Goal: Task Accomplishment & Management: Manage account settings

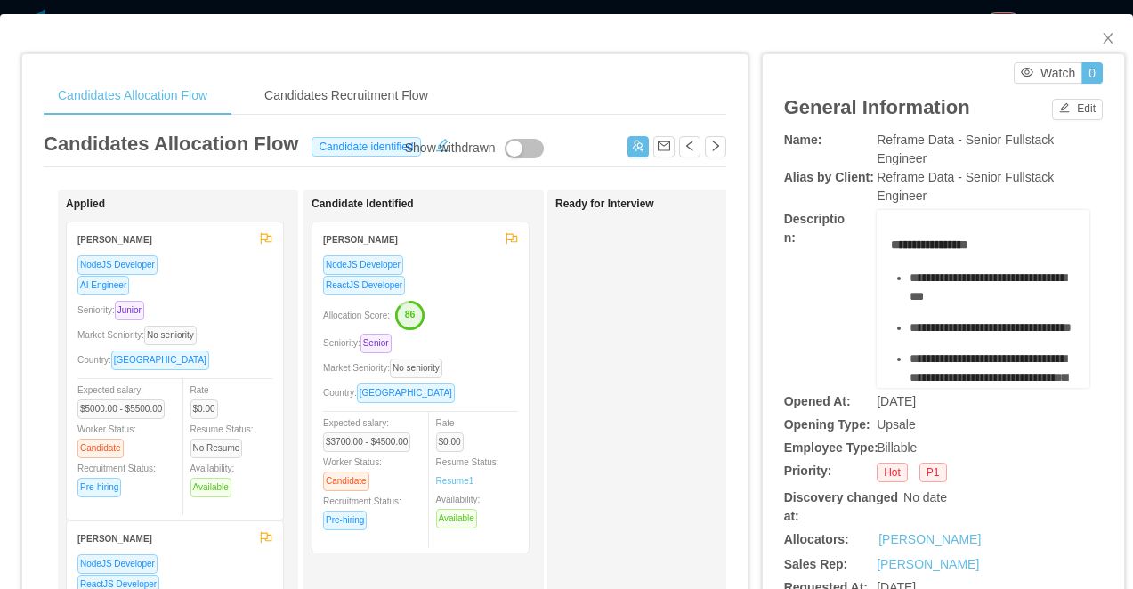
click at [496, 7] on div "Candidates Allocation Flow Candidates Recruitment Flow Candidates Allocation Fl…" at bounding box center [566, 294] width 1133 height 589
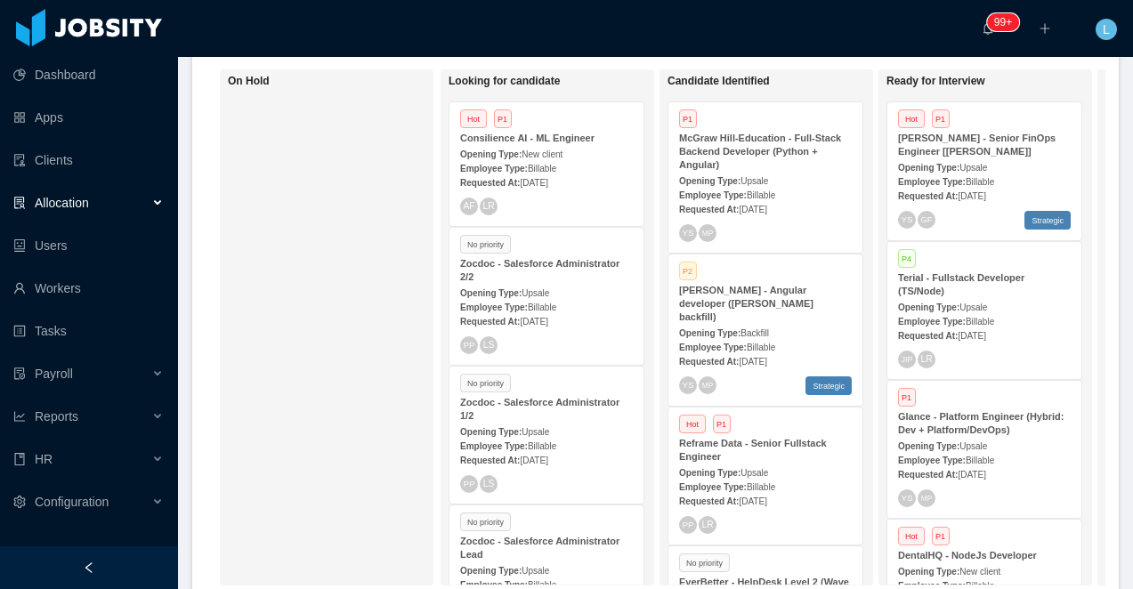
scroll to position [399, 0]
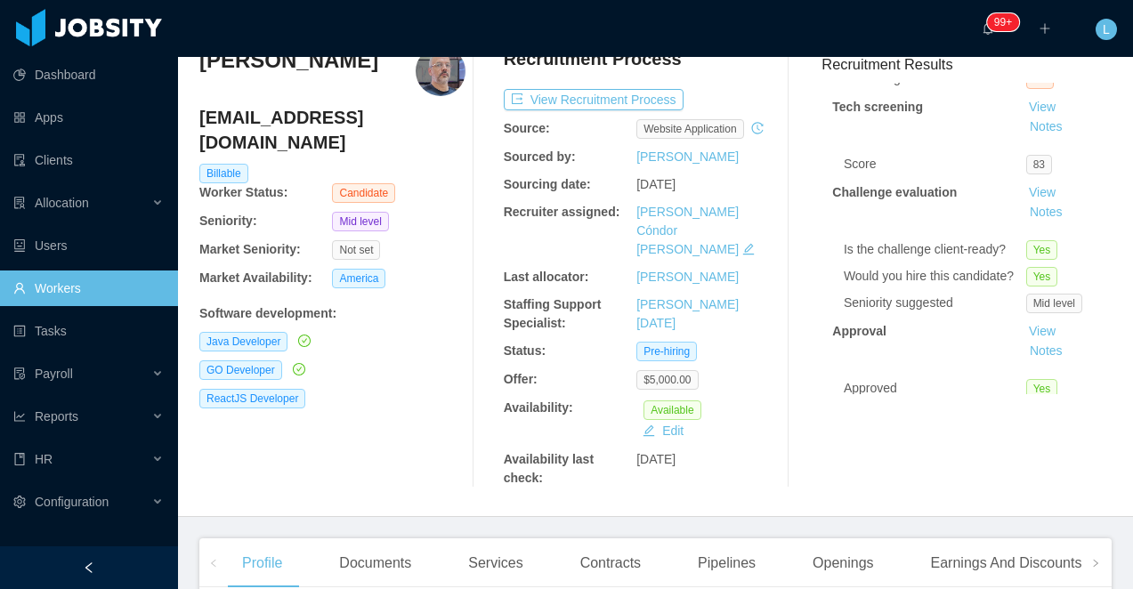
scroll to position [212, 0]
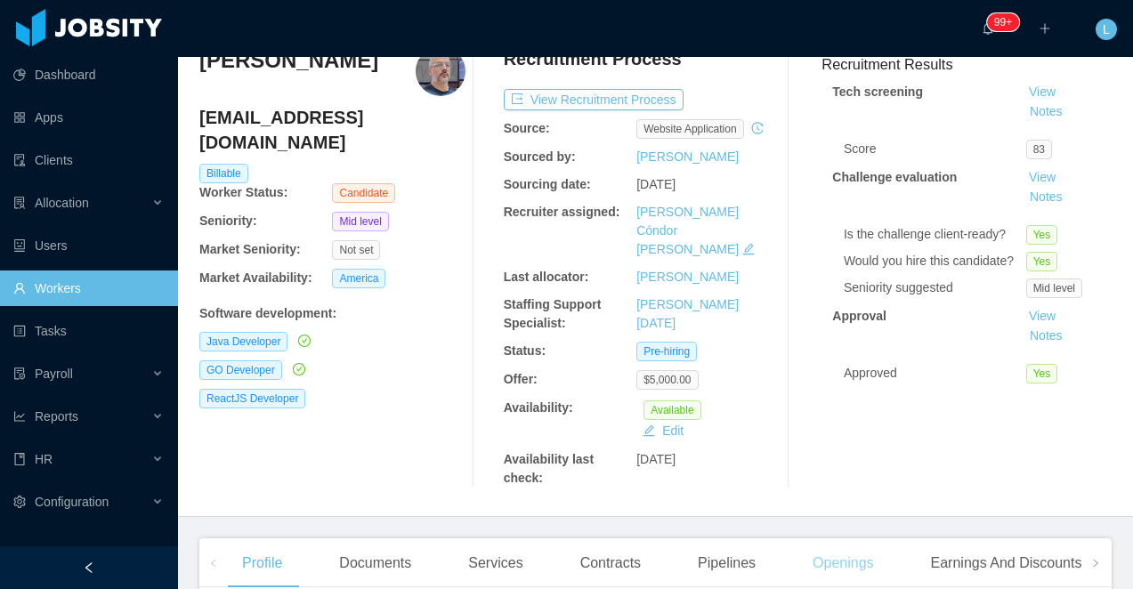
click at [844, 561] on div "Openings" at bounding box center [844, 564] width 90 height 50
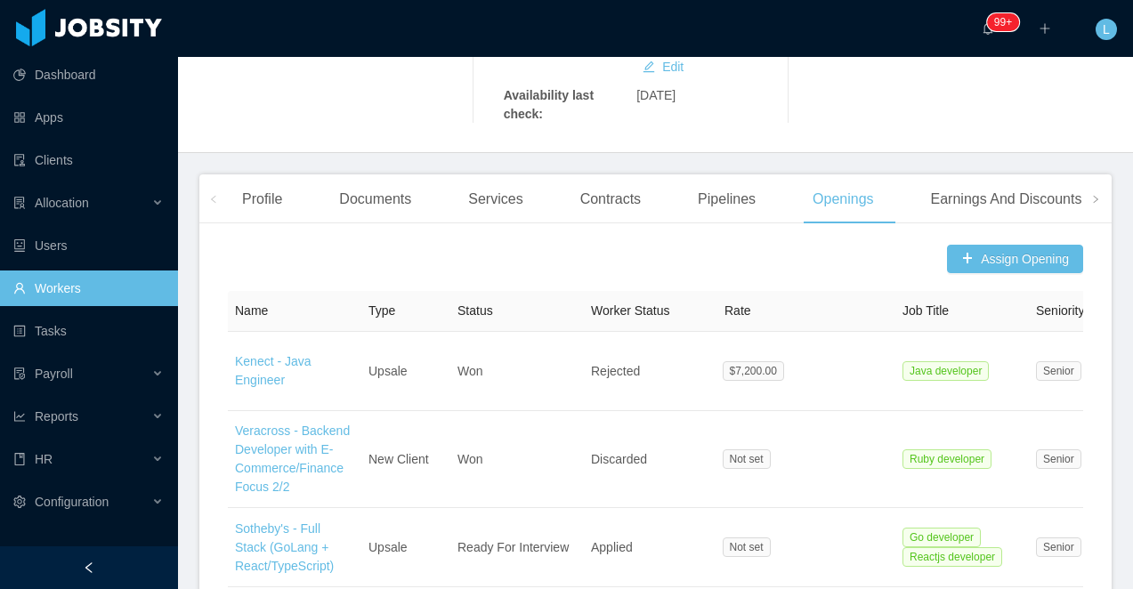
scroll to position [372, 0]
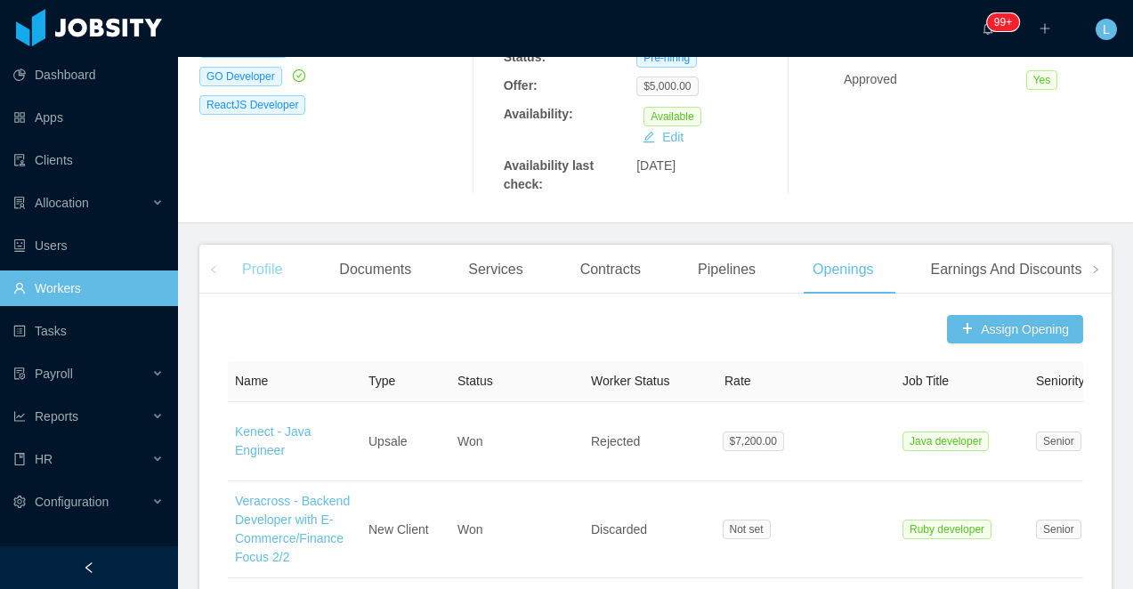
click at [269, 276] on div "Profile" at bounding box center [262, 270] width 69 height 50
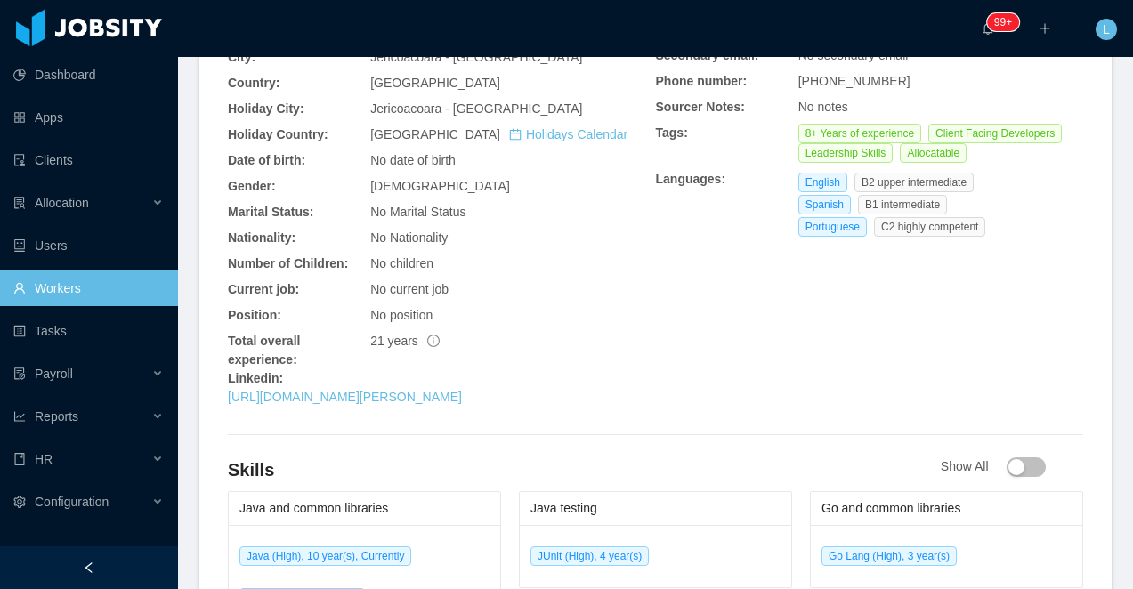
scroll to position [733, 0]
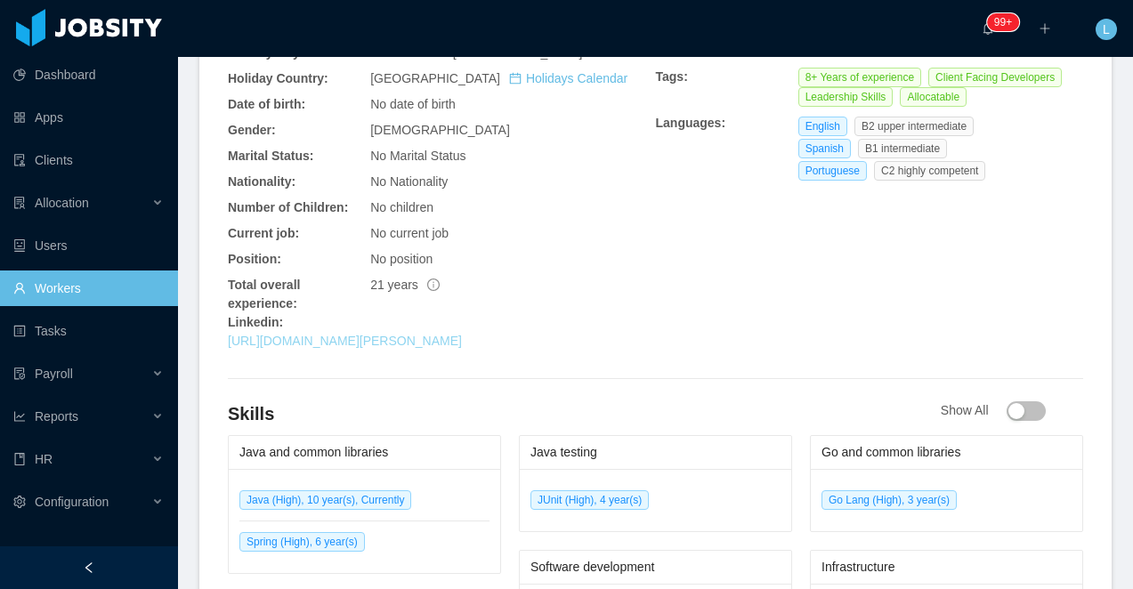
click at [361, 343] on link "https://www.linkedin.com/in/emerson-ary" at bounding box center [345, 341] width 234 height 14
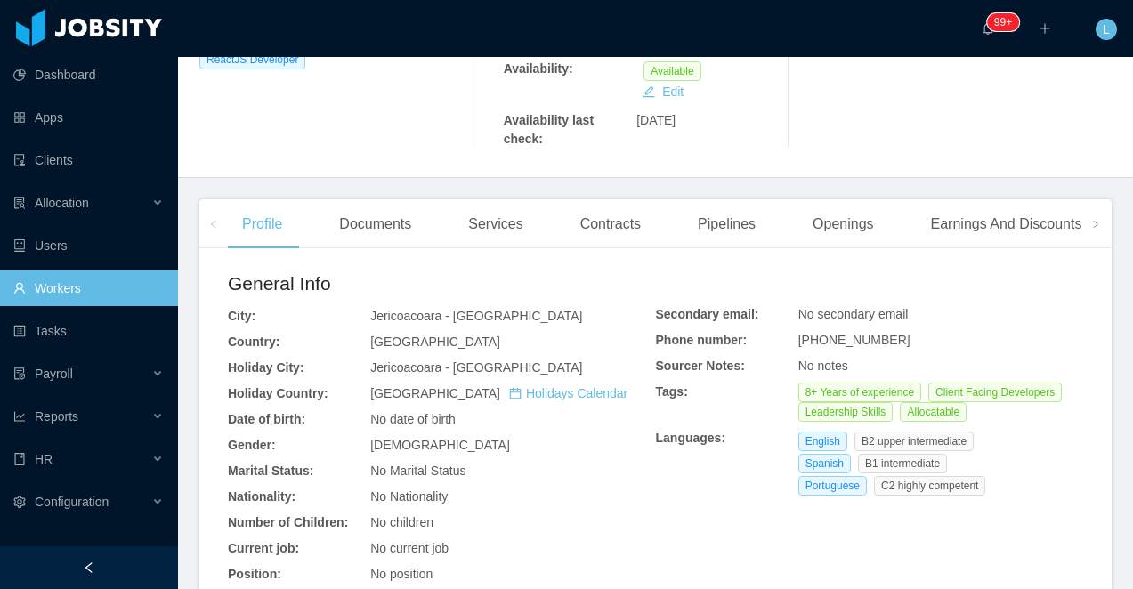
scroll to position [431, 0]
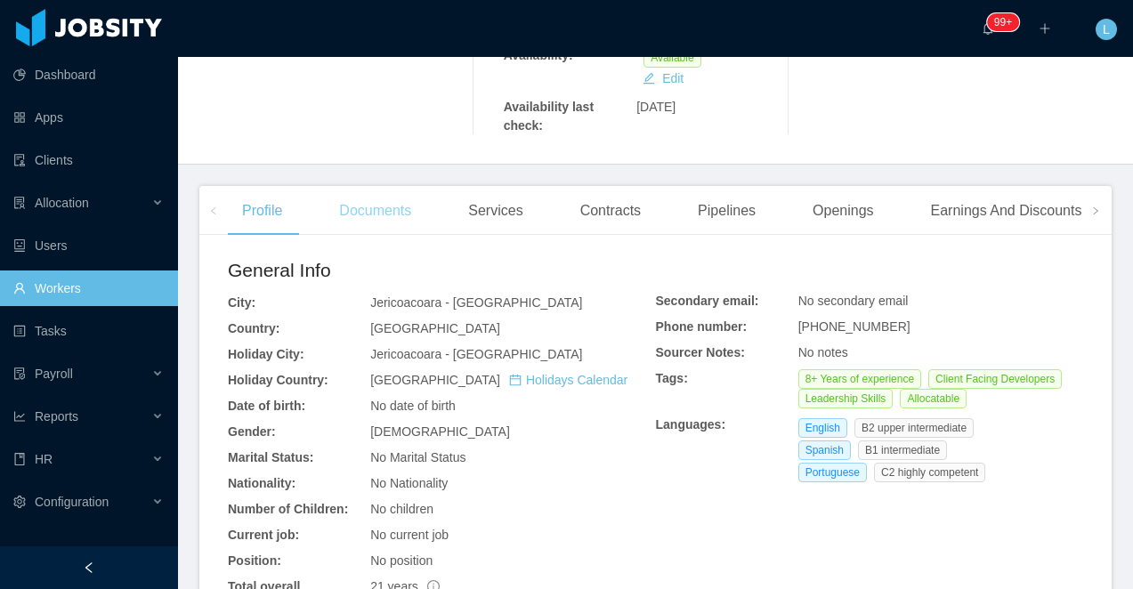
click at [388, 203] on div "Documents" at bounding box center [375, 211] width 101 height 50
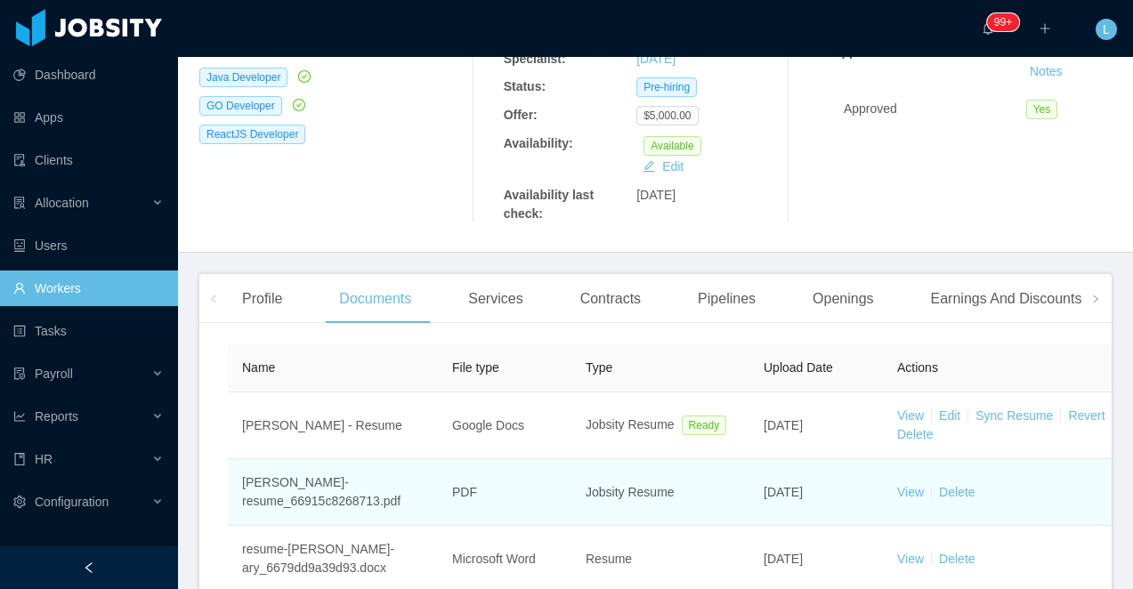
scroll to position [431, 0]
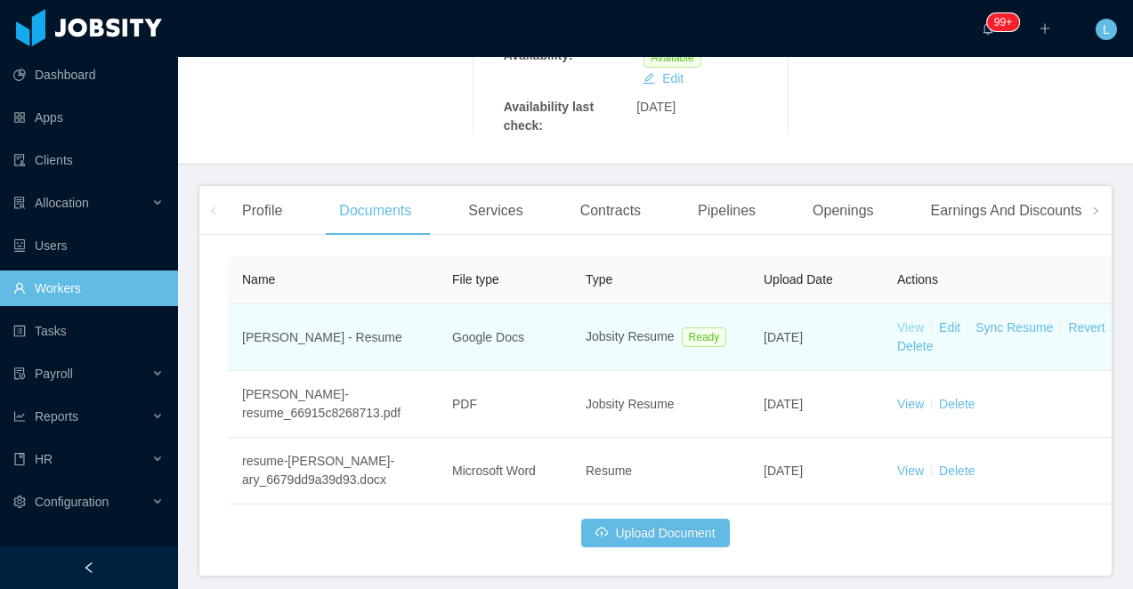
click at [917, 331] on link "View" at bounding box center [910, 327] width 27 height 14
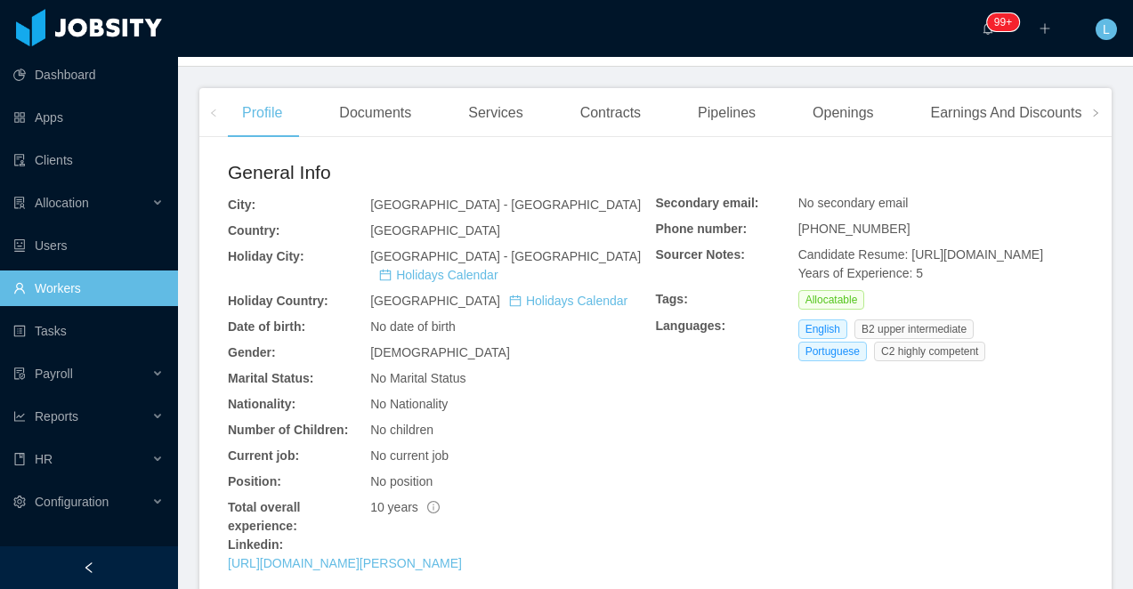
scroll to position [547, 0]
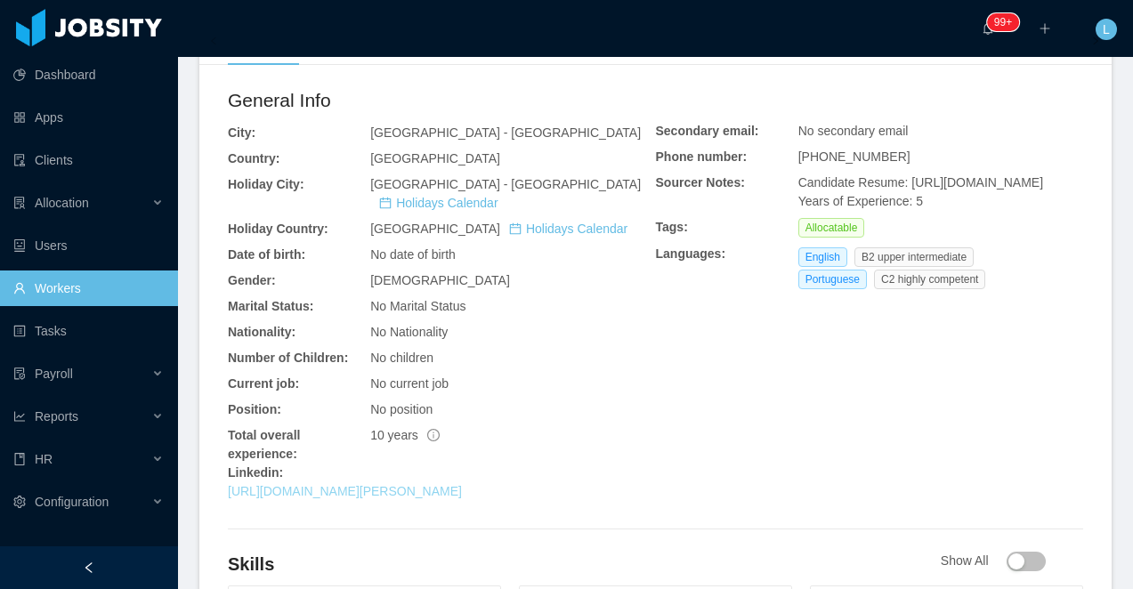
click at [312, 484] on link "[URL][DOMAIN_NAME][PERSON_NAME]" at bounding box center [345, 491] width 234 height 14
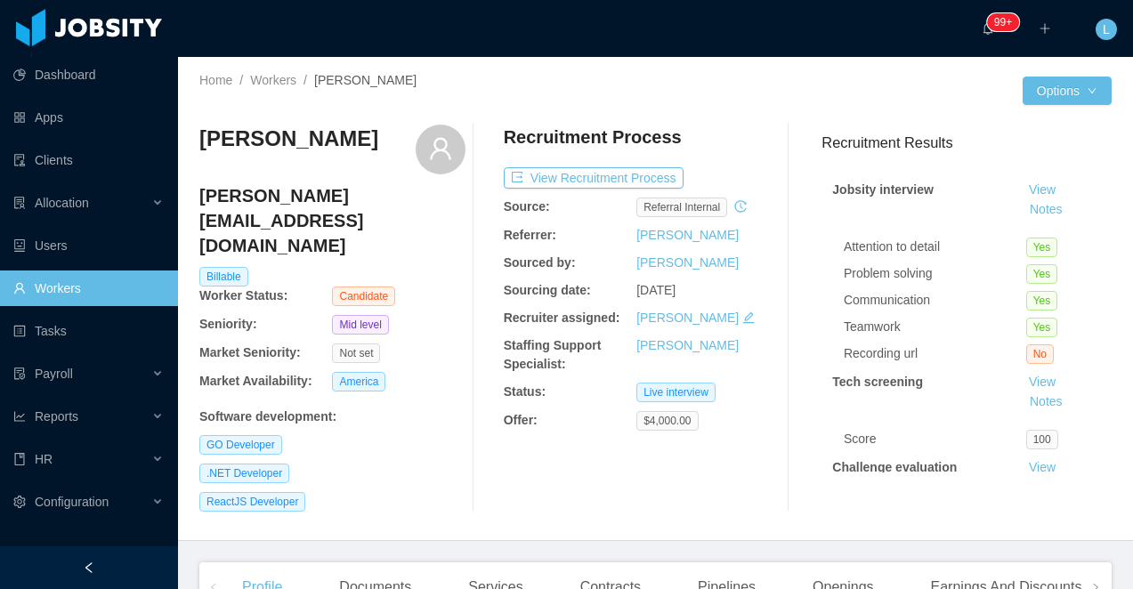
scroll to position [160, 0]
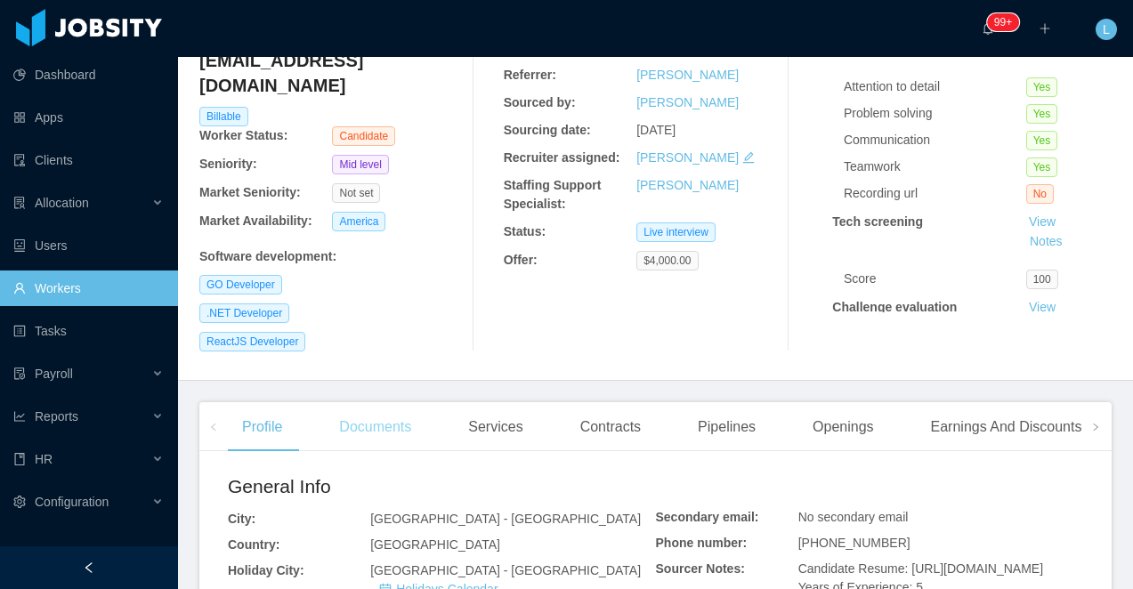
click at [338, 402] on div "Documents" at bounding box center [375, 427] width 101 height 50
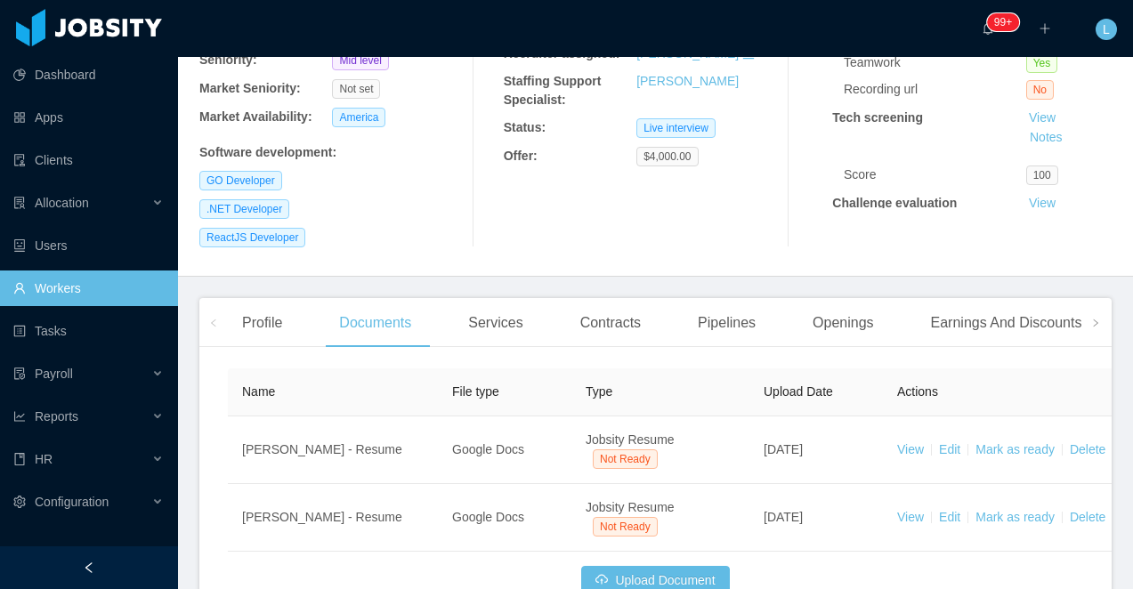
scroll to position [342, 0]
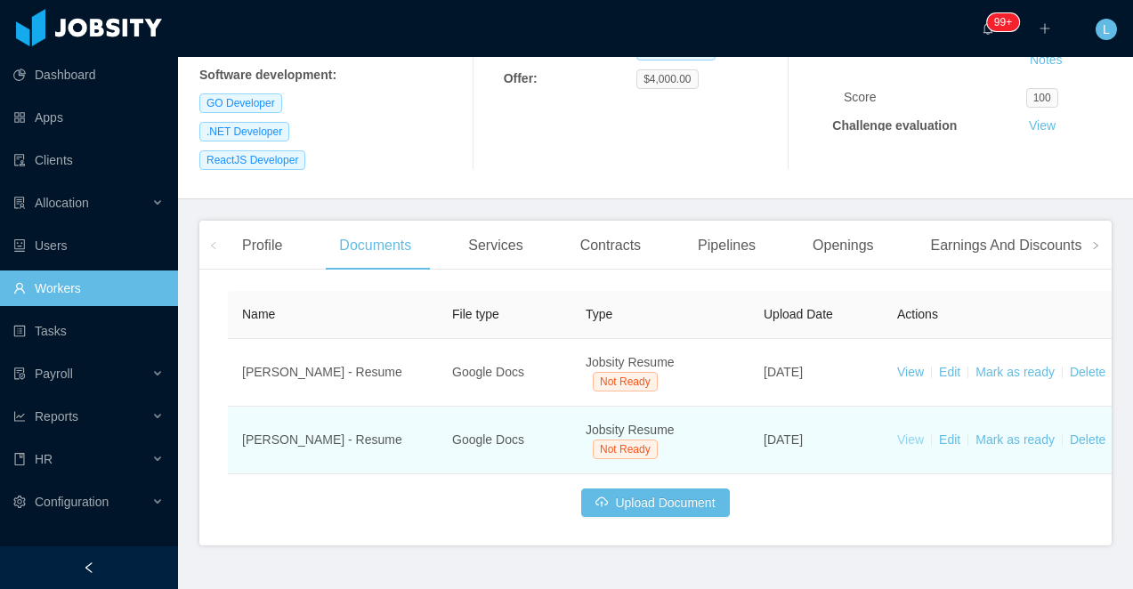
click at [907, 433] on link "View" at bounding box center [910, 440] width 27 height 14
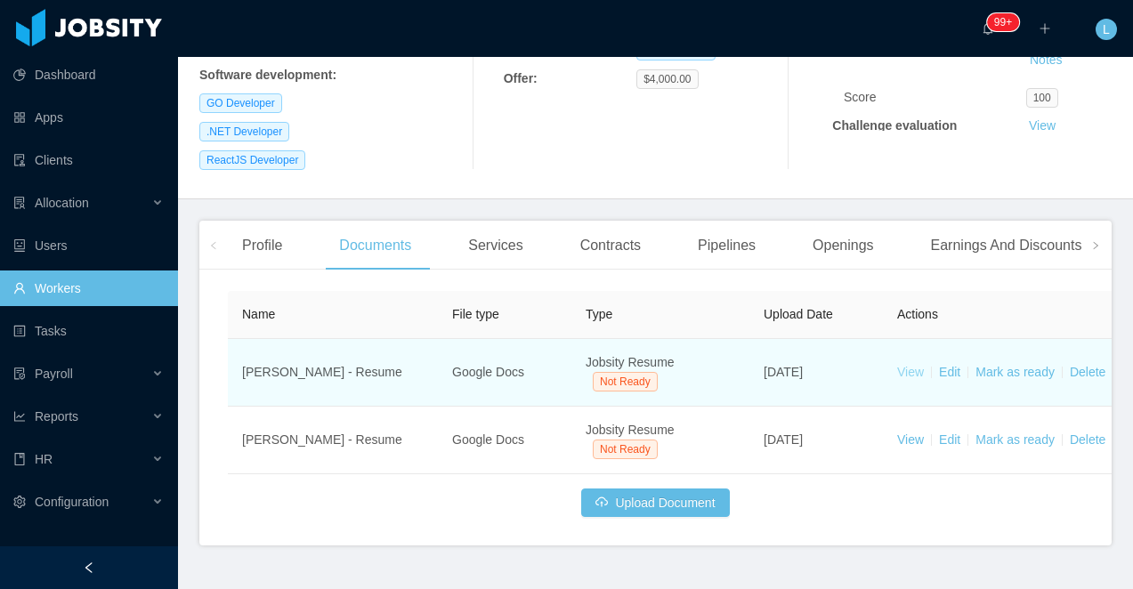
click at [913, 365] on link "View" at bounding box center [910, 372] width 27 height 14
click at [1080, 365] on link "Delete" at bounding box center [1088, 372] width 36 height 14
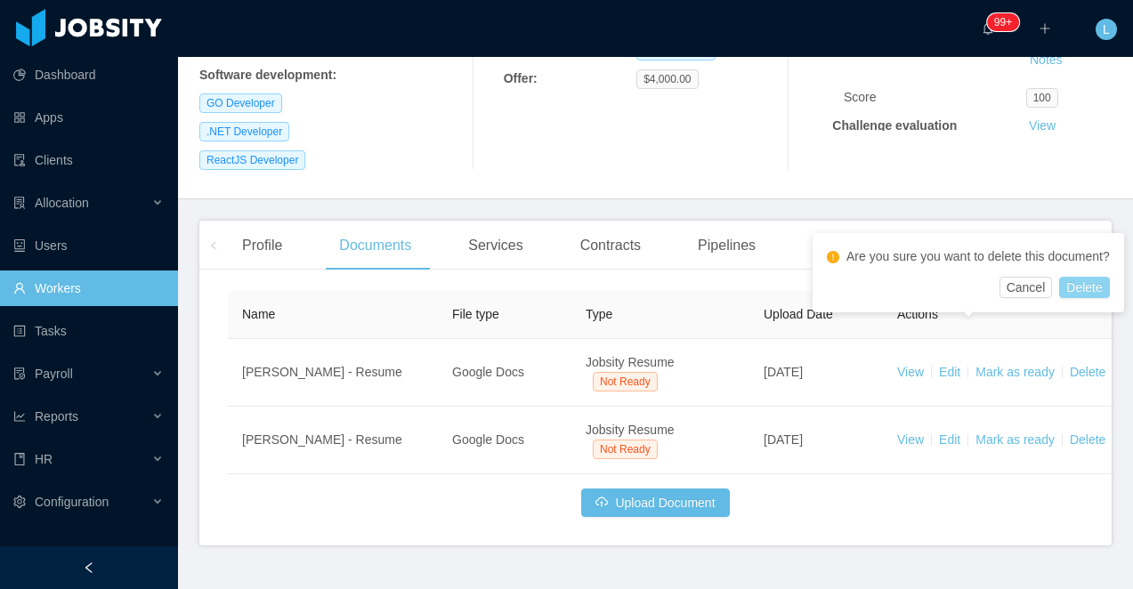
click at [1105, 298] on button "Delete" at bounding box center [1084, 287] width 50 height 21
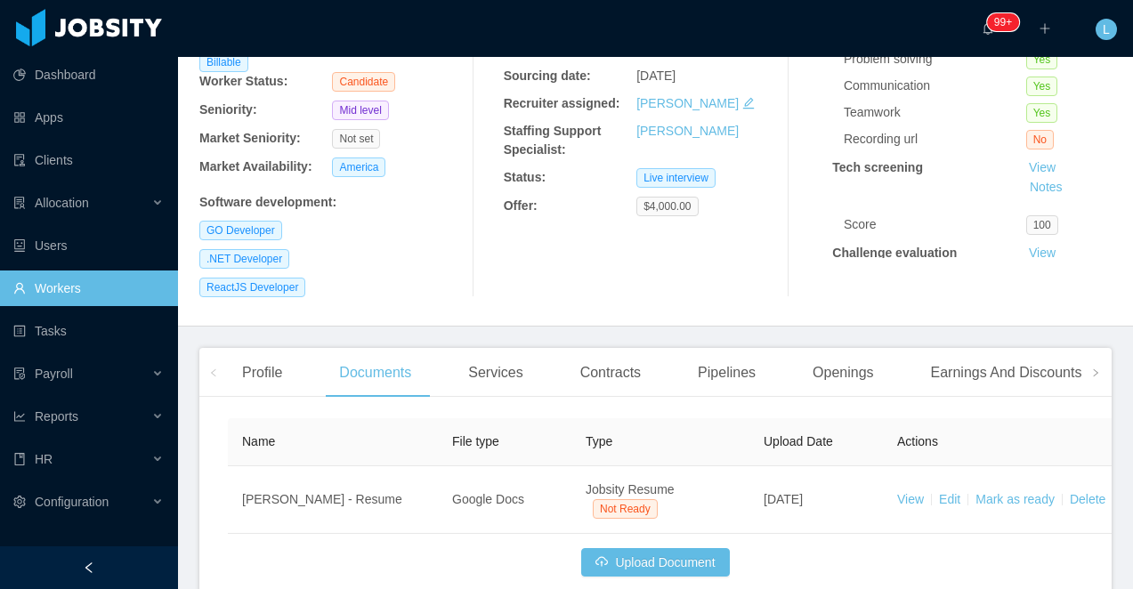
scroll to position [241, 0]
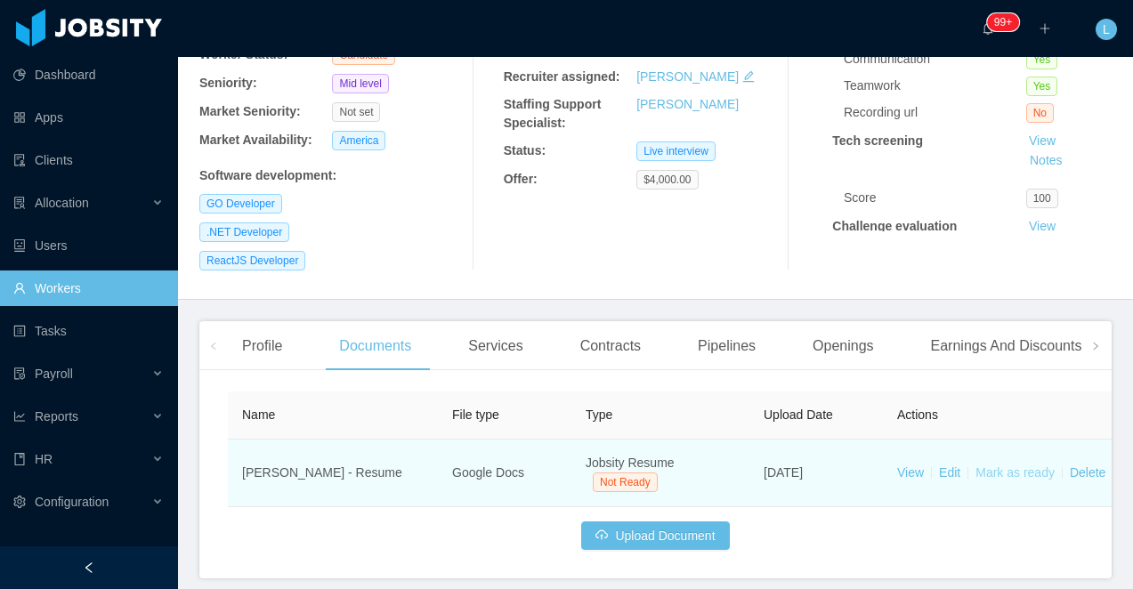
click at [1020, 466] on link "Mark as ready" at bounding box center [1015, 473] width 79 height 14
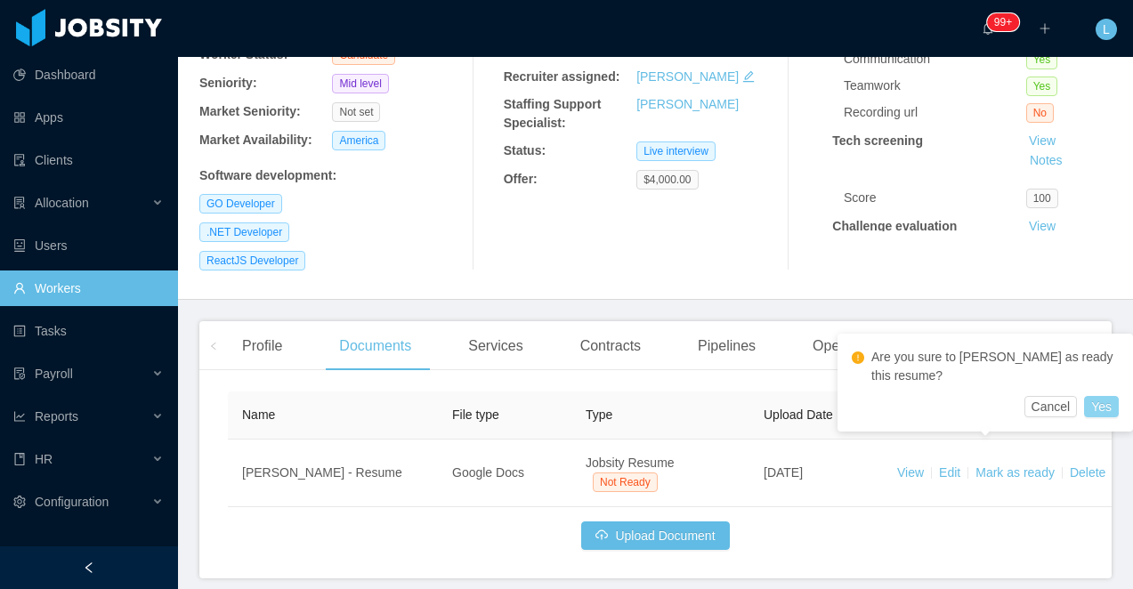
click at [1103, 404] on button "Yes" at bounding box center [1101, 406] width 35 height 21
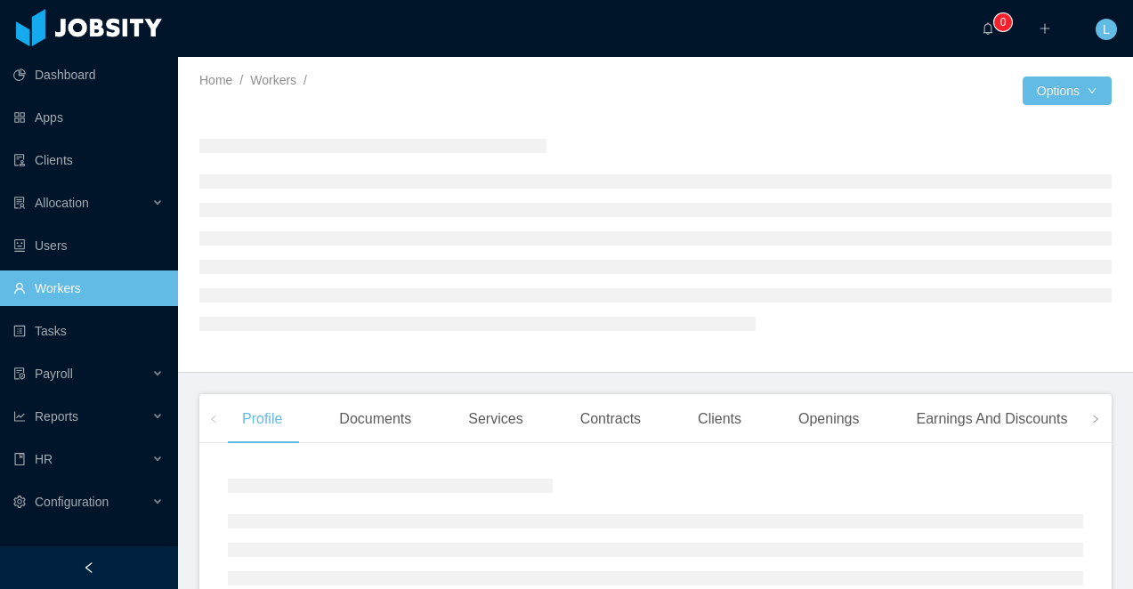
click at [103, 556] on div at bounding box center [89, 568] width 178 height 43
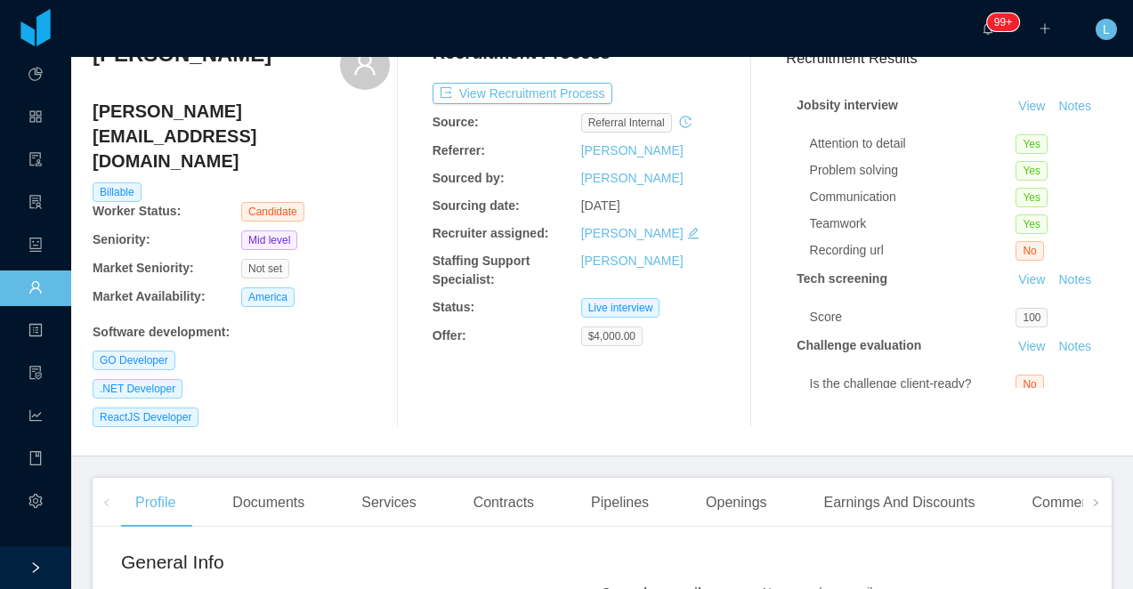
scroll to position [82, 0]
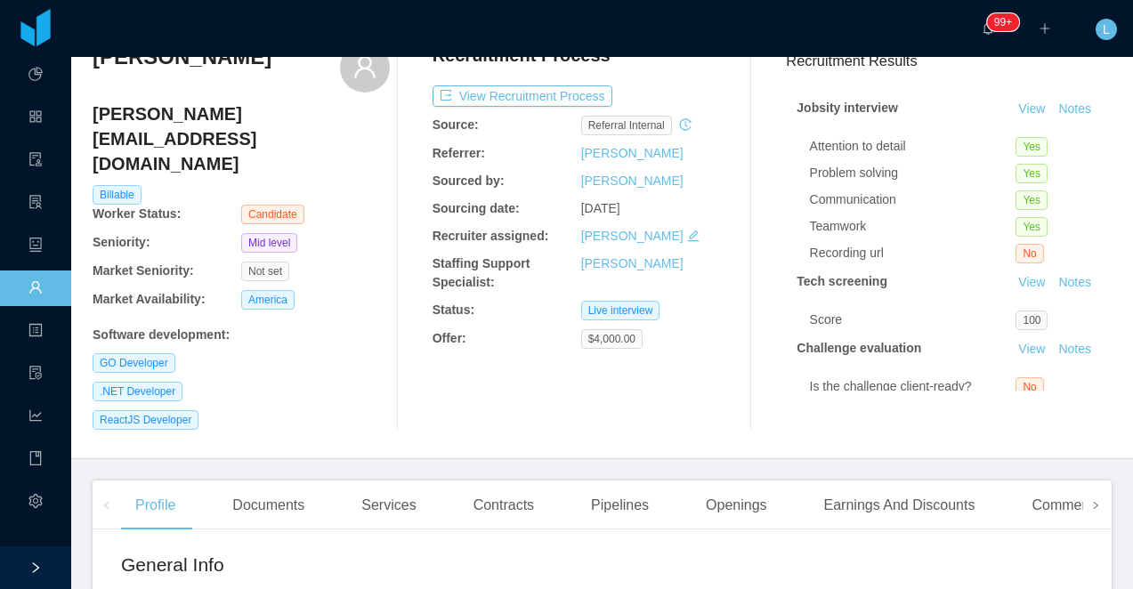
click at [1097, 501] on icon "icon: right" at bounding box center [1095, 505] width 9 height 9
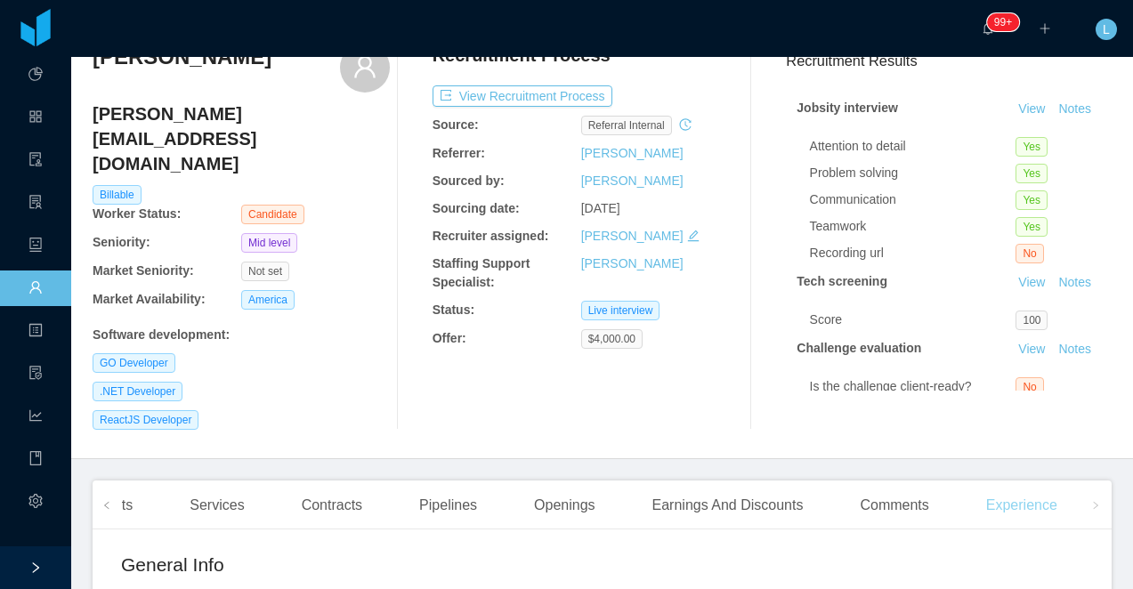
click at [1052, 481] on div "Experience" at bounding box center [1022, 506] width 100 height 50
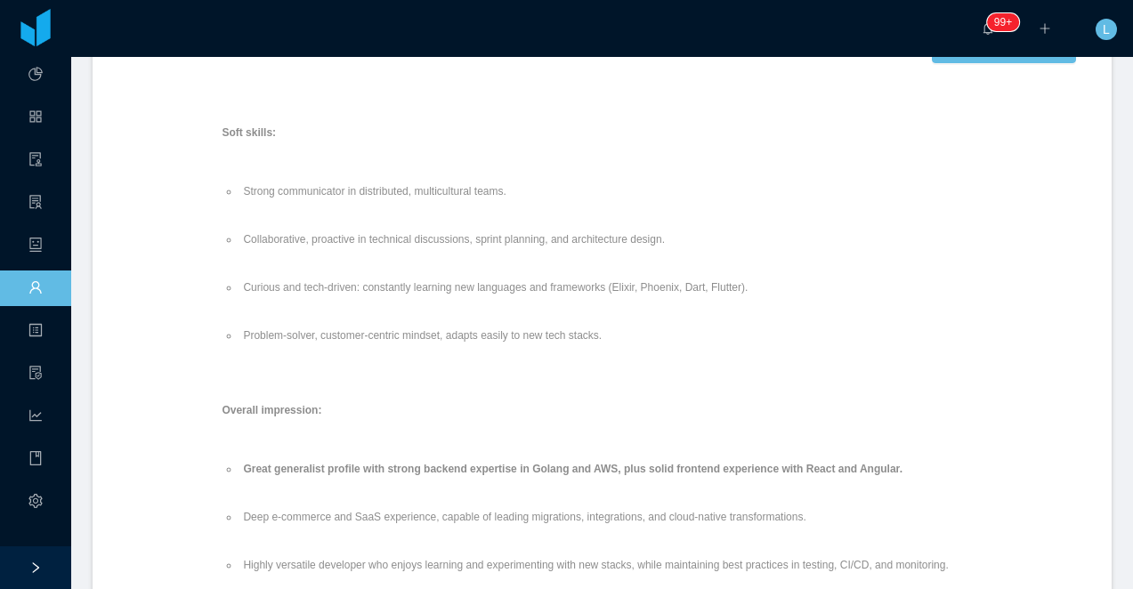
scroll to position [1491, 0]
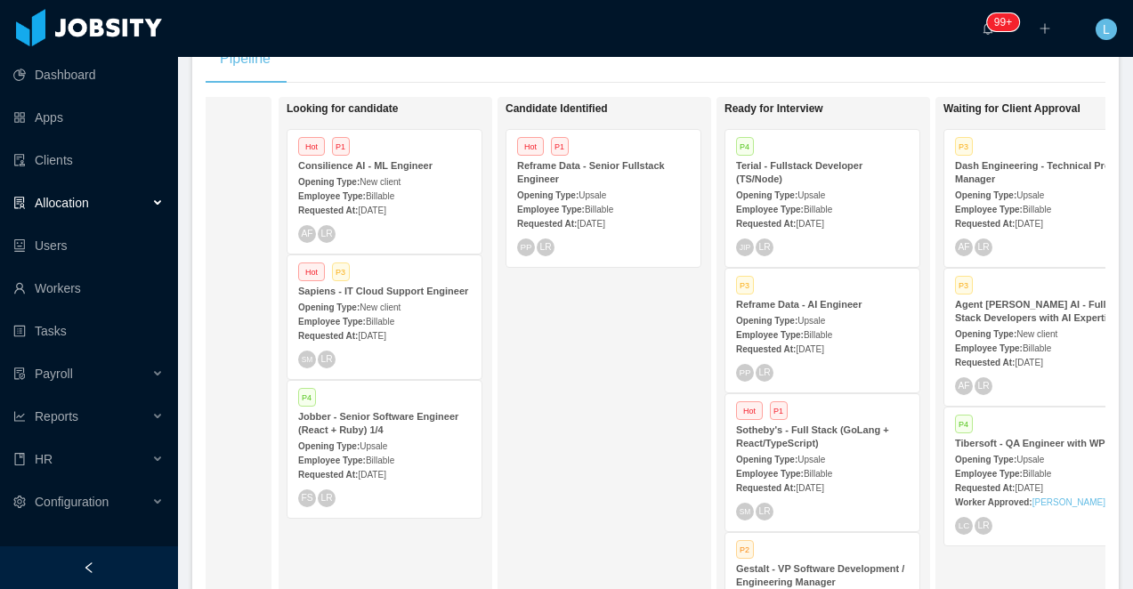
scroll to position [0, 199]
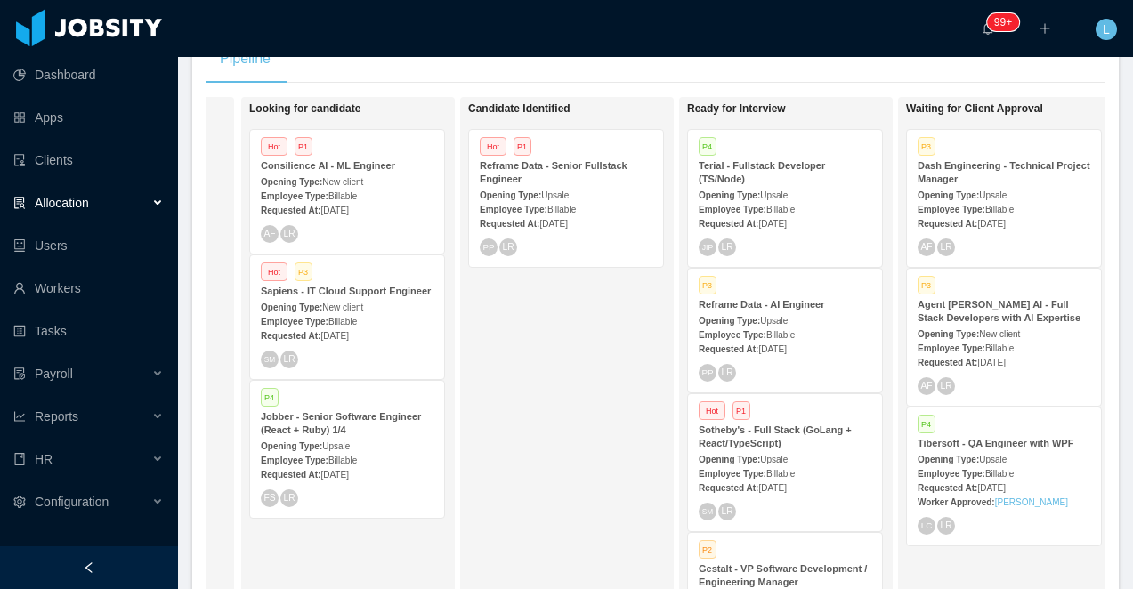
click at [771, 445] on strong "Sotheby's - Full Stack (GoLang + React/TypeScript)" at bounding box center [775, 437] width 153 height 24
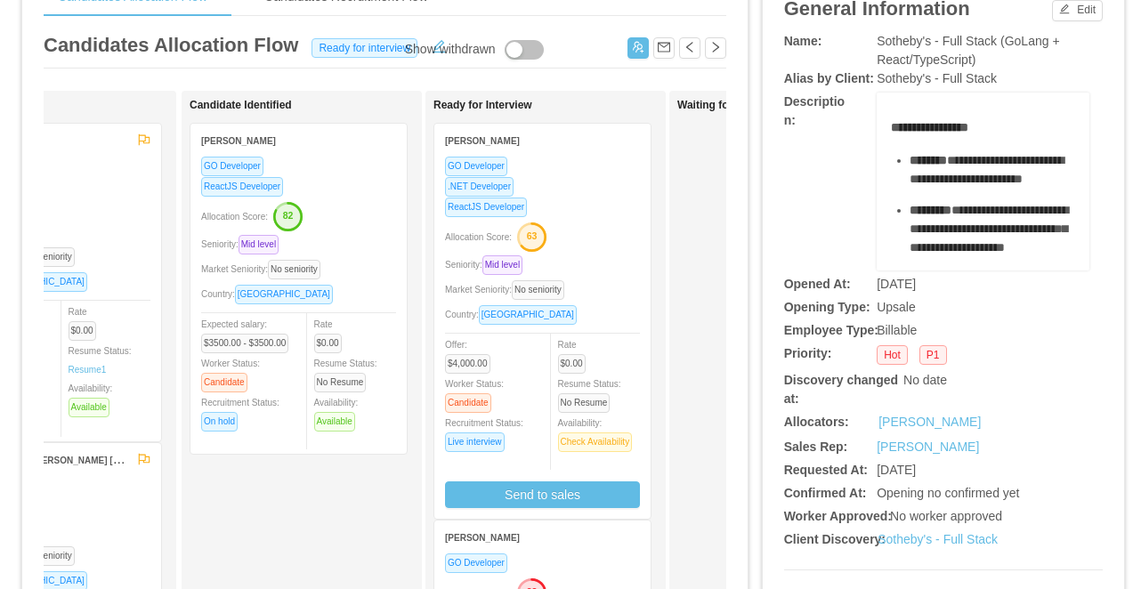
scroll to position [0, 171]
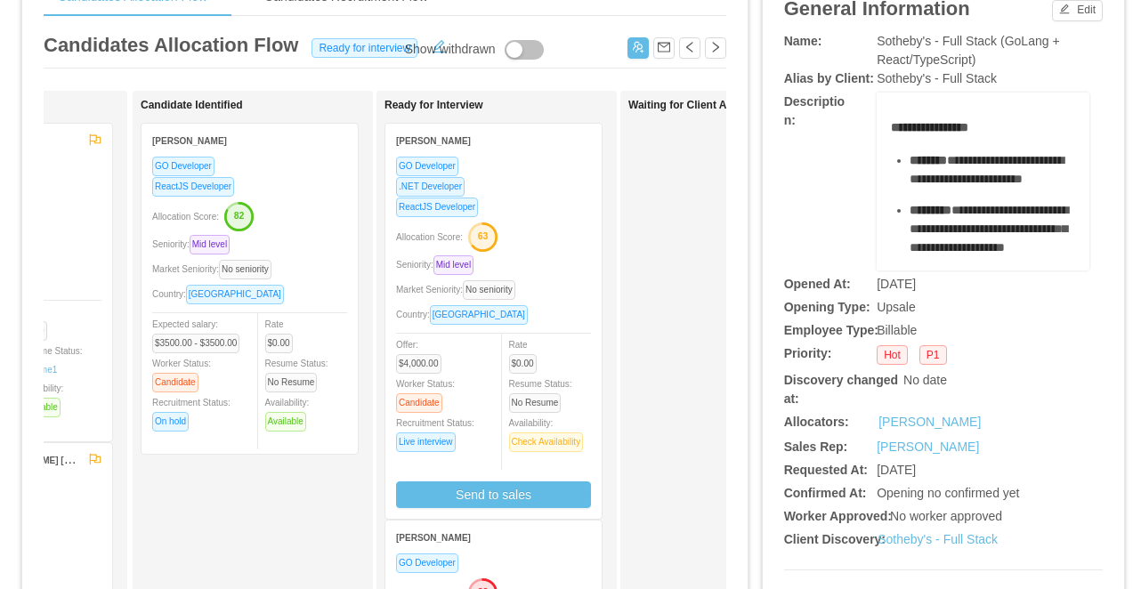
click at [533, 235] on div "Allocation Score: 63" at bounding box center [493, 236] width 195 height 28
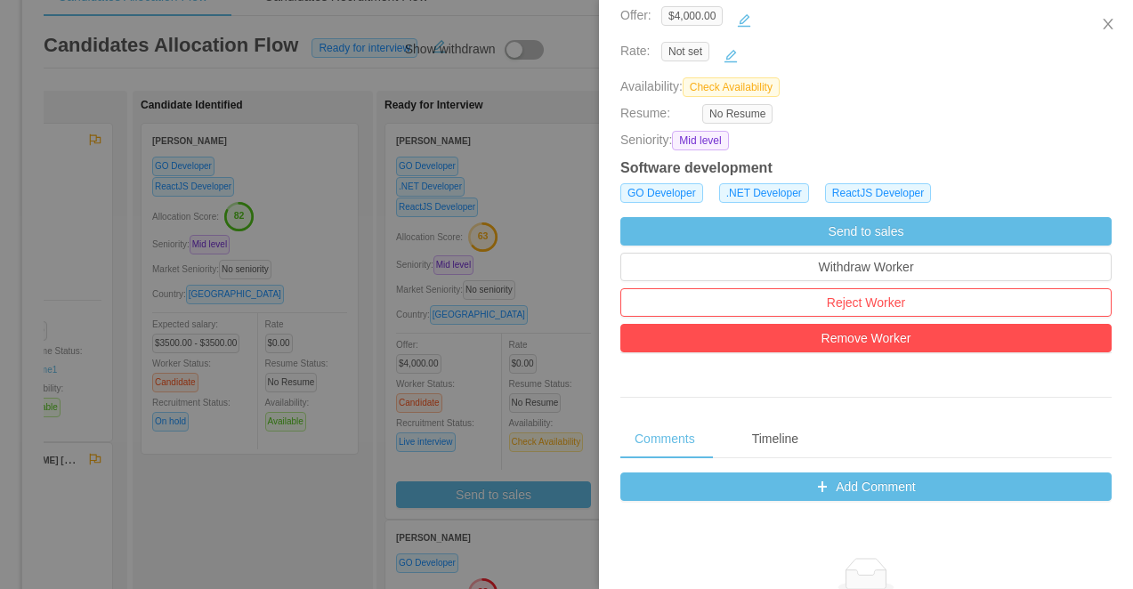
scroll to position [469, 0]
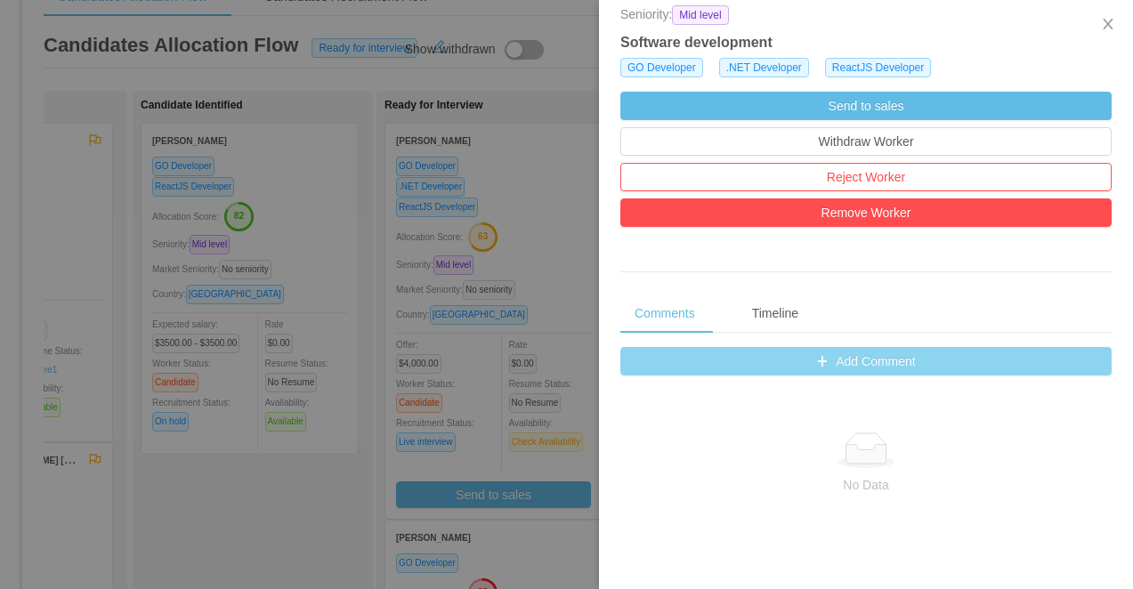
click at [791, 360] on button "Add Comment" at bounding box center [866, 361] width 491 height 28
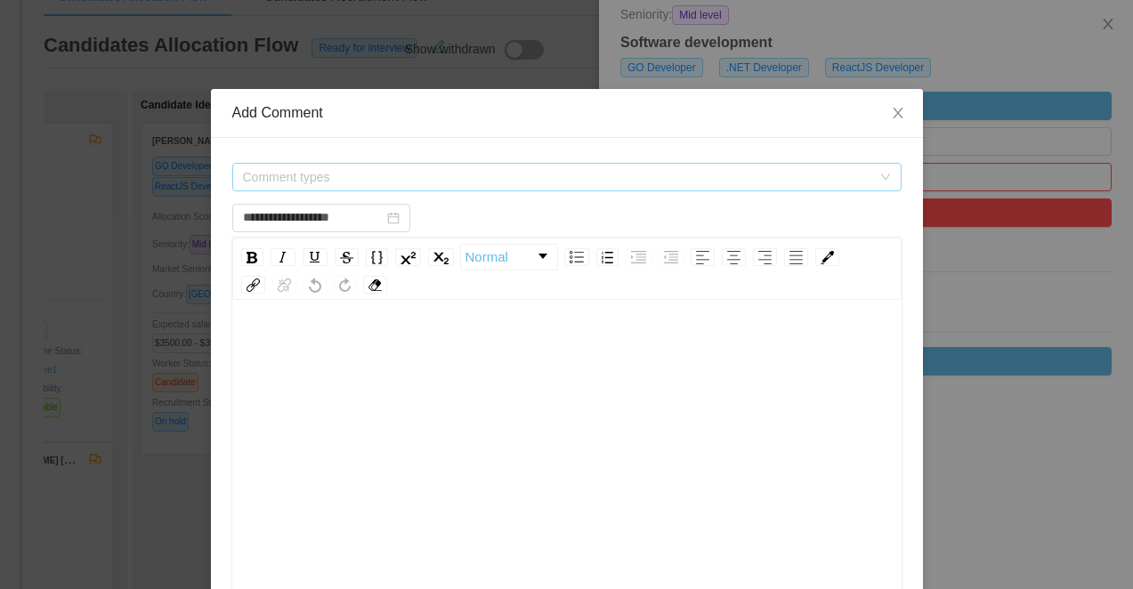
click at [321, 173] on span "Comment types" at bounding box center [557, 177] width 629 height 18
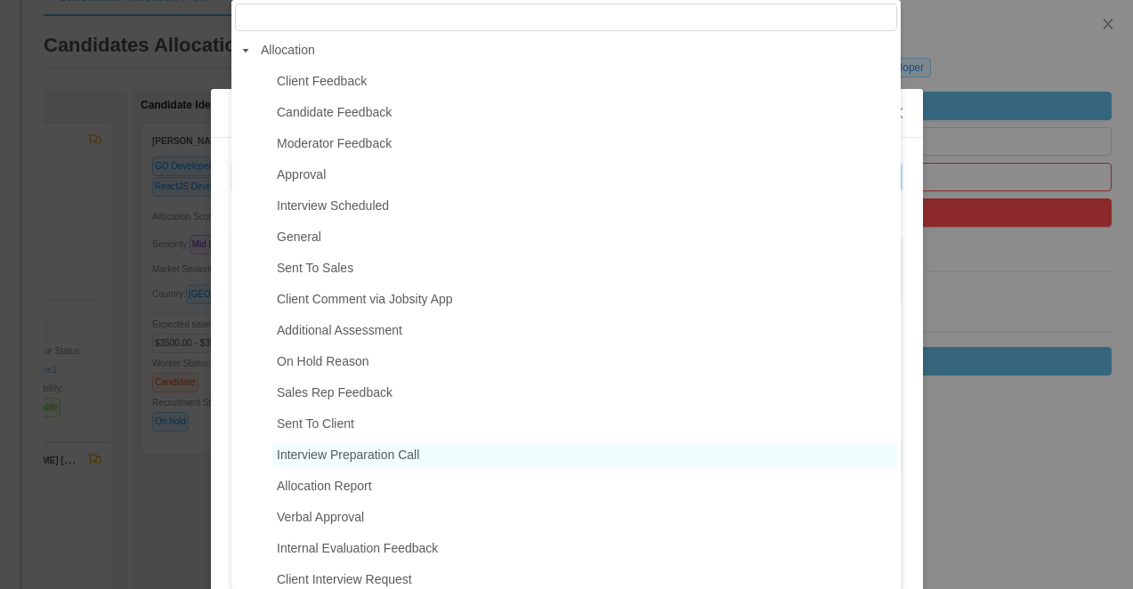
click at [361, 450] on span "Interview Preparation Call" at bounding box center [348, 455] width 142 height 14
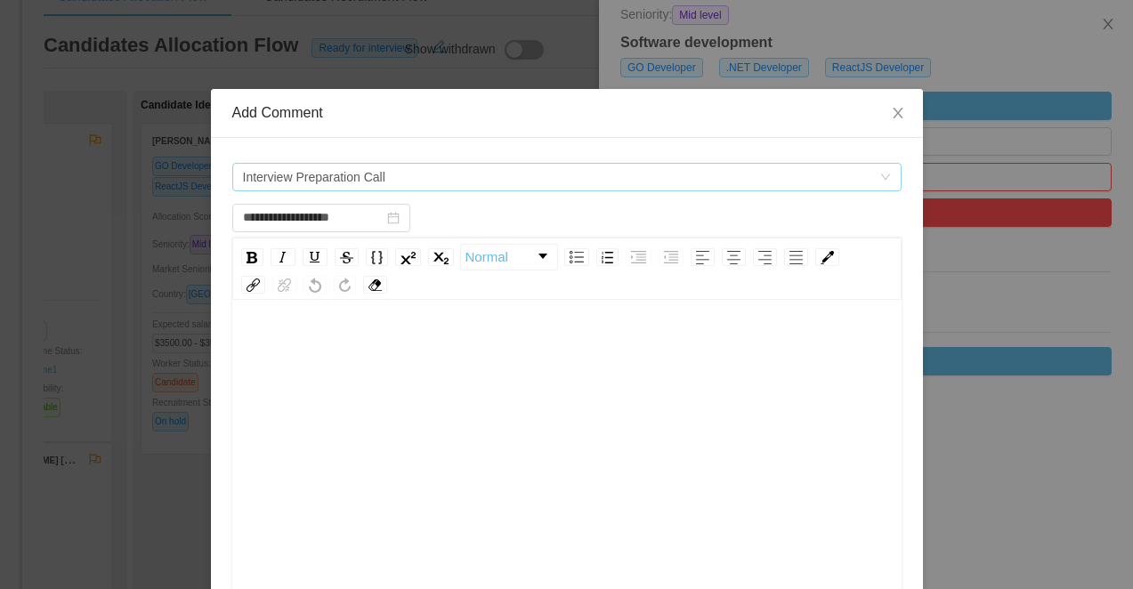
click at [398, 174] on span "Interview Preparation Call" at bounding box center [561, 177] width 637 height 27
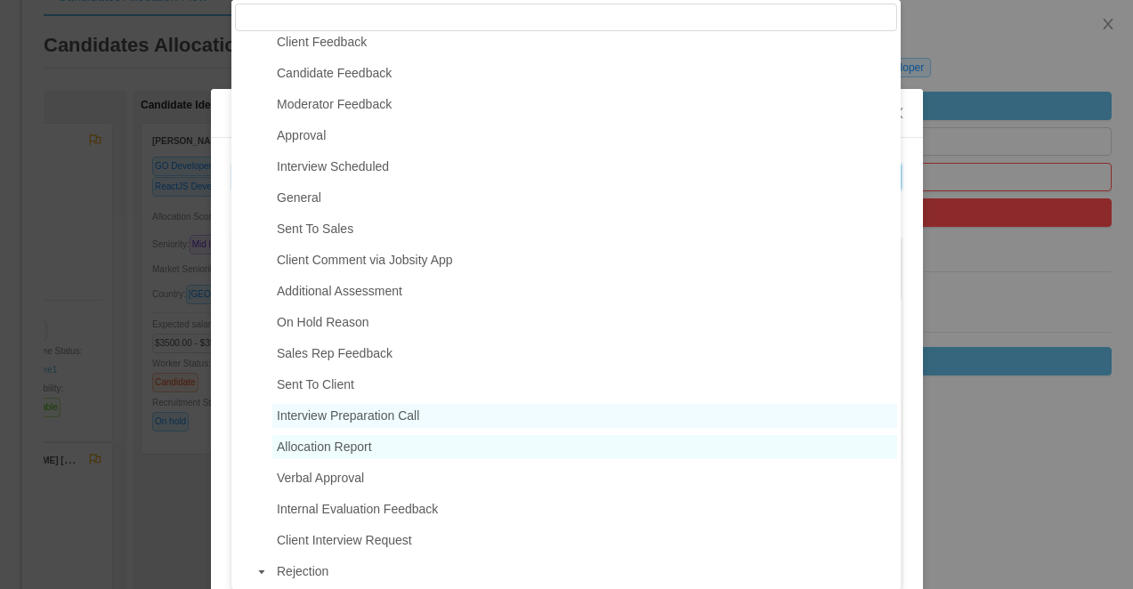
scroll to position [82, 0]
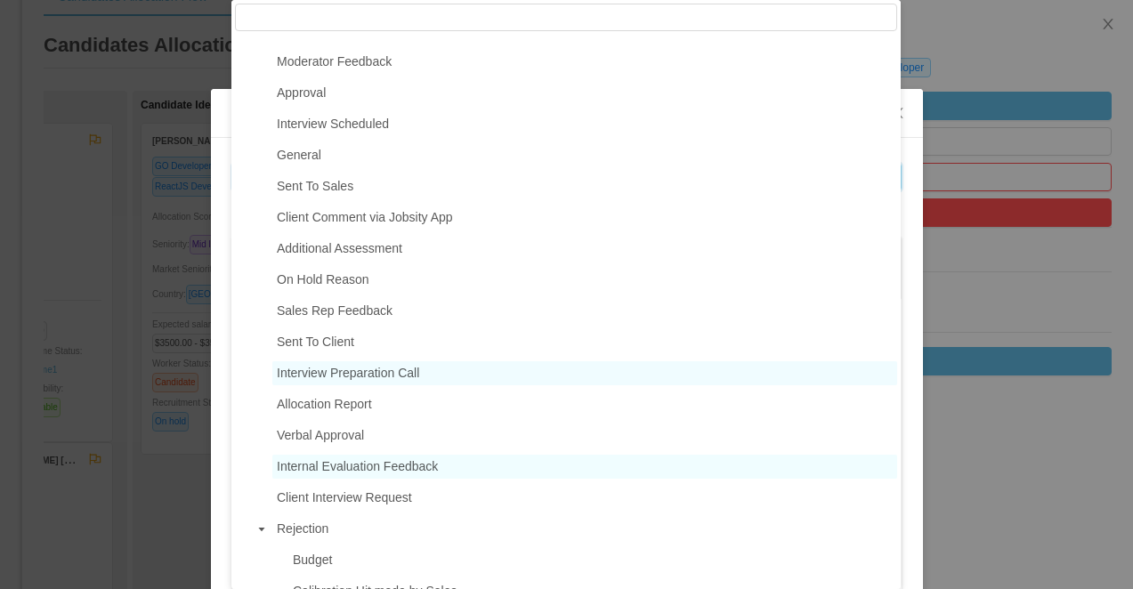
click at [387, 466] on span "Internal Evaluation Feedback" at bounding box center [357, 466] width 161 height 14
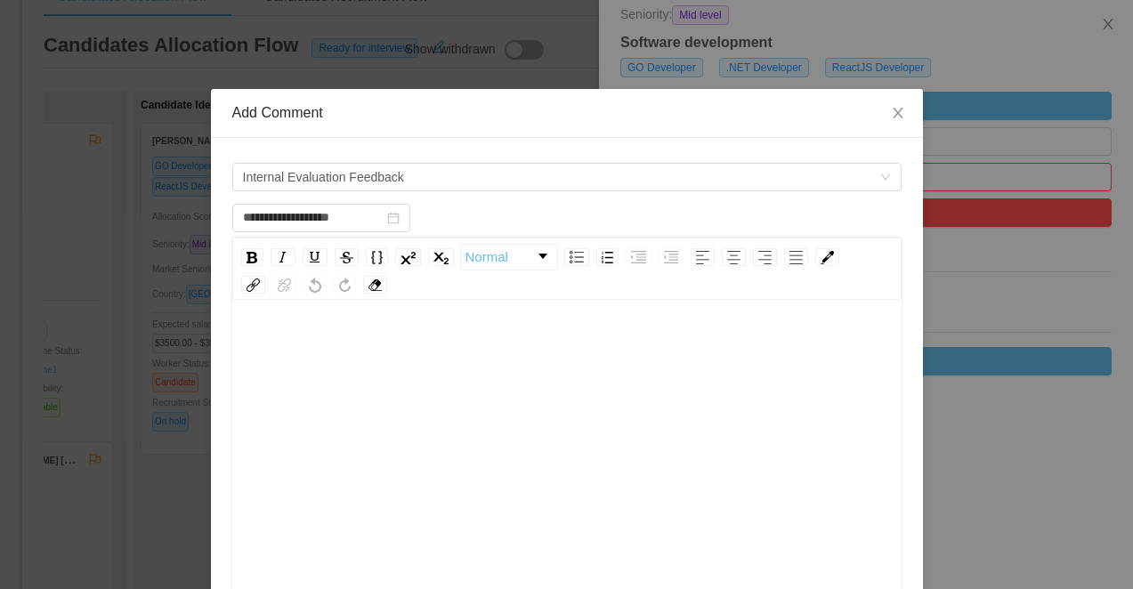
click at [384, 364] on div "rdw-editor" at bounding box center [568, 348] width 642 height 36
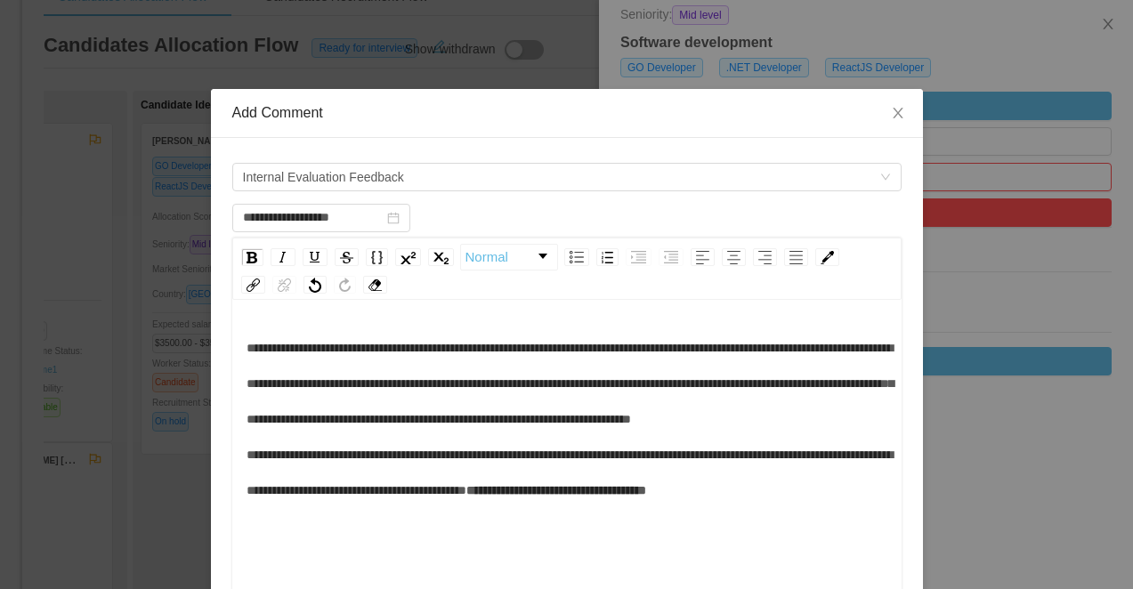
type input "**********"
click at [241, 346] on div "**********" at bounding box center [566, 460] width 669 height 312
click at [247, 347] on span "**********" at bounding box center [570, 419] width 647 height 155
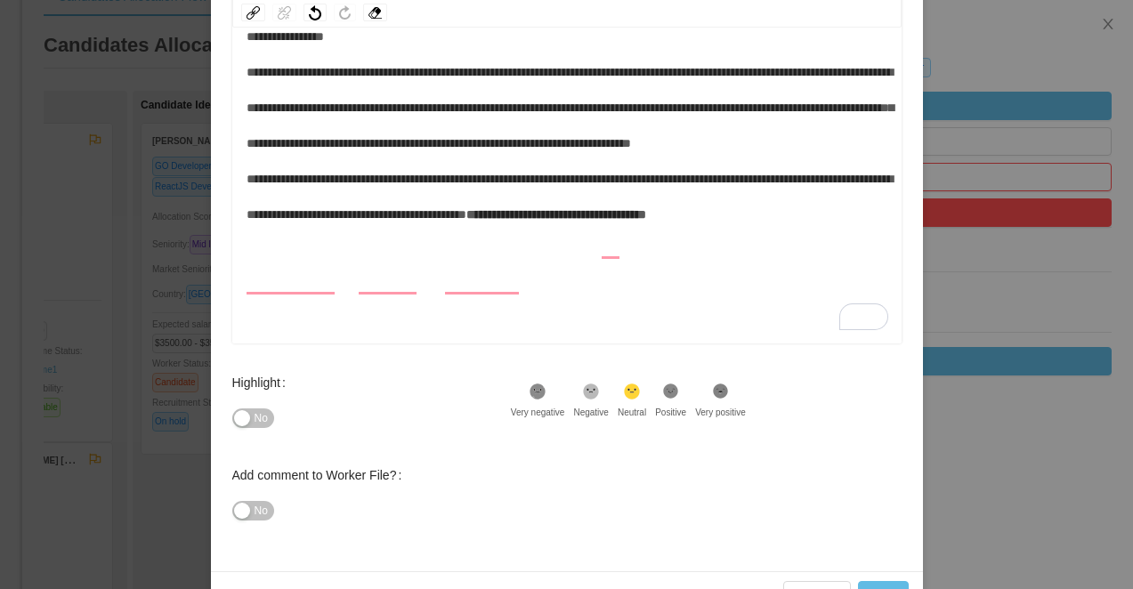
scroll to position [323, 0]
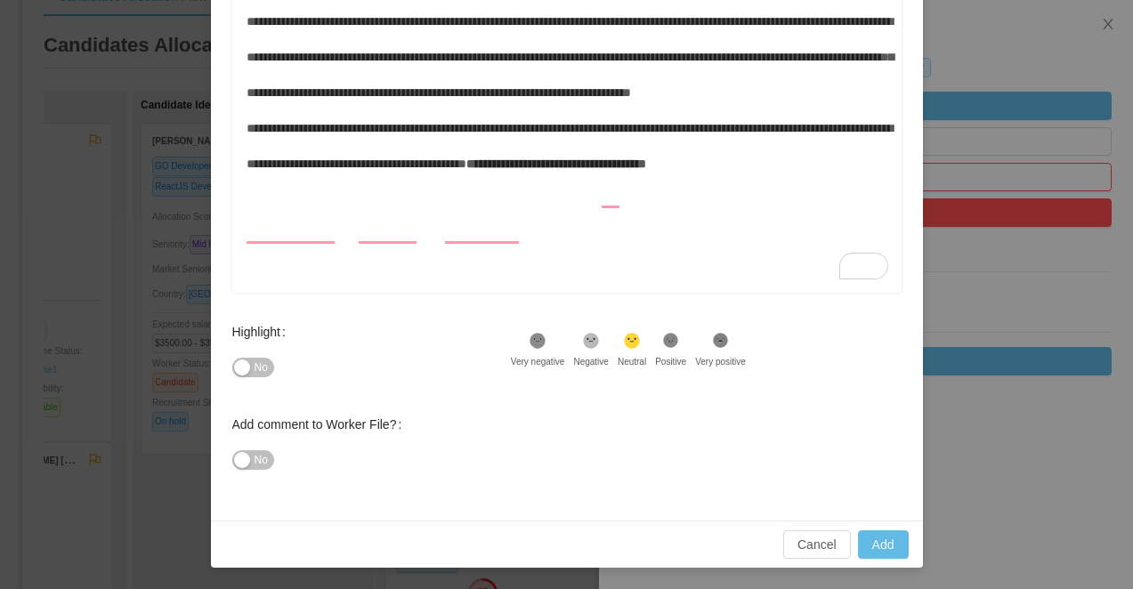
click at [249, 376] on button "No" at bounding box center [253, 368] width 42 height 20
click at [678, 347] on icon ".st1{fill:#232323}" at bounding box center [671, 341] width 18 height 18
click at [728, 341] on icon at bounding box center [720, 340] width 15 height 15
click at [250, 465] on button "No" at bounding box center [253, 460] width 42 height 20
click at [876, 541] on button "Add" at bounding box center [883, 545] width 51 height 28
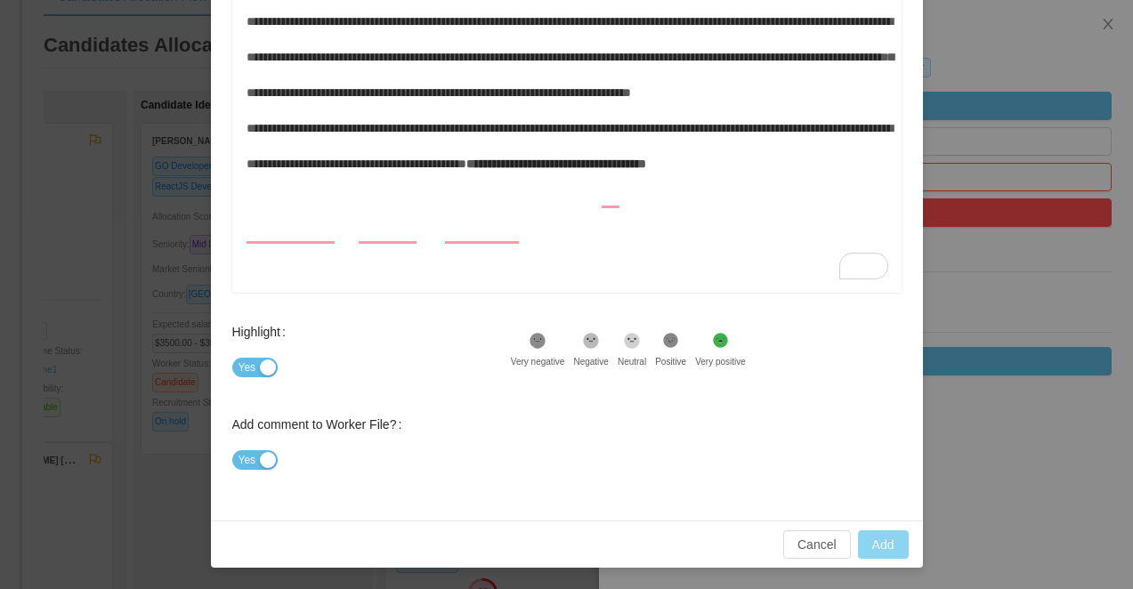
type input "**********"
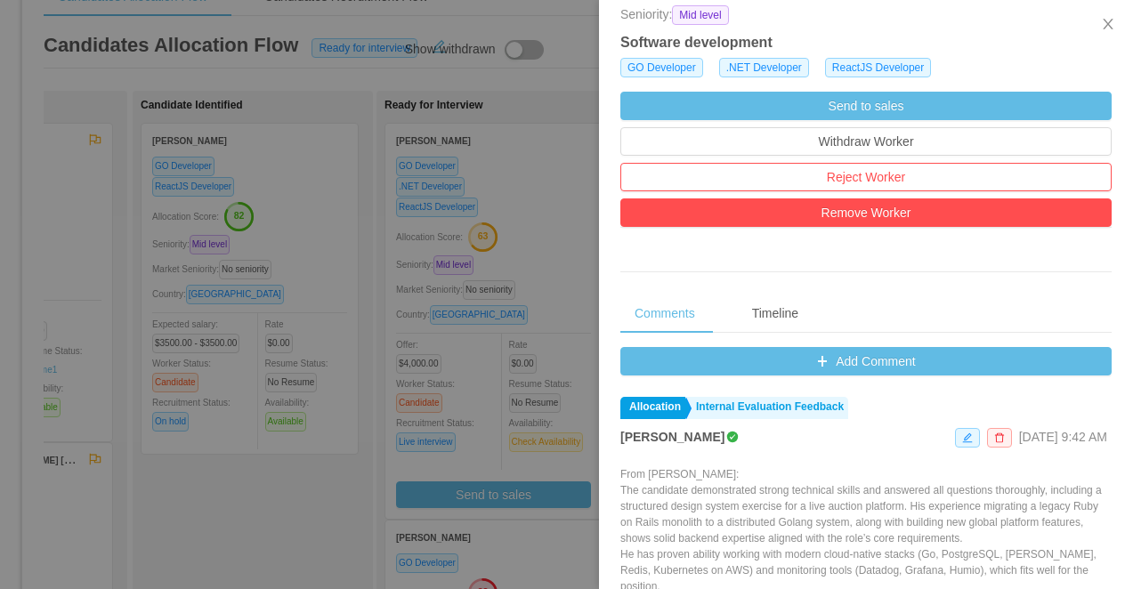
click at [297, 234] on div at bounding box center [566, 294] width 1133 height 589
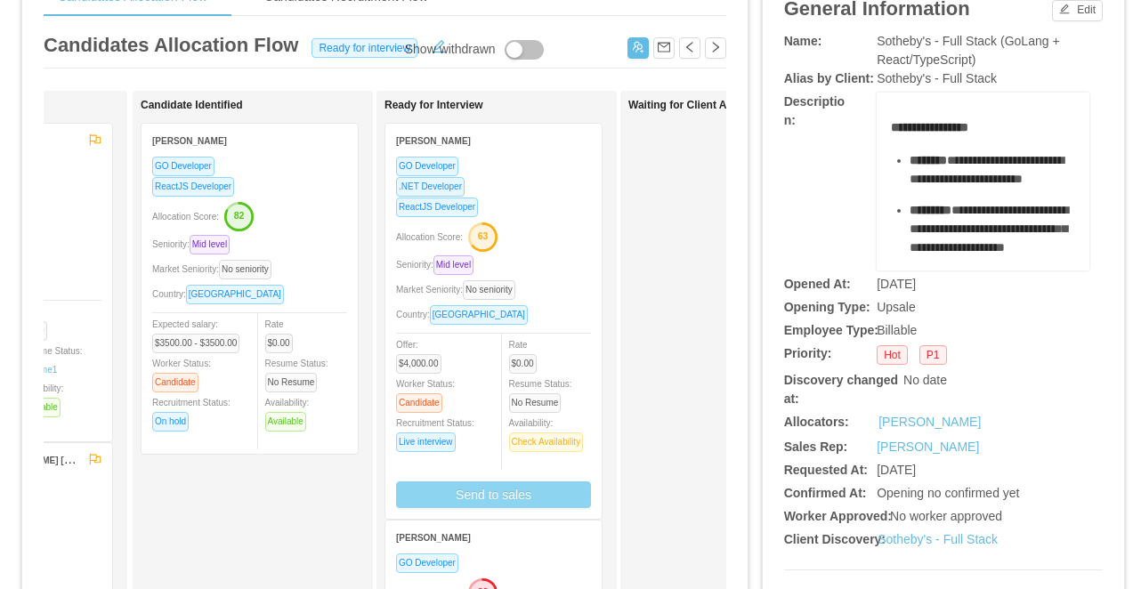
click at [555, 500] on button "Send to sales" at bounding box center [493, 495] width 195 height 27
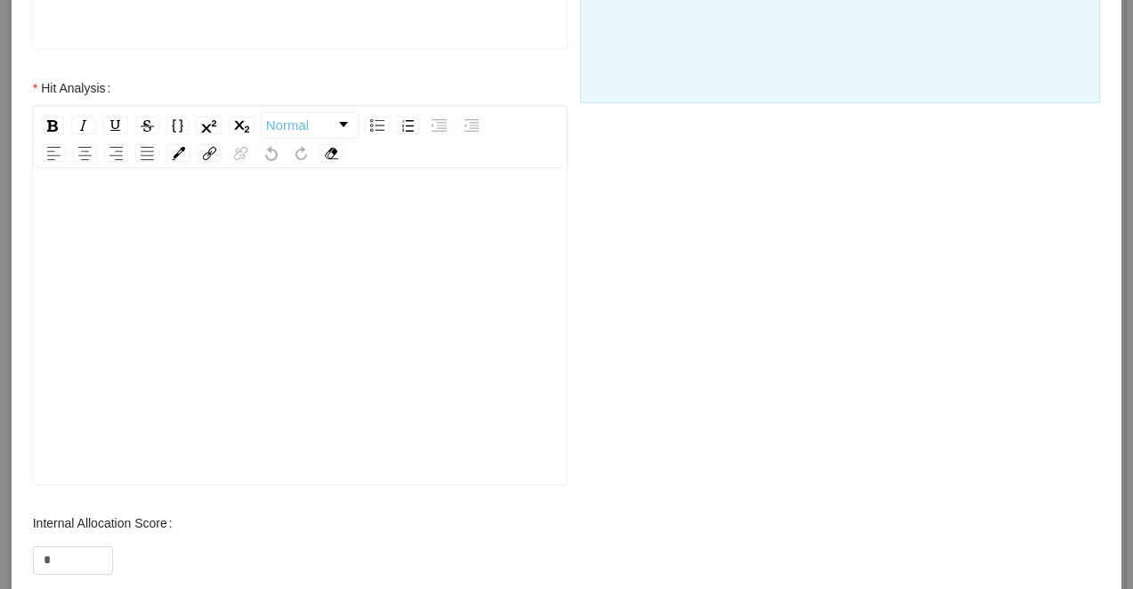
scroll to position [713, 0]
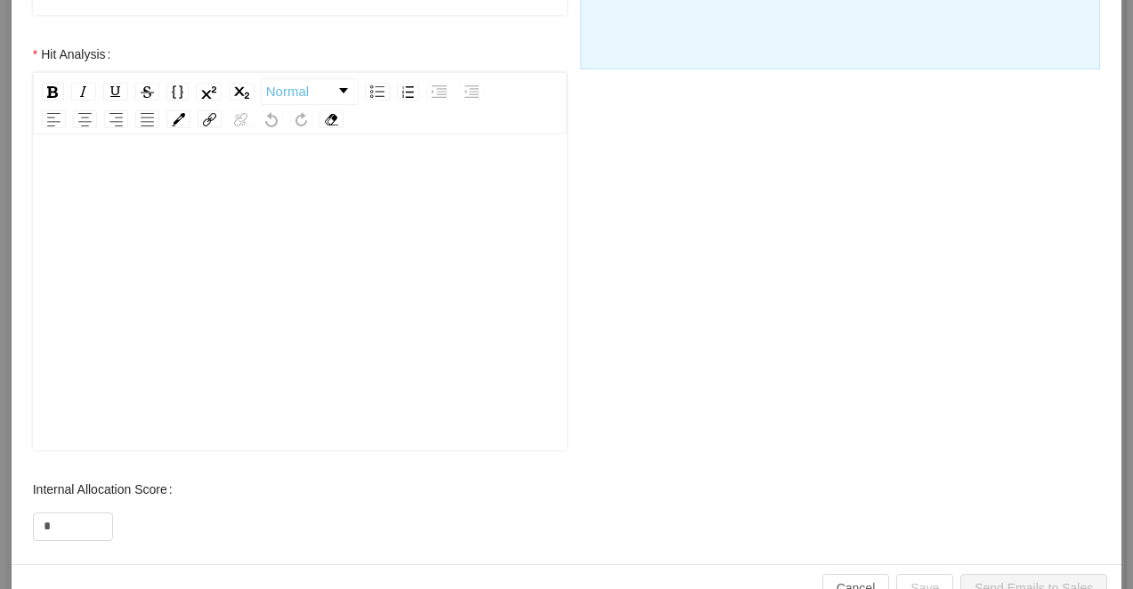
click at [274, 254] on div "rdw-editor" at bounding box center [300, 321] width 507 height 312
drag, startPoint x: 288, startPoint y: 186, endPoint x: 208, endPoint y: 183, distance: 80.2
click at [208, 183] on div "**********" at bounding box center [300, 183] width 507 height 36
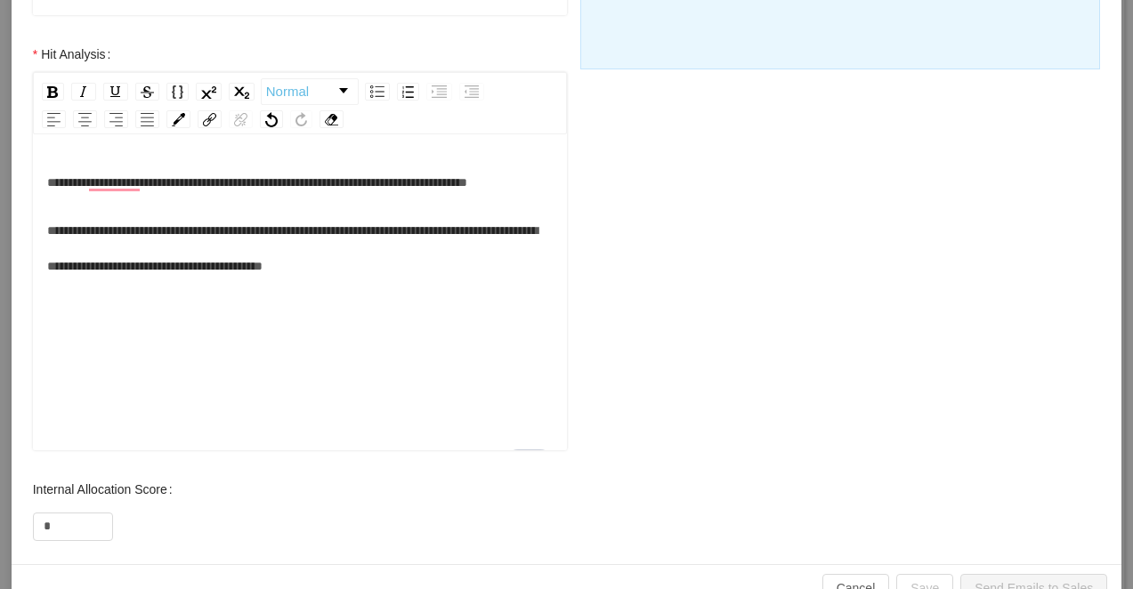
click at [207, 184] on span "**********" at bounding box center [257, 182] width 420 height 12
click at [46, 269] on div "**********" at bounding box center [299, 321] width 507 height 312
click at [49, 264] on span "**********" at bounding box center [292, 248] width 491 height 48
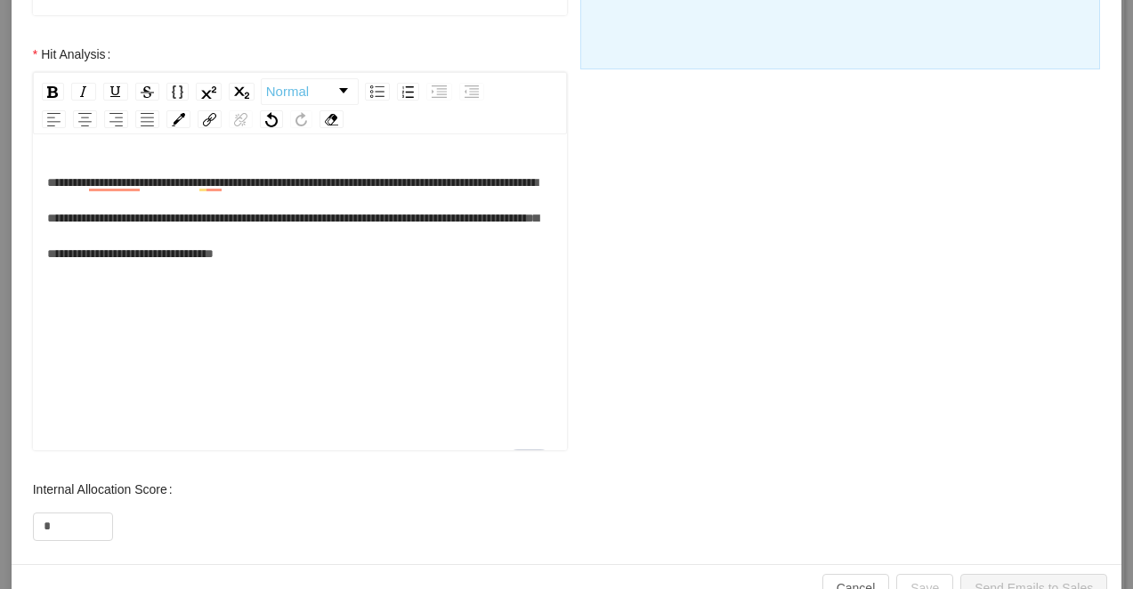
click at [127, 272] on div "**********" at bounding box center [300, 218] width 507 height 107
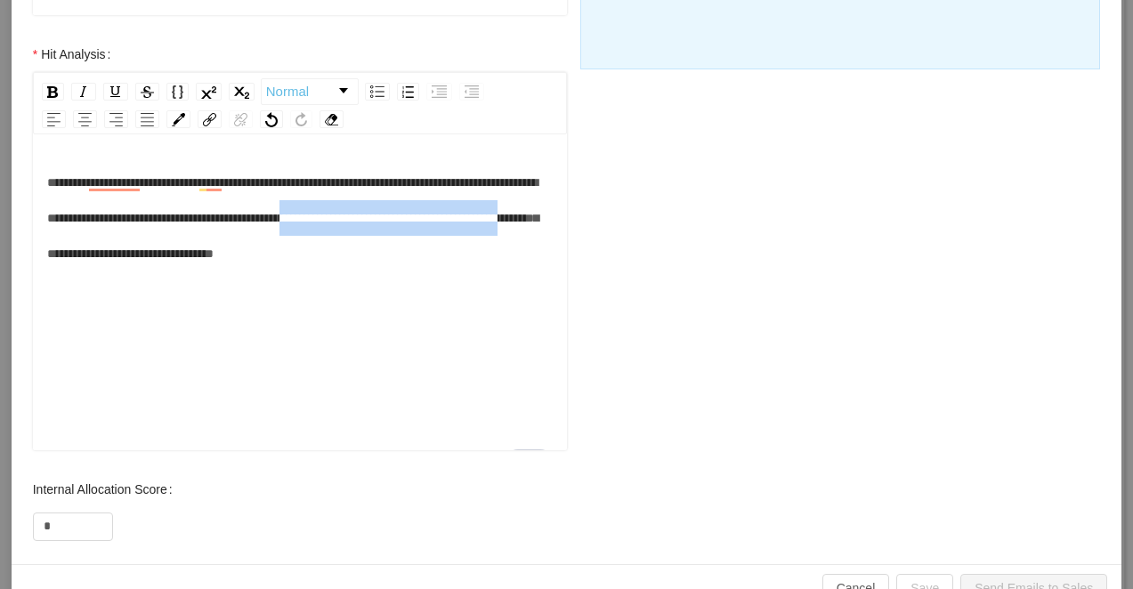
drag, startPoint x: 323, startPoint y: 254, endPoint x: 495, endPoint y: 221, distance: 174.9
click at [495, 221] on span "**********" at bounding box center [292, 218] width 491 height 84
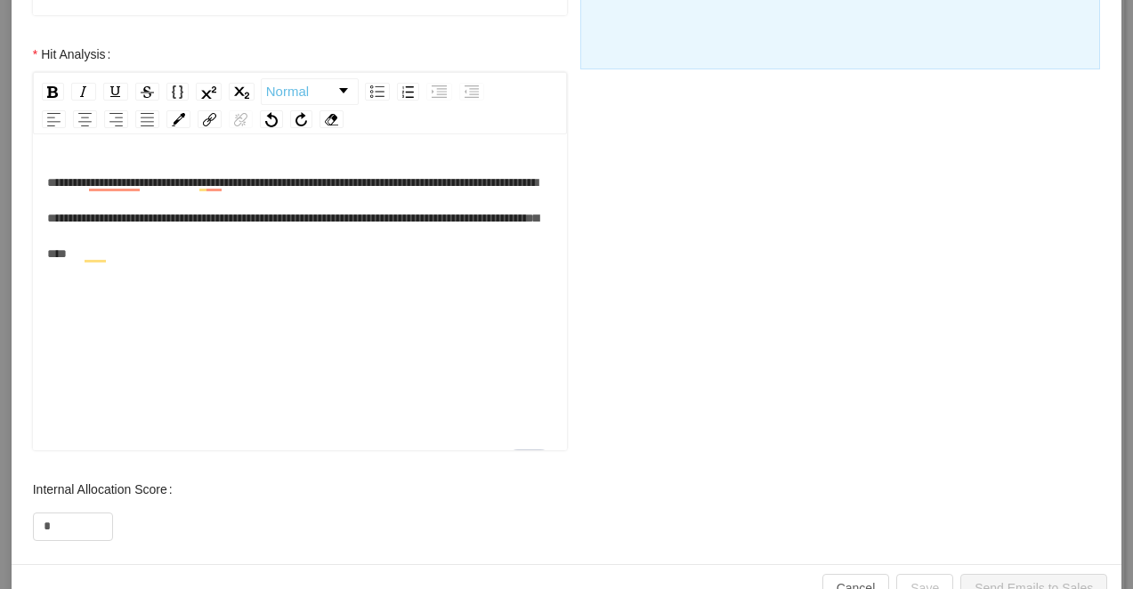
click at [83, 254] on span "**********" at bounding box center [292, 218] width 491 height 84
drag, startPoint x: 80, startPoint y: 256, endPoint x: 495, endPoint y: 229, distance: 415.7
click at [495, 229] on div "**********" at bounding box center [300, 218] width 507 height 107
click at [185, 272] on div "**********" at bounding box center [300, 218] width 507 height 107
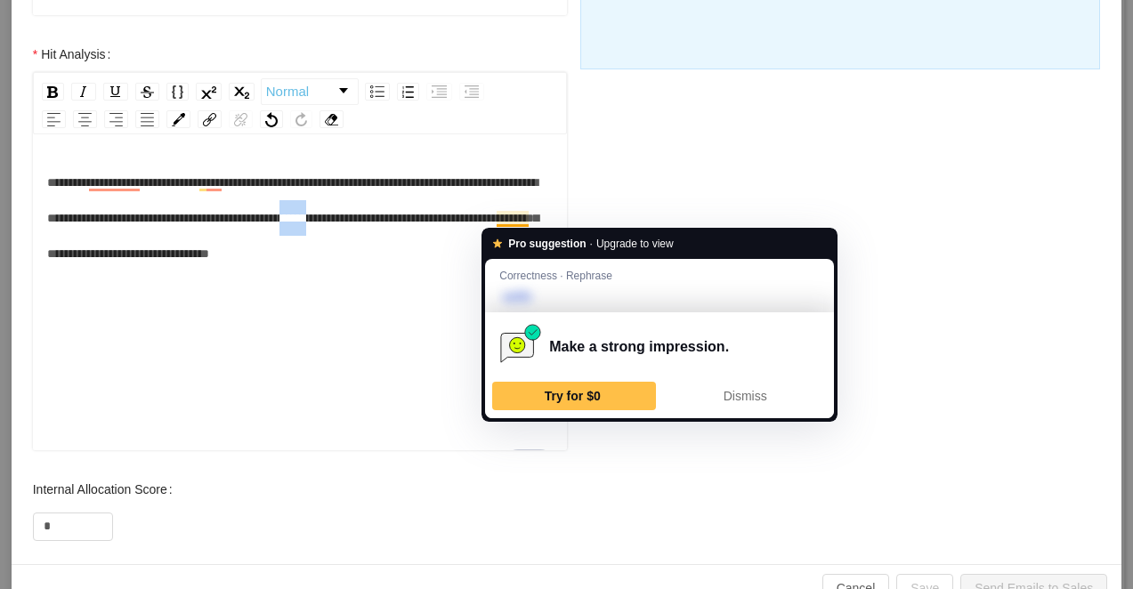
drag, startPoint x: 532, startPoint y: 221, endPoint x: 496, endPoint y: 222, distance: 36.5
click at [496, 222] on div "**********" at bounding box center [300, 218] width 507 height 107
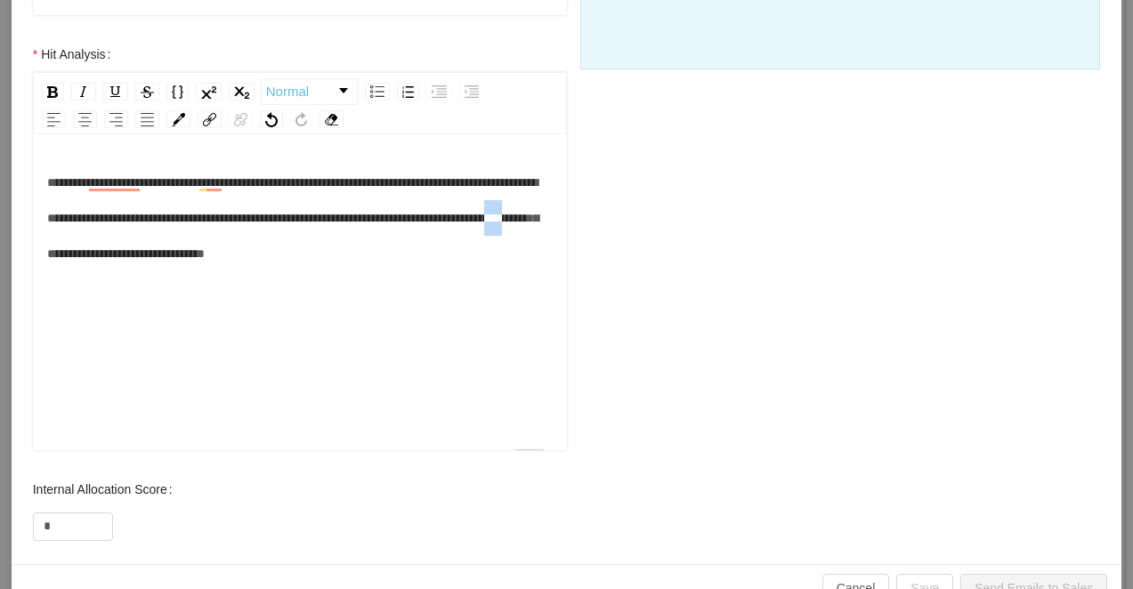
drag, startPoint x: 317, startPoint y: 256, endPoint x: 292, endPoint y: 259, distance: 25.1
click at [292, 259] on span "**********" at bounding box center [292, 218] width 491 height 84
drag, startPoint x: 501, startPoint y: 281, endPoint x: 471, endPoint y: 263, distance: 35.6
click at [471, 263] on div "**********" at bounding box center [300, 218] width 507 height 107
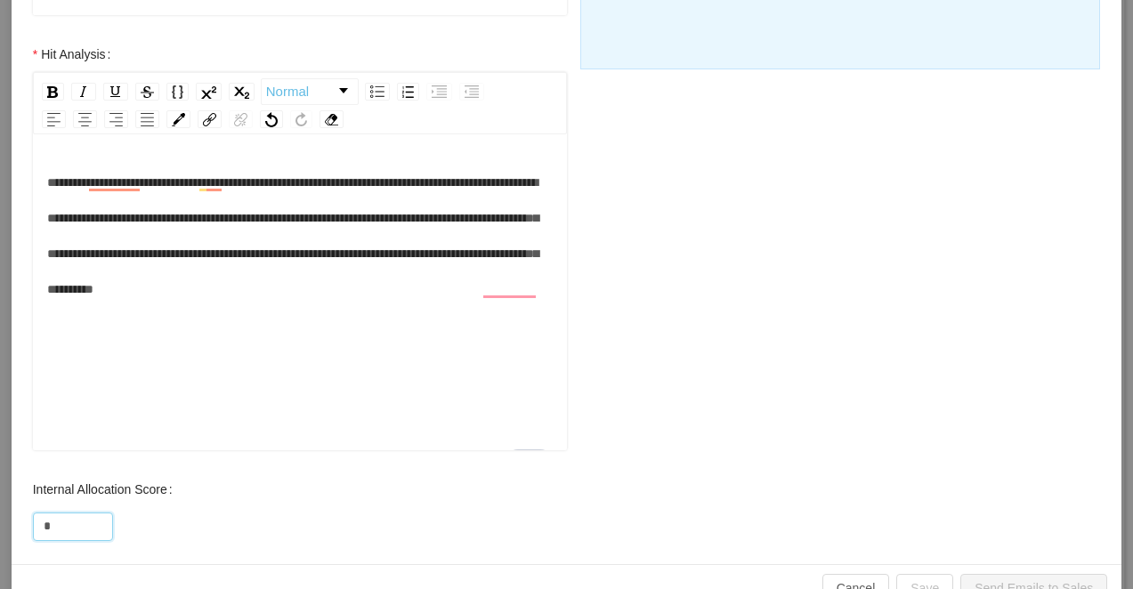
drag, startPoint x: 65, startPoint y: 522, endPoint x: 21, endPoint y: 522, distance: 43.6
click at [21, 522] on div "Internal Allocation Score *" at bounding box center [300, 507] width 570 height 71
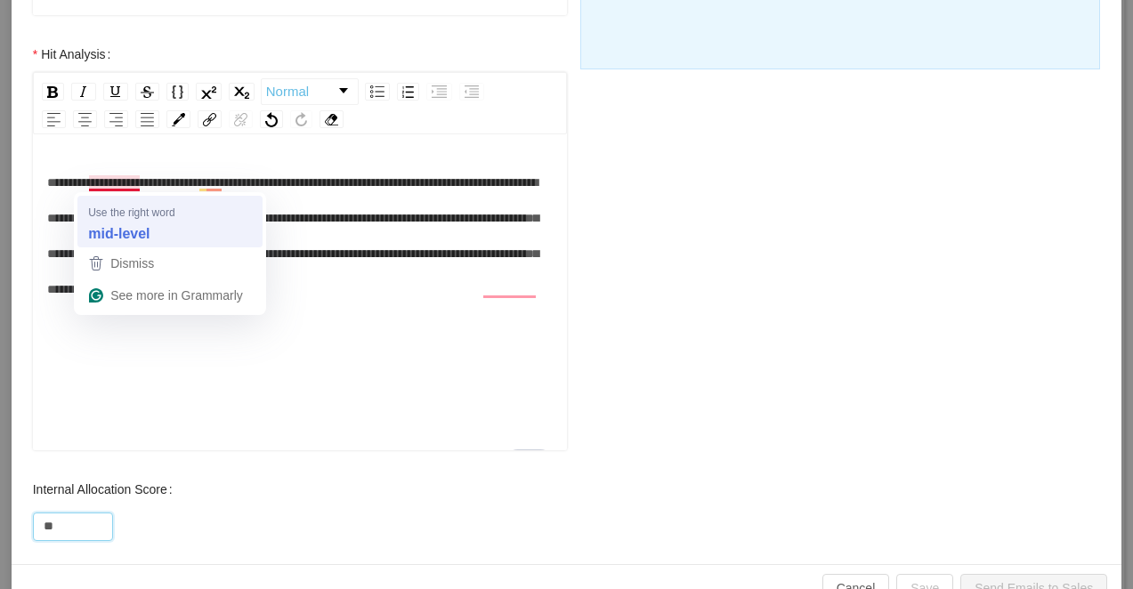
type input "**"
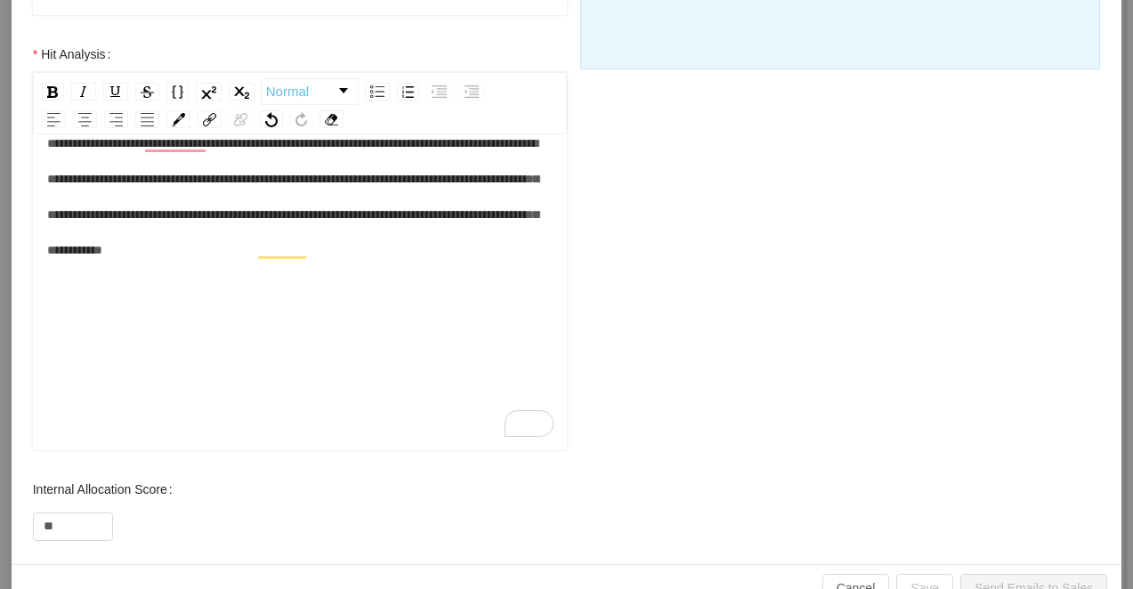
scroll to position [757, 0]
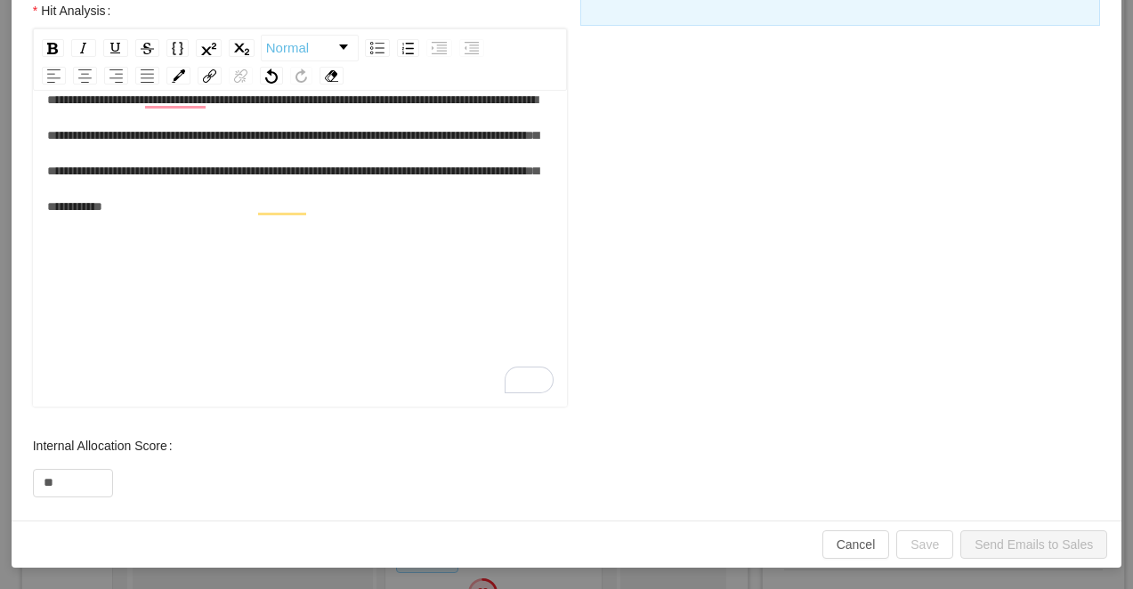
click at [329, 253] on div "**********" at bounding box center [300, 238] width 507 height 312
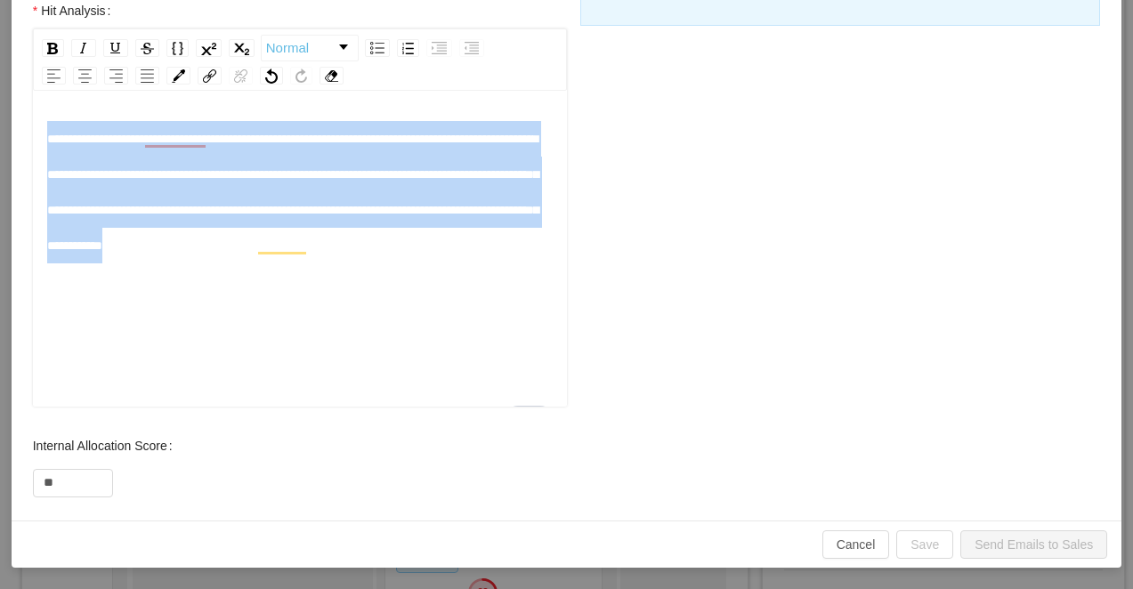
drag, startPoint x: 552, startPoint y: 250, endPoint x: 37, endPoint y: 144, distance: 526.2
click at [37, 144] on div "**********" at bounding box center [300, 251] width 534 height 312
copy span "**********"
click at [463, 245] on span "**********" at bounding box center [292, 192] width 491 height 119
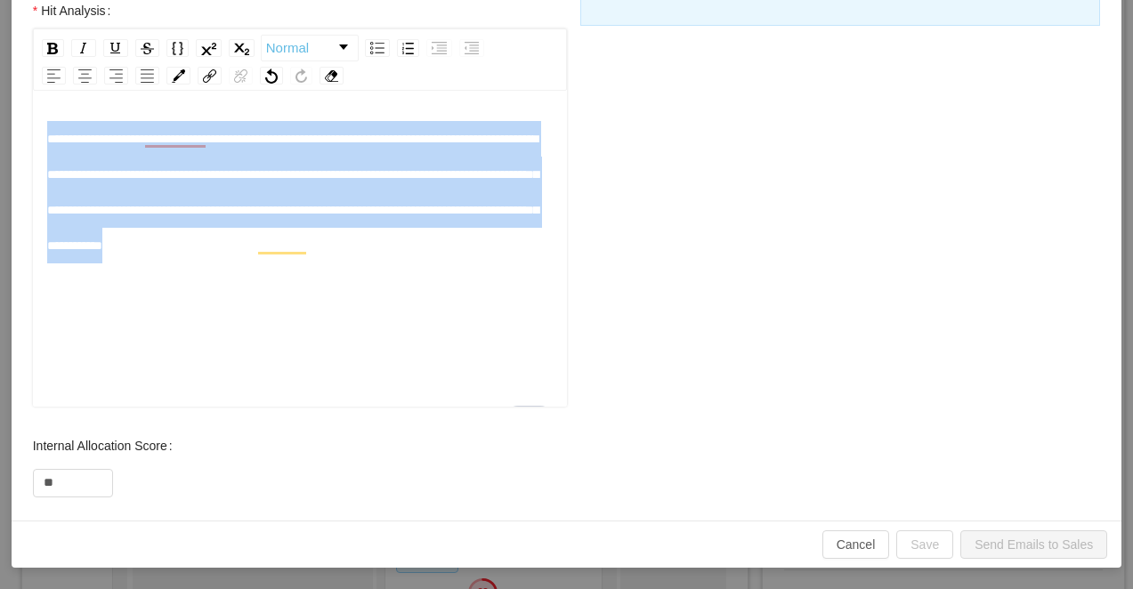
drag, startPoint x: 551, startPoint y: 249, endPoint x: 45, endPoint y: 101, distance: 527.1
click at [46, 100] on div "**********" at bounding box center [300, 251] width 534 height 312
copy span "**********"
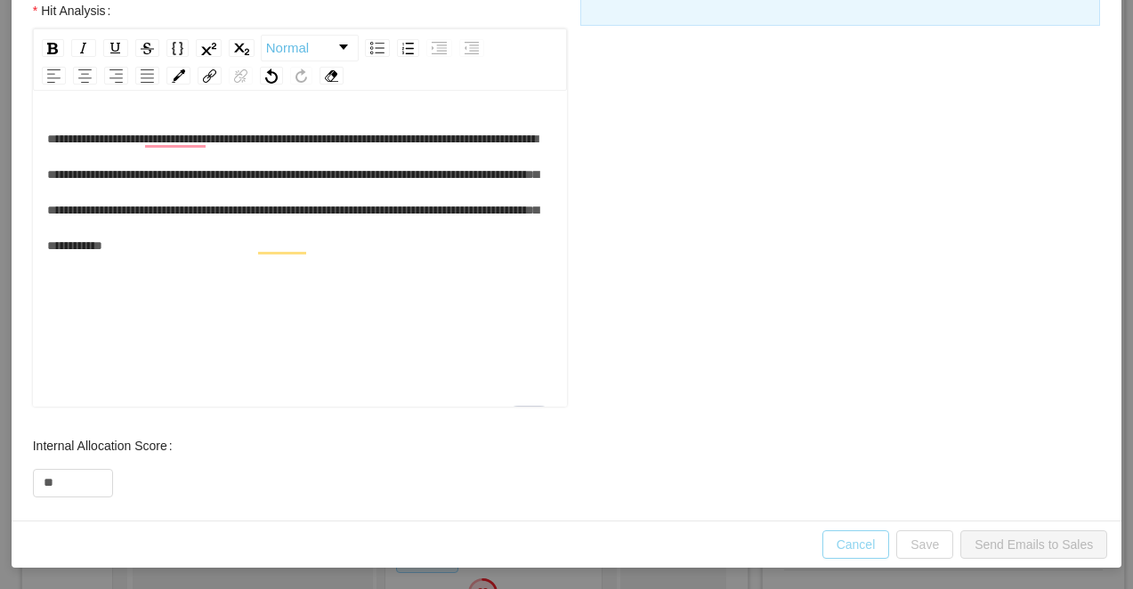
click at [854, 539] on button "Cancel" at bounding box center [857, 545] width 68 height 28
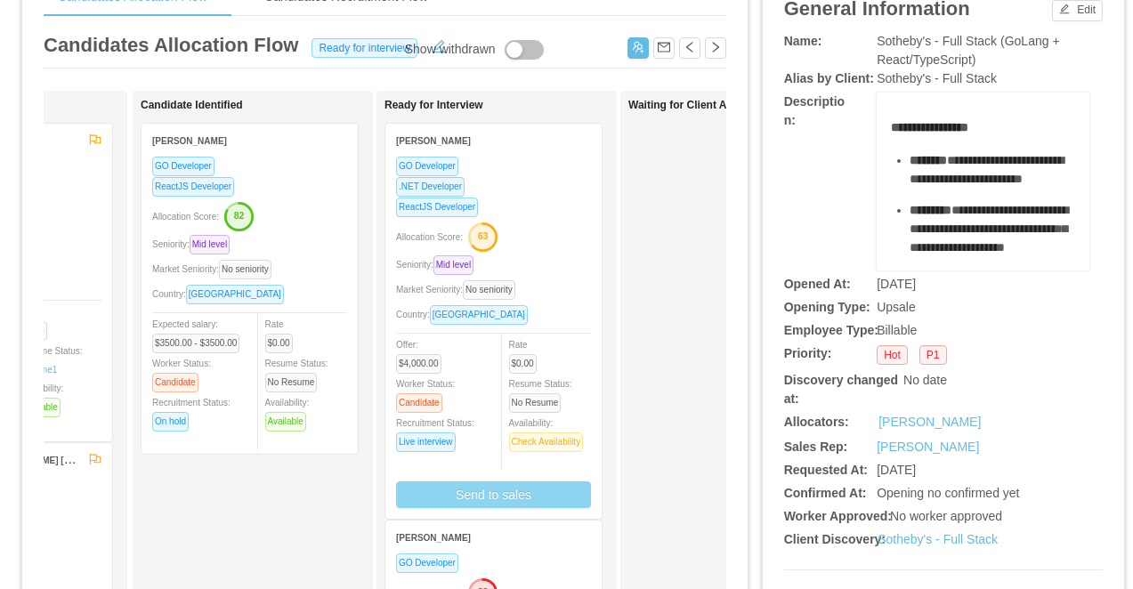
scroll to position [668, 0]
click at [507, 487] on button "Send to sales" at bounding box center [493, 495] width 195 height 27
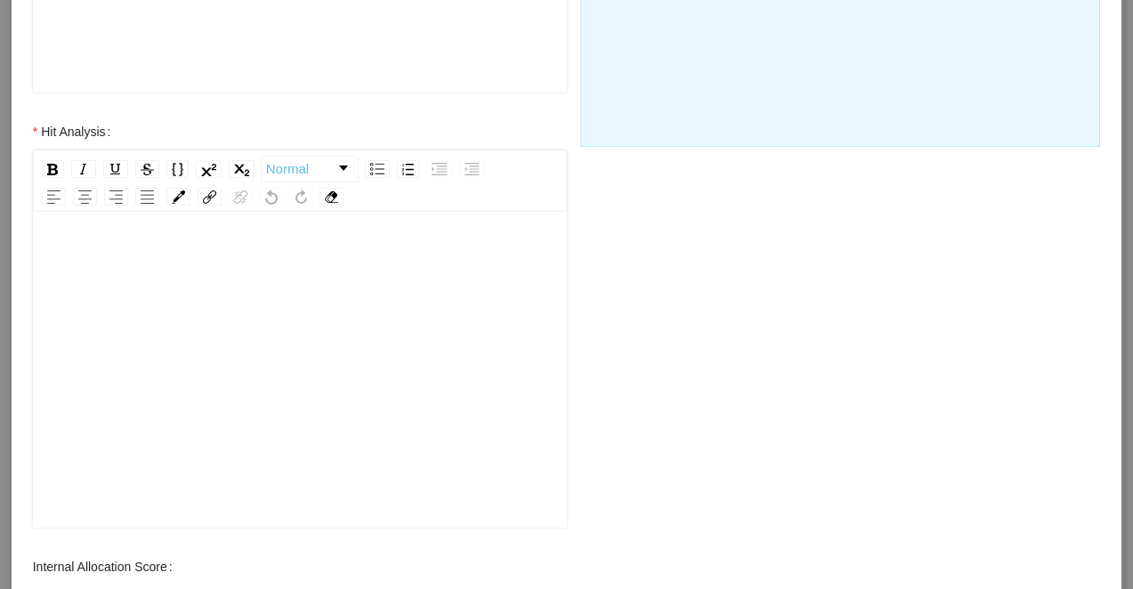
scroll to position [645, 0]
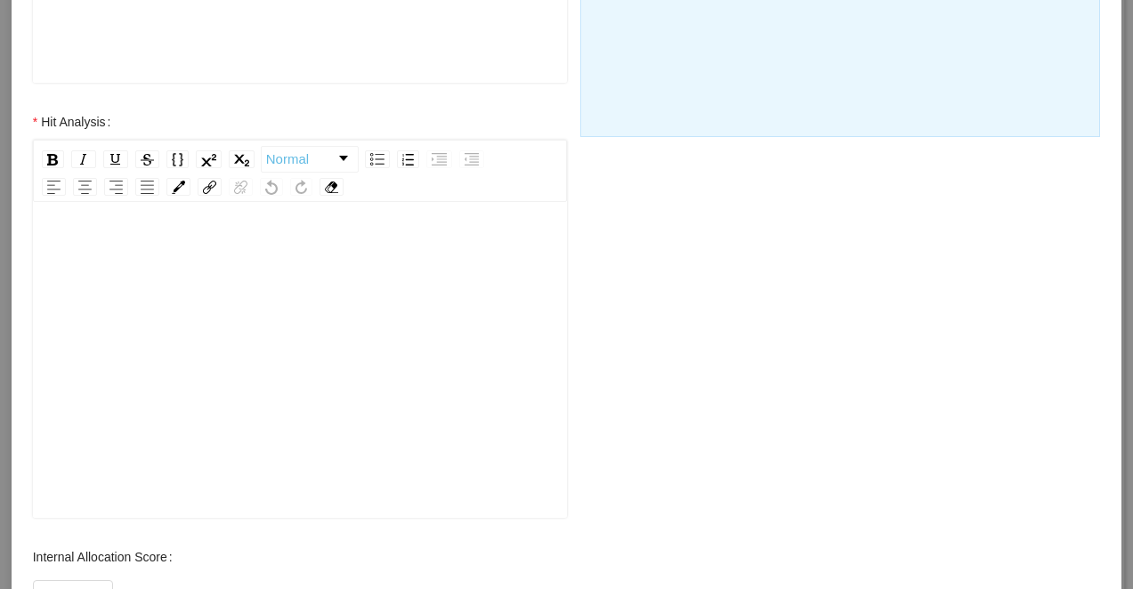
click at [309, 386] on div "rdw-editor" at bounding box center [300, 388] width 507 height 312
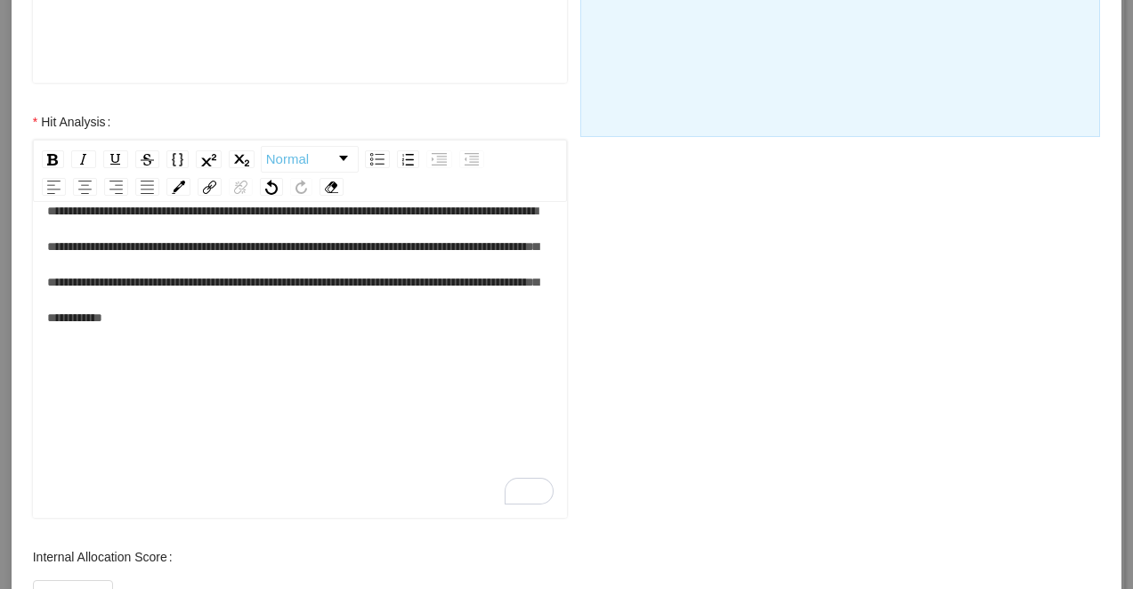
scroll to position [757, 0]
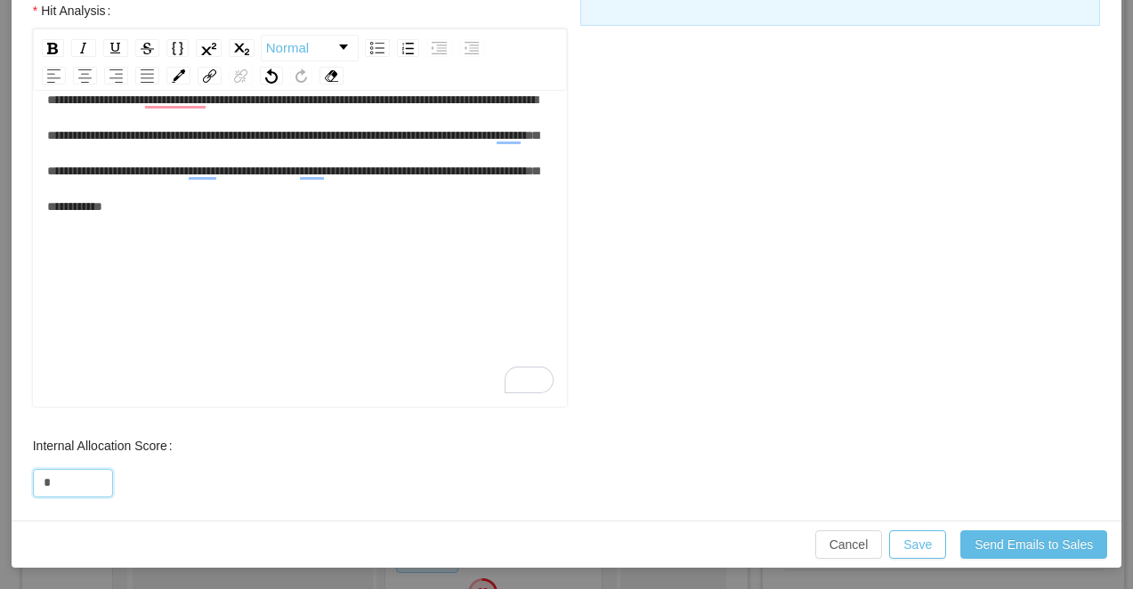
drag, startPoint x: 47, startPoint y: 491, endPoint x: -3, endPoint y: 491, distance: 49.9
click at [0, 491] on html "Dashboard Apps Clients Allocation Users Workers Tasks Payroll Reports HR Config…" at bounding box center [566, 294] width 1133 height 589
type input "**"
click at [176, 241] on div "**********" at bounding box center [300, 238] width 507 height 312
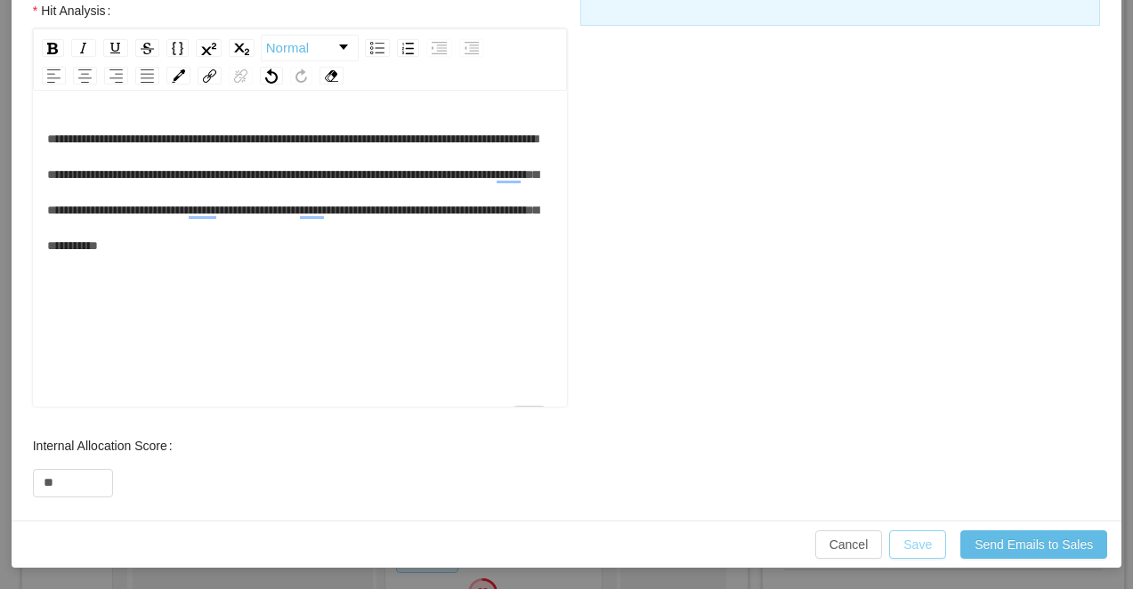
click at [923, 550] on button "Save" at bounding box center [917, 545] width 57 height 28
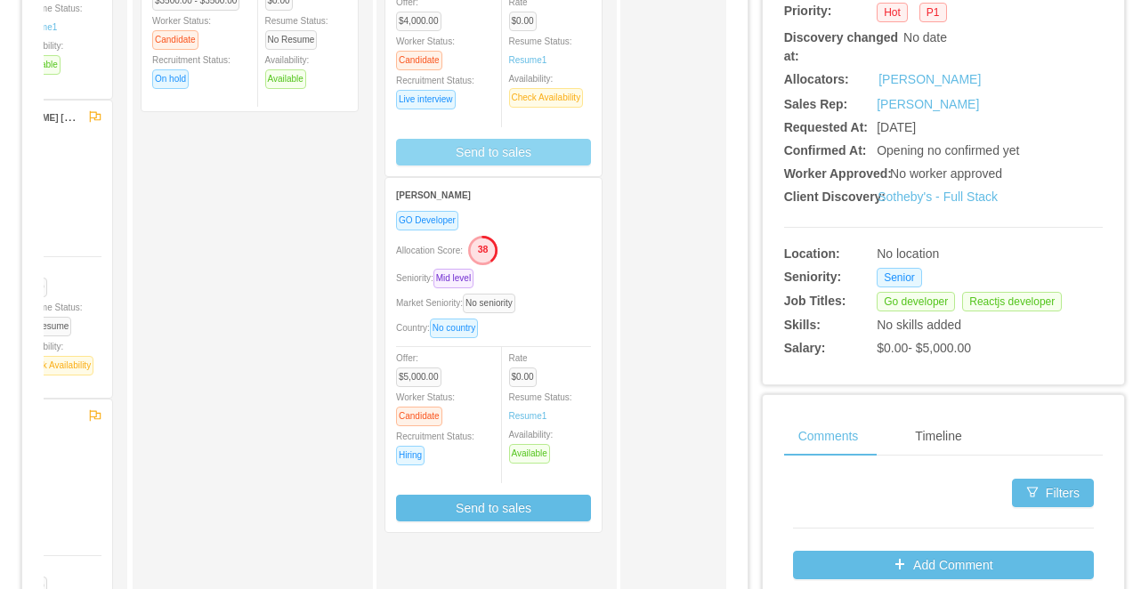
scroll to position [593, 0]
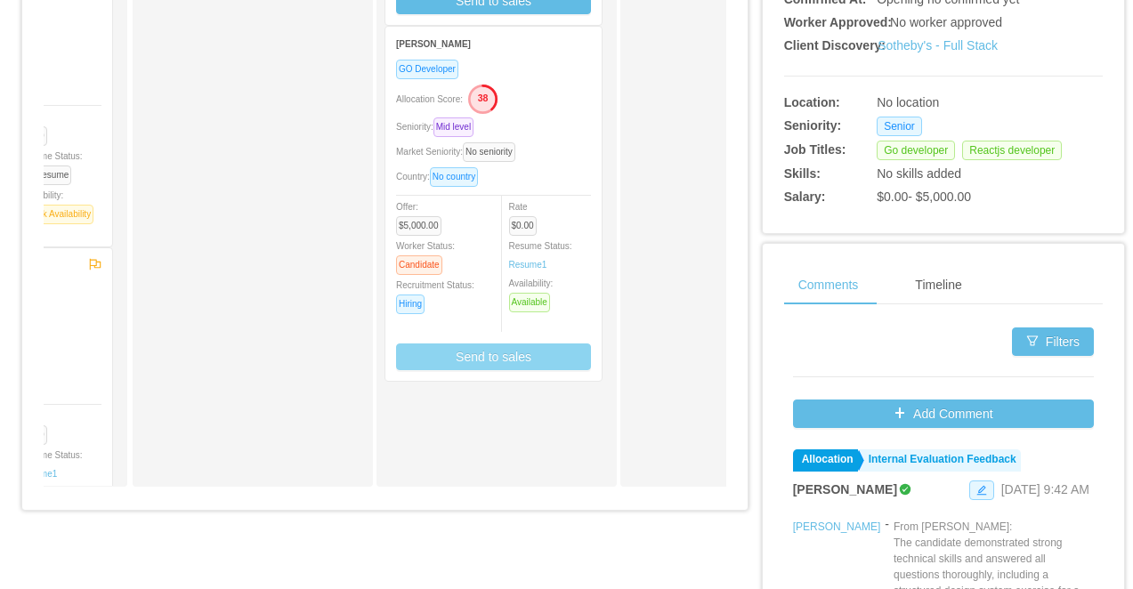
click at [472, 359] on button "Send to sales" at bounding box center [493, 357] width 195 height 27
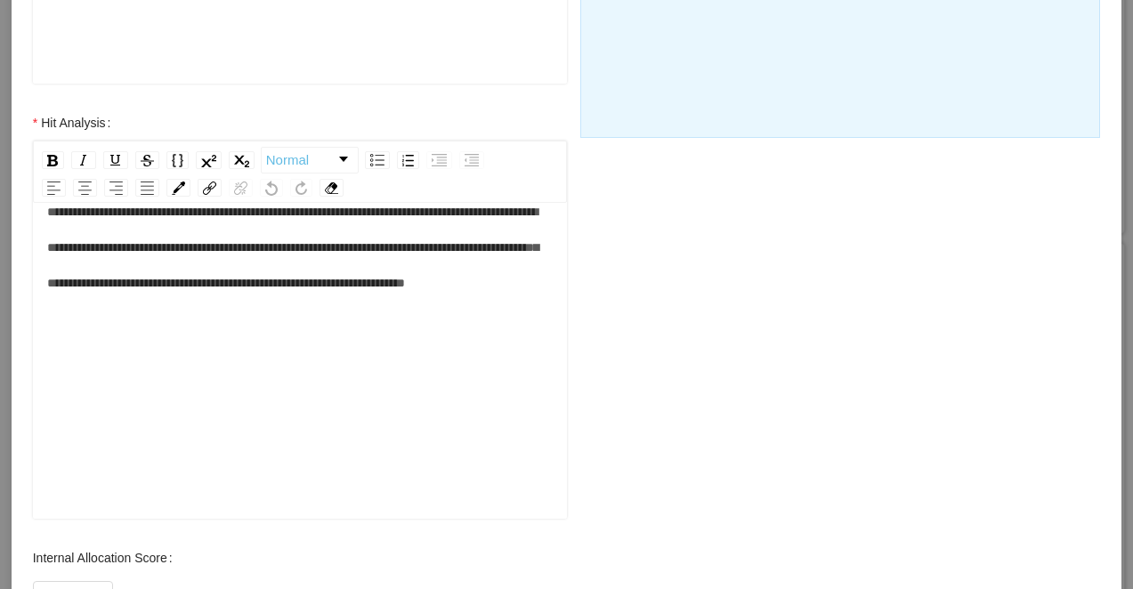
scroll to position [757, 0]
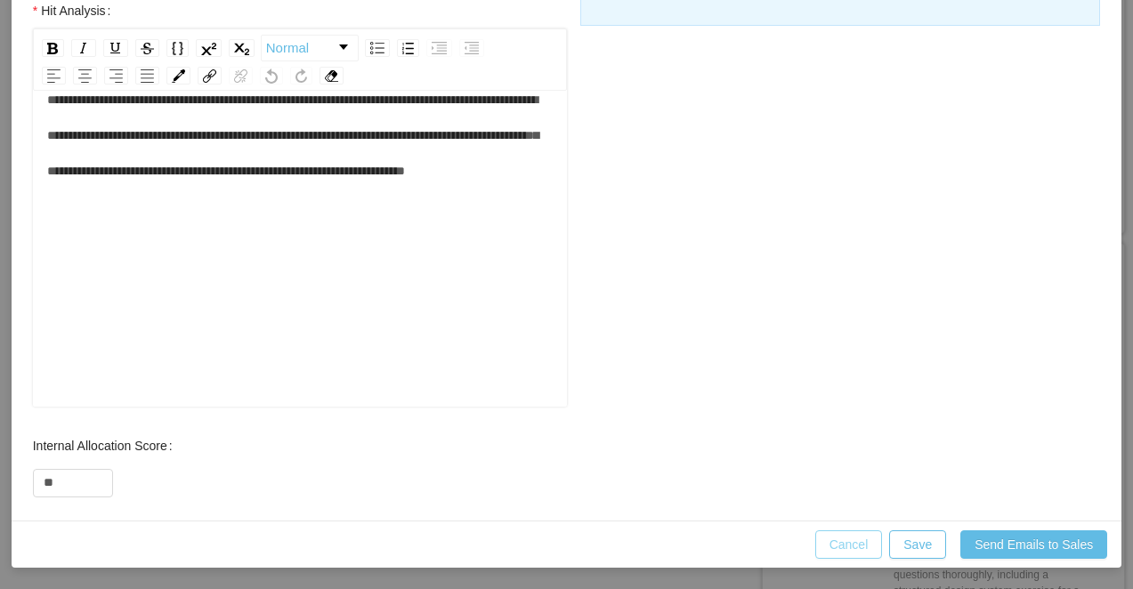
click at [844, 532] on button "Cancel" at bounding box center [849, 545] width 68 height 28
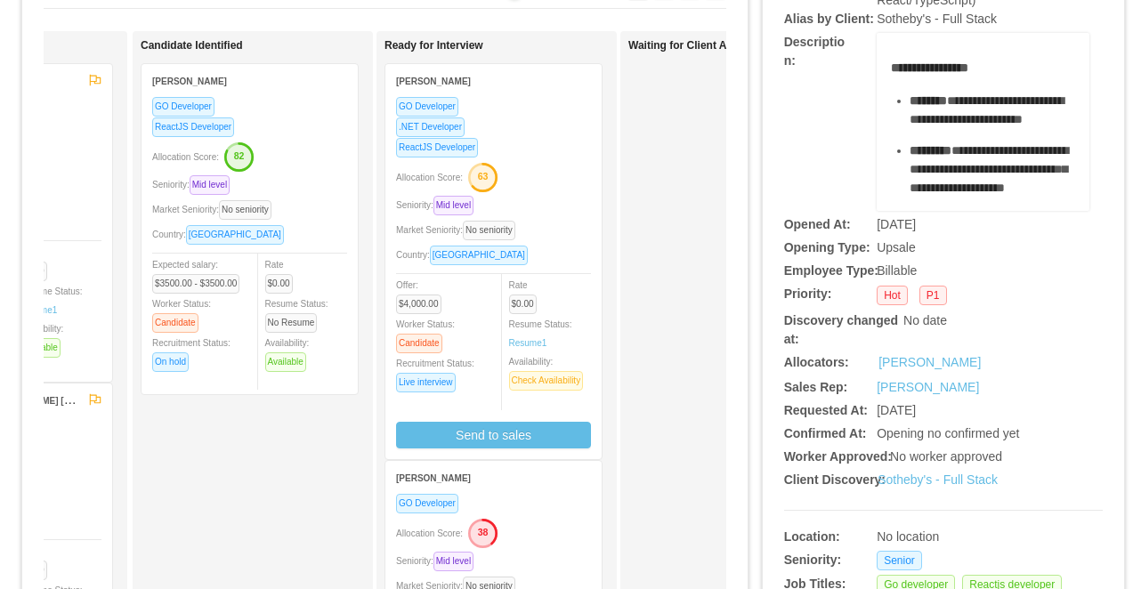
scroll to position [93, 0]
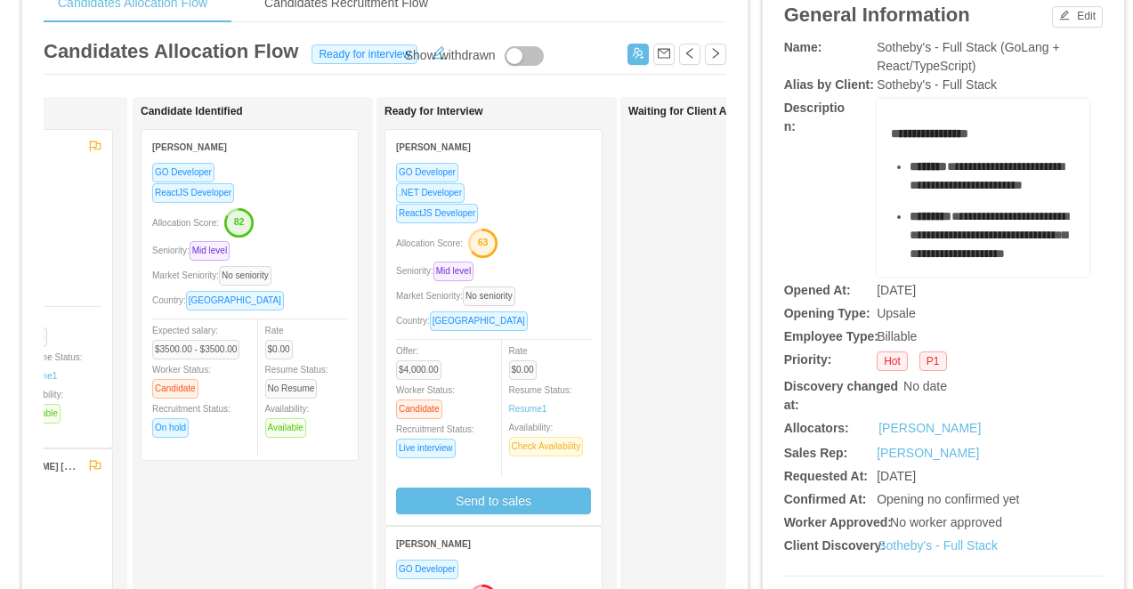
click at [531, 244] on div "Allocation Score: 63" at bounding box center [493, 242] width 195 height 28
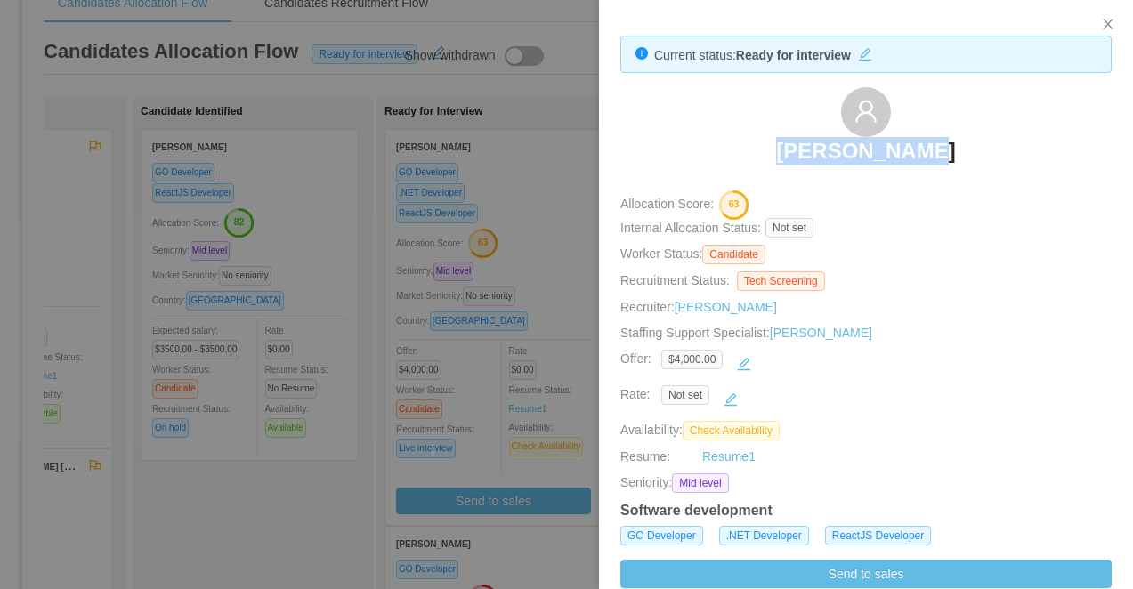
drag, startPoint x: 963, startPoint y: 166, endPoint x: 736, endPoint y: 139, distance: 228.6
click at [736, 139] on div "[PERSON_NAME]" at bounding box center [866, 131] width 491 height 89
copy h3 "[PERSON_NAME]"
click at [478, 349] on div at bounding box center [566, 294] width 1133 height 589
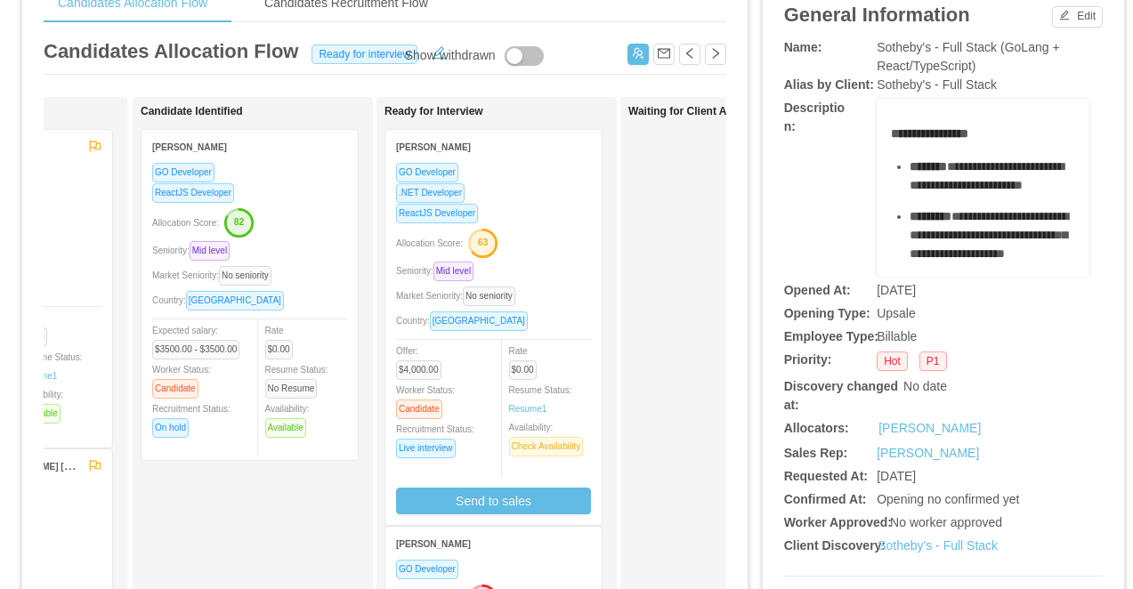
scroll to position [108, 0]
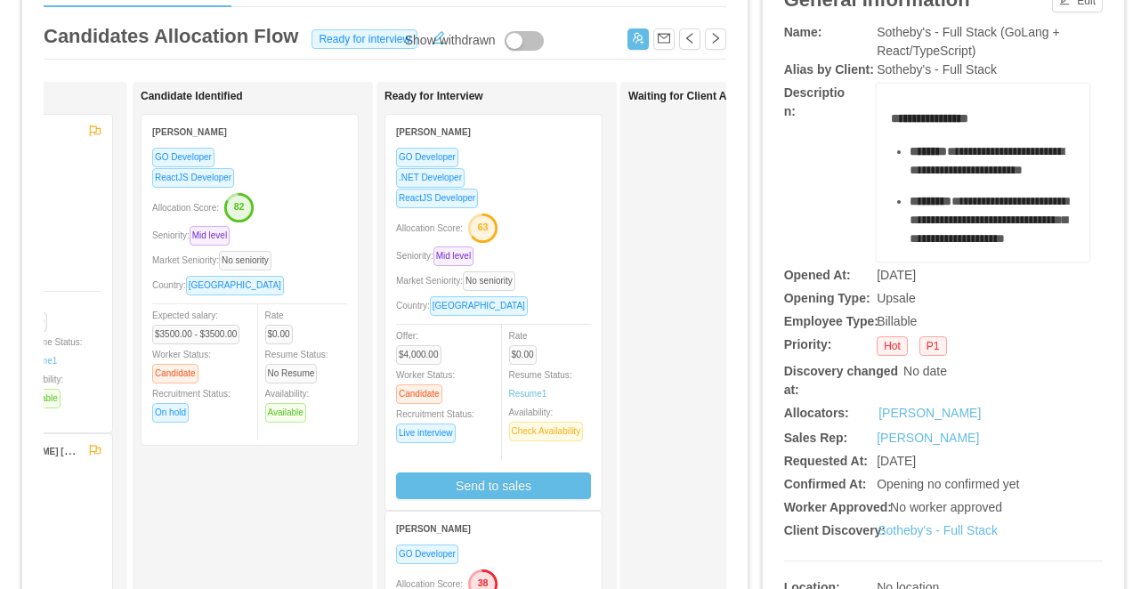
click at [543, 189] on div "ReactJS Developer" at bounding box center [493, 198] width 195 height 20
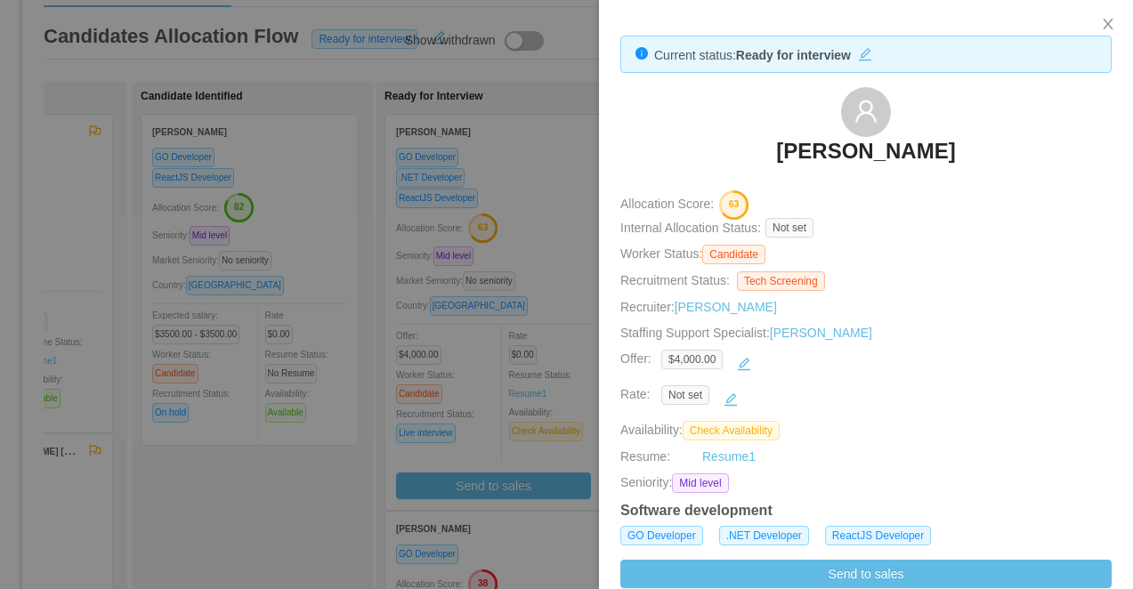
click at [509, 307] on div at bounding box center [566, 294] width 1133 height 589
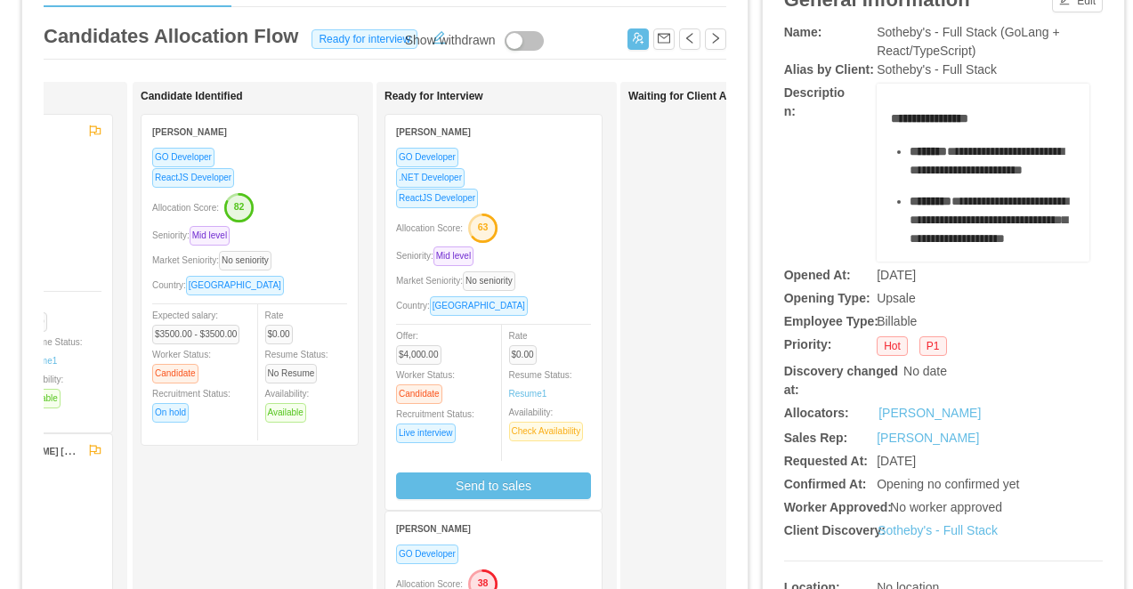
scroll to position [329, 0]
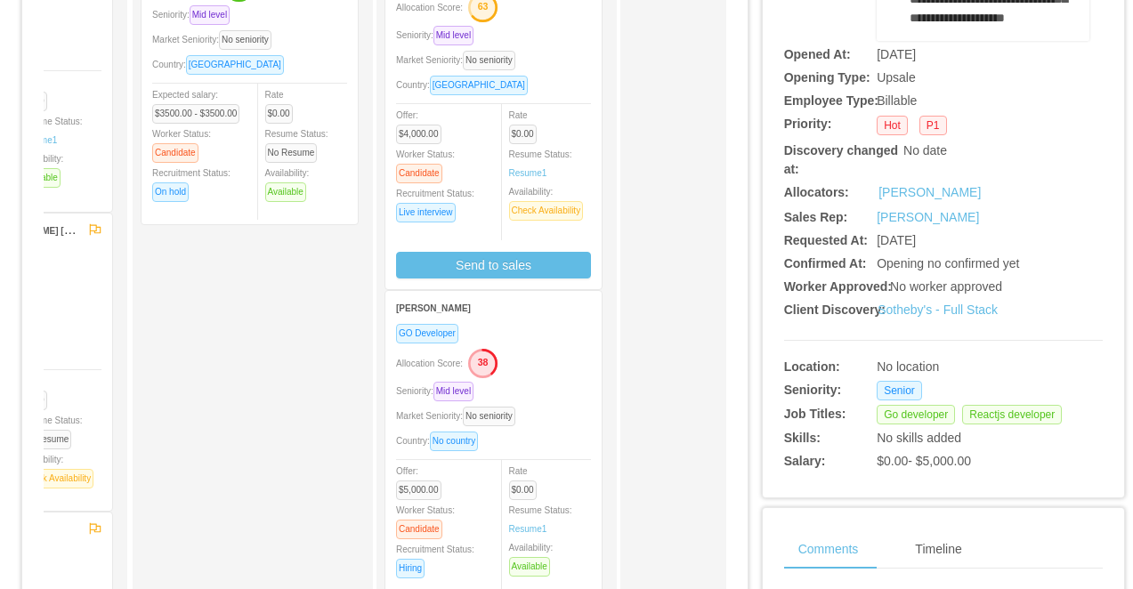
click at [531, 385] on div "Seniority: Mid level" at bounding box center [493, 391] width 195 height 20
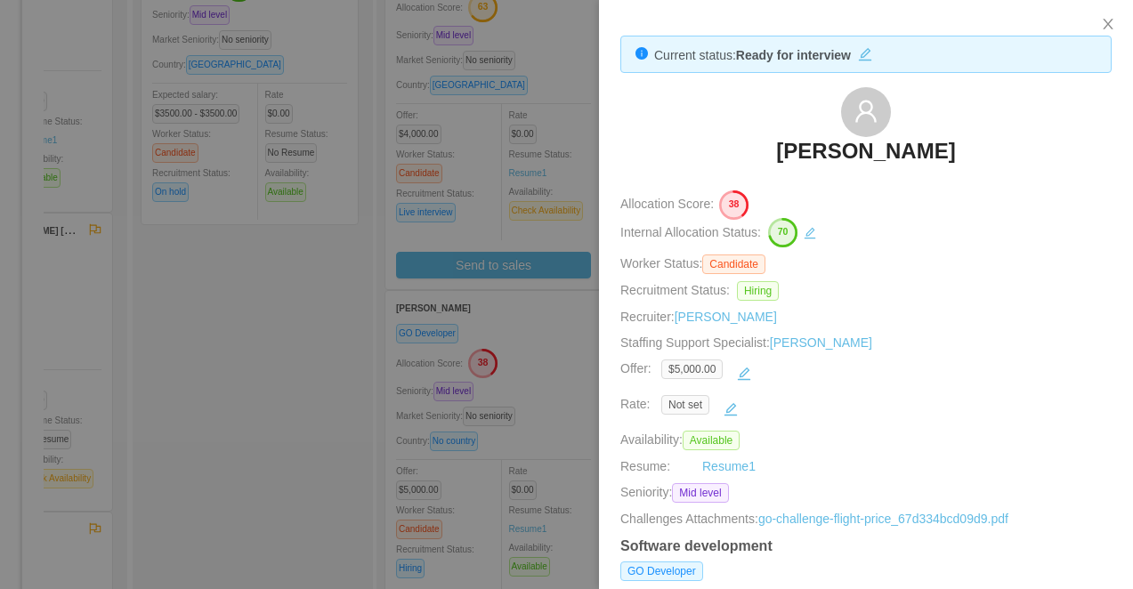
drag, startPoint x: 973, startPoint y: 150, endPoint x: 724, endPoint y: 150, distance: 249.3
click at [724, 150] on div "Ronald Rodriguez" at bounding box center [866, 131] width 491 height 89
copy h3 "Ronald Rodriguez"
click at [430, 114] on div at bounding box center [566, 294] width 1133 height 589
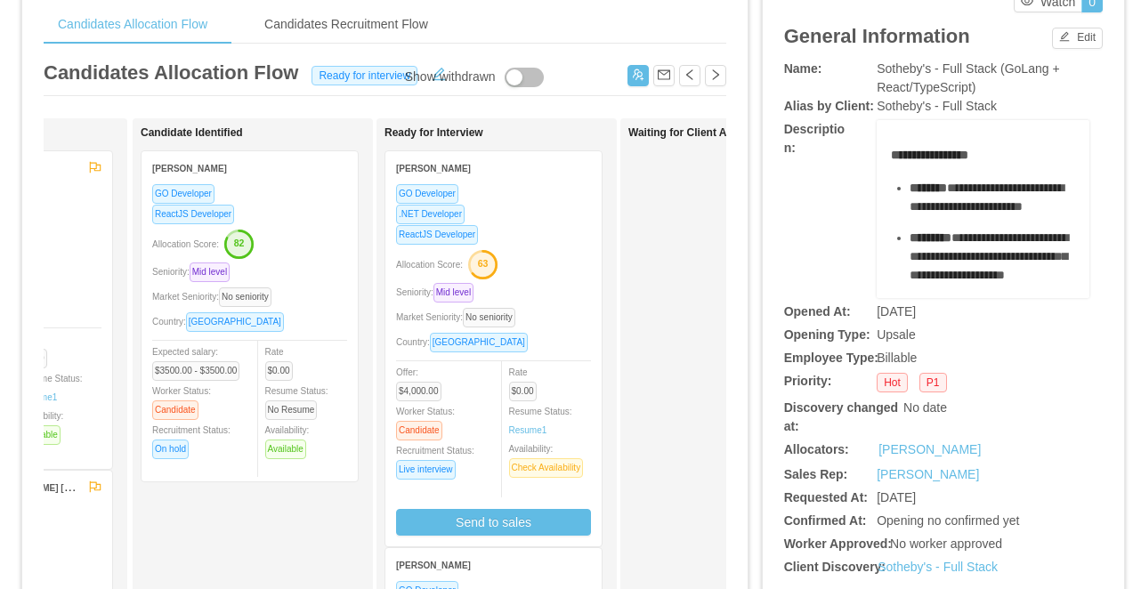
scroll to position [0, 0]
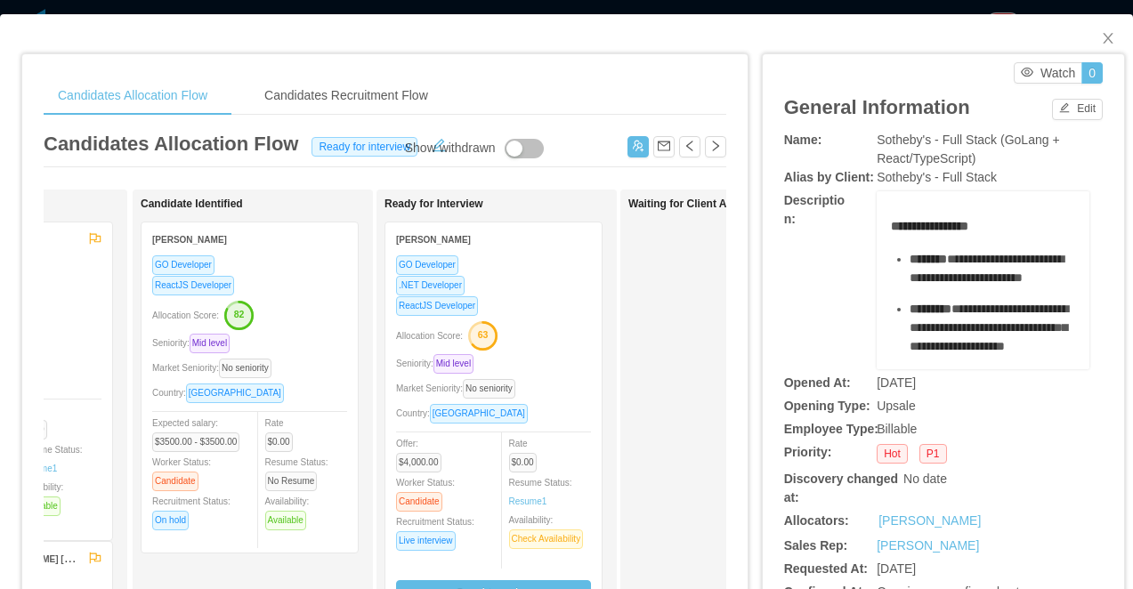
click at [462, 10] on div "Candidates Allocation Flow Candidates Recruitment Flow Candidates Allocation Fl…" at bounding box center [566, 294] width 1133 height 589
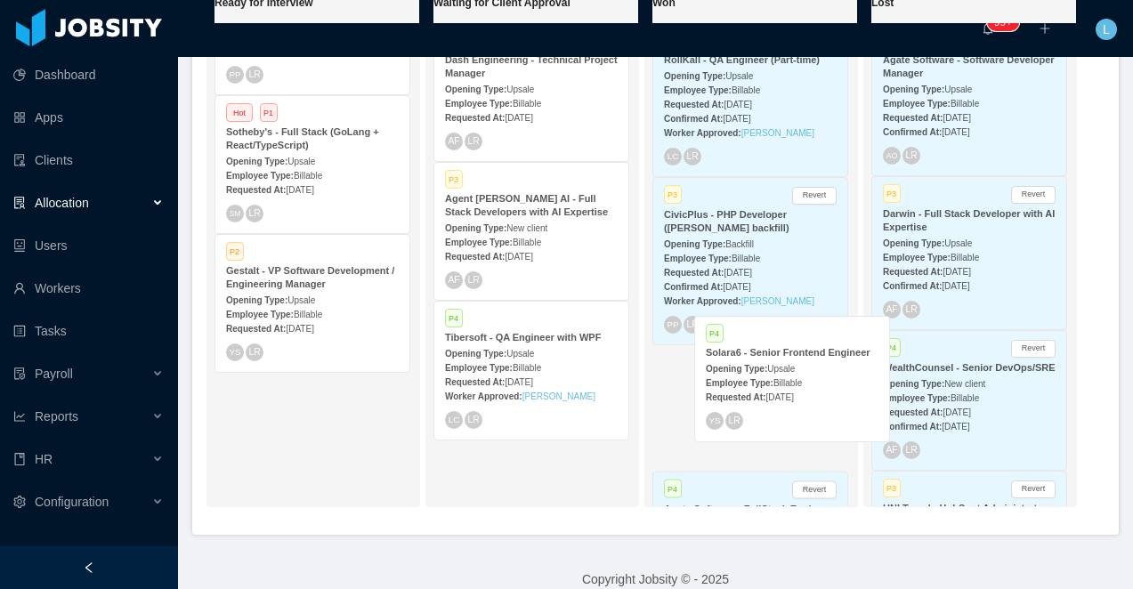
scroll to position [4, 0]
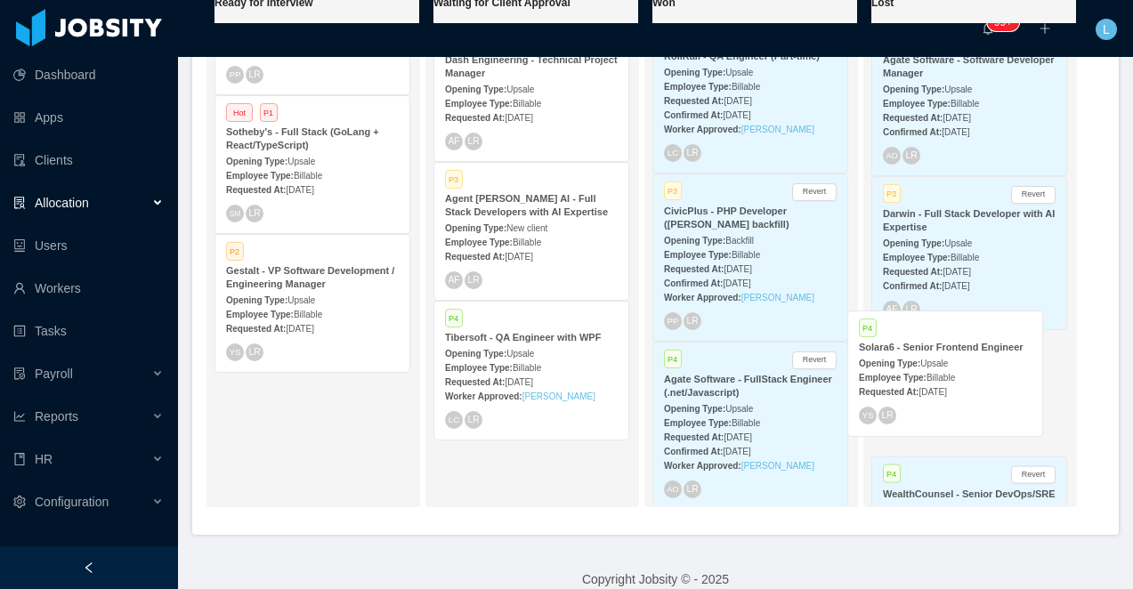
drag, startPoint x: 281, startPoint y: 427, endPoint x: 914, endPoint y: 365, distance: 636.0
click at [914, 365] on div "On Hold Looking for candidate Hot P1 Consilience AI - ML Engineer Opening Type:…" at bounding box center [656, 256] width 900 height 531
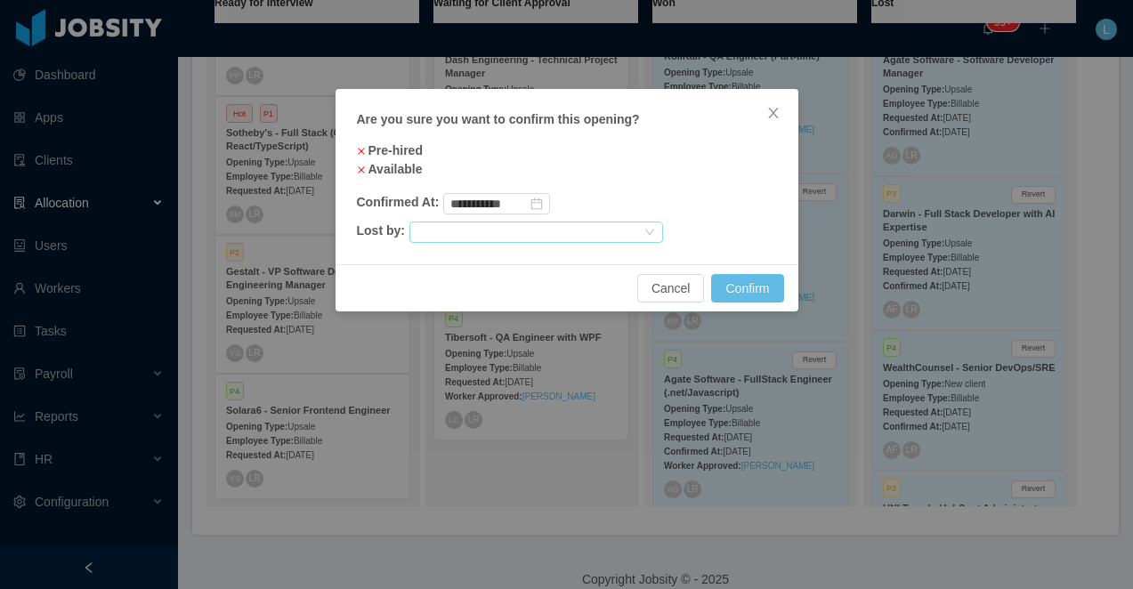
click at [580, 232] on div at bounding box center [529, 233] width 224 height 20
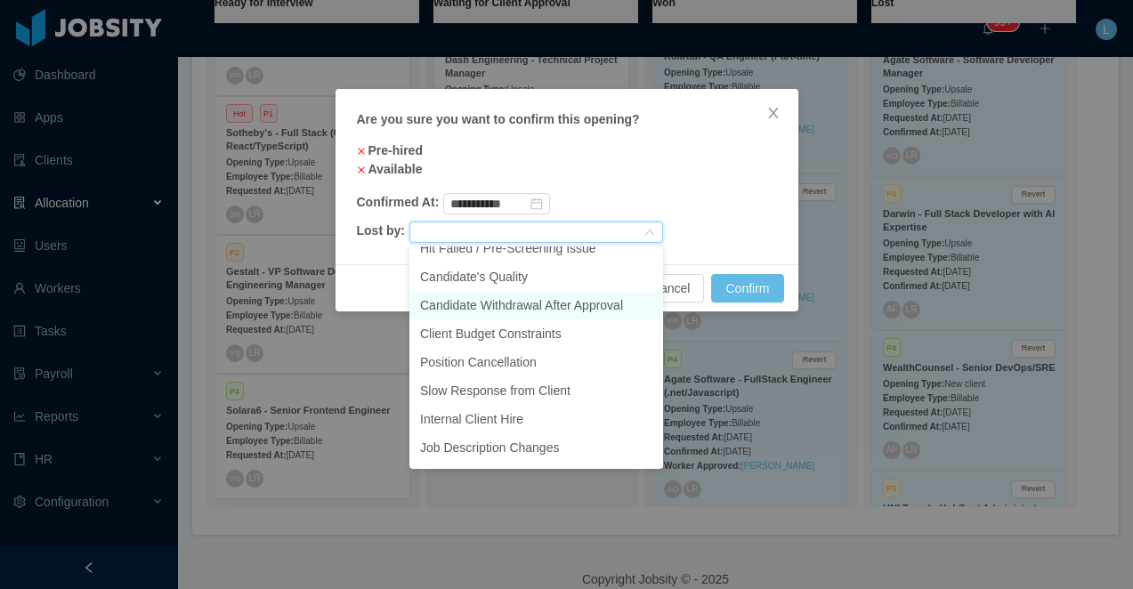
scroll to position [56, 0]
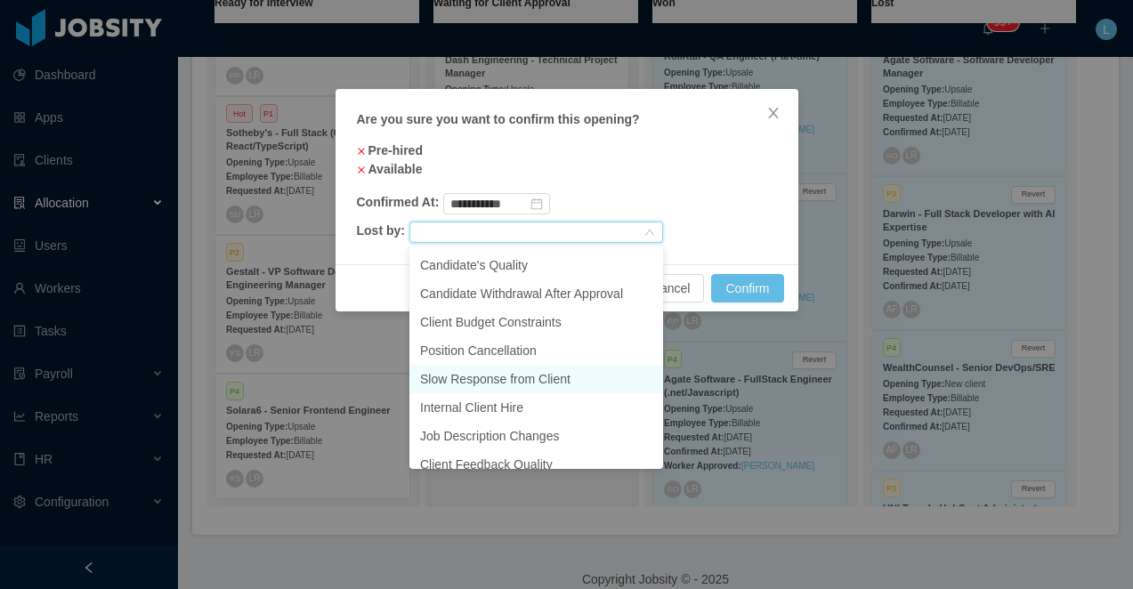
click at [555, 374] on li "Slow Response from Client" at bounding box center [537, 379] width 254 height 28
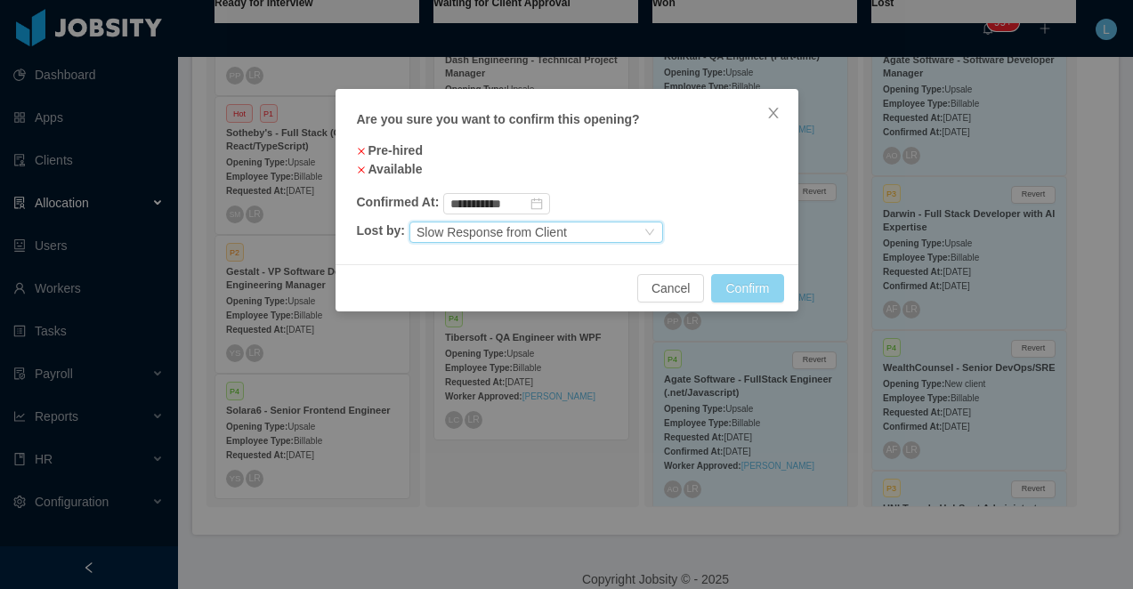
click at [748, 296] on button "Confirm" at bounding box center [747, 288] width 72 height 28
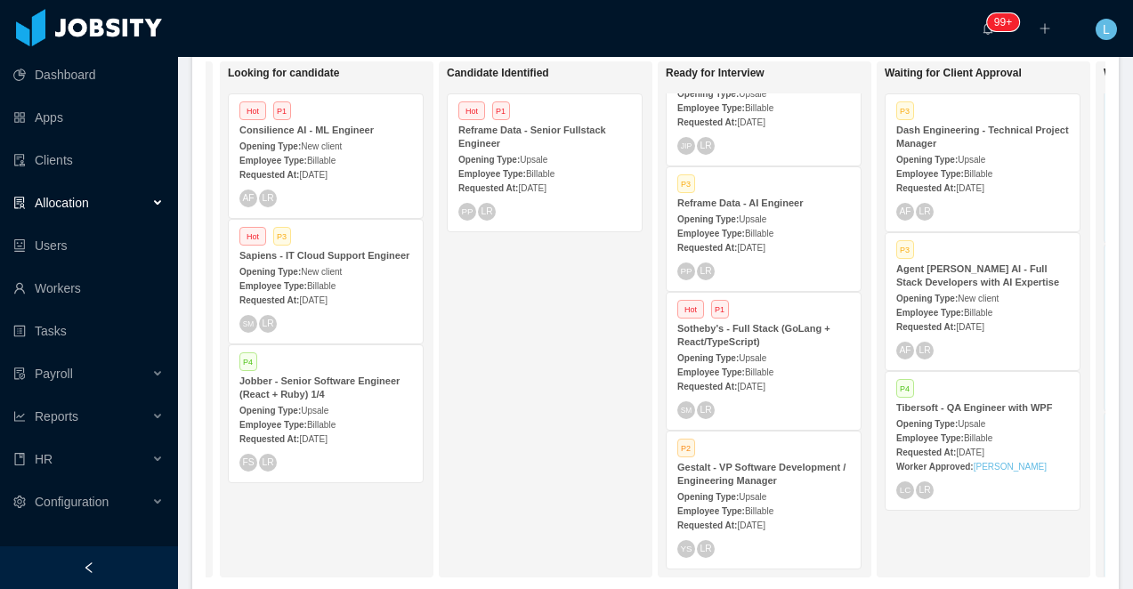
scroll to position [0, 169]
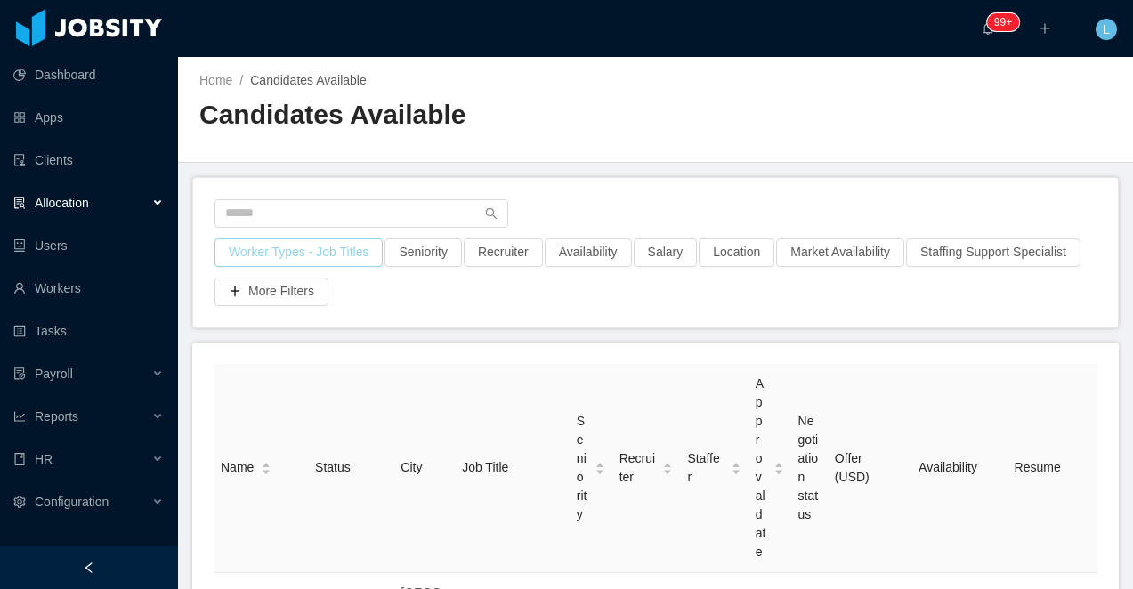
click at [266, 253] on button "Worker Types - Job Titles" at bounding box center [299, 253] width 168 height 28
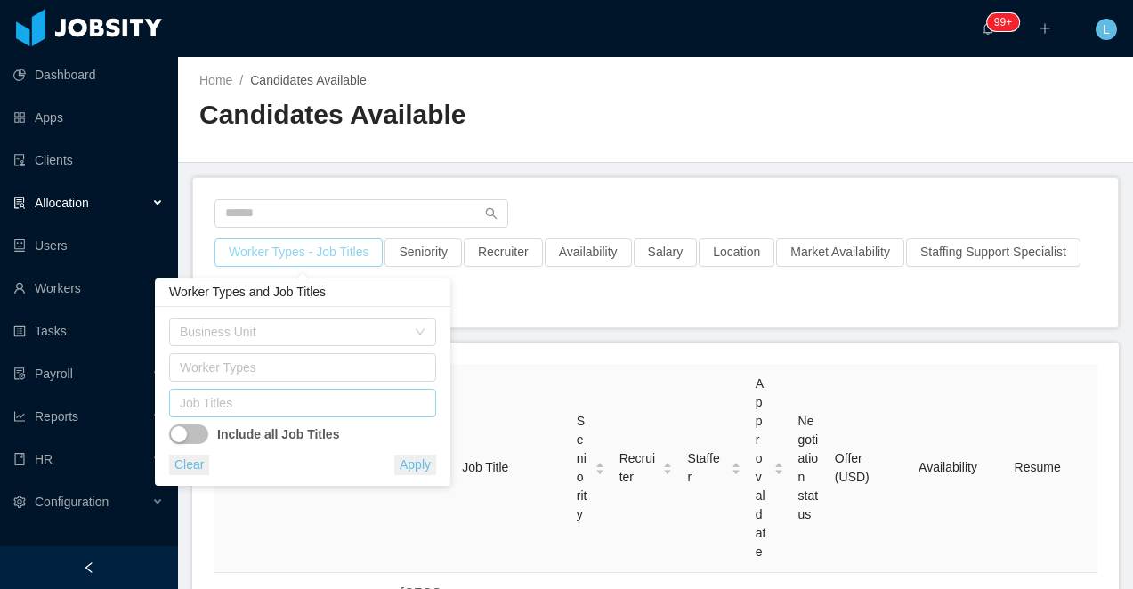
click at [309, 408] on div "Job Titles" at bounding box center [299, 403] width 238 height 18
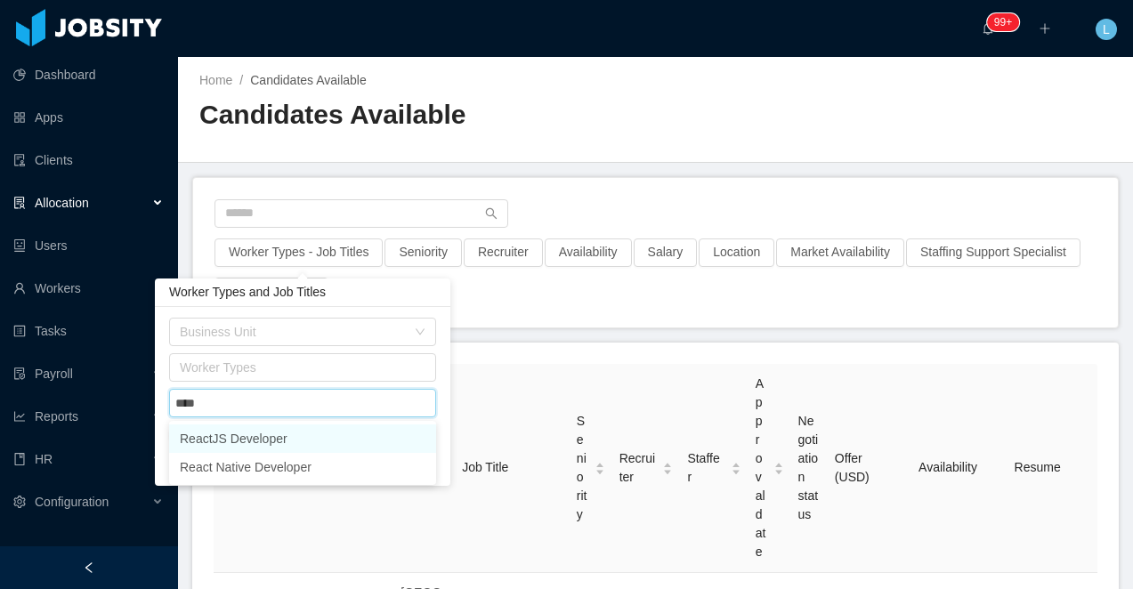
type input "*****"
click at [304, 438] on li "ReactJS Developer" at bounding box center [302, 439] width 267 height 28
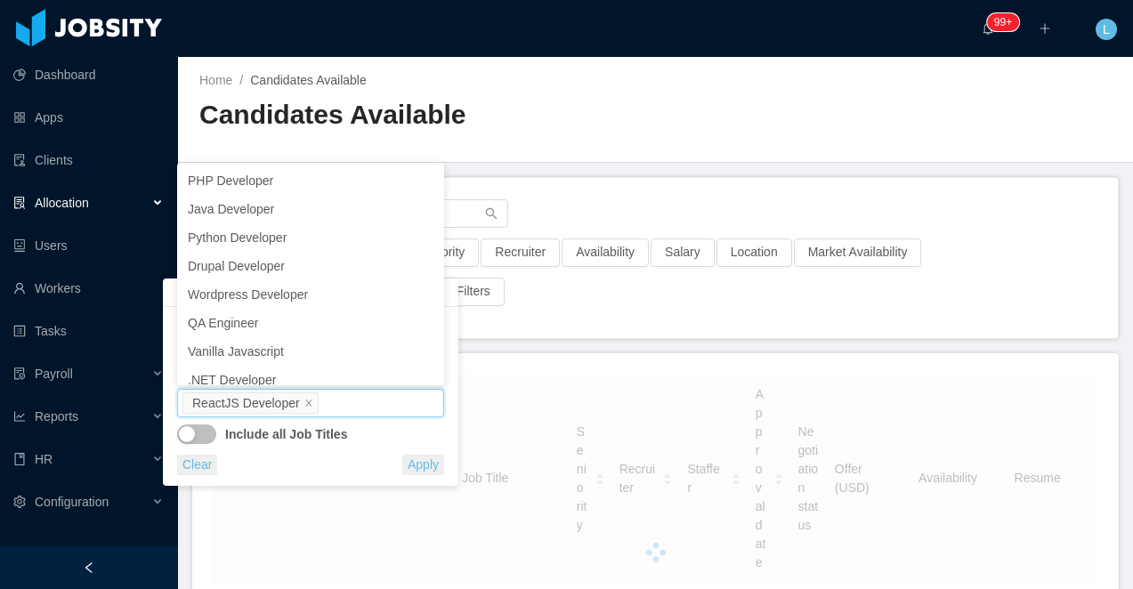
click at [565, 99] on h2 "Candidates Available" at bounding box center [427, 115] width 457 height 37
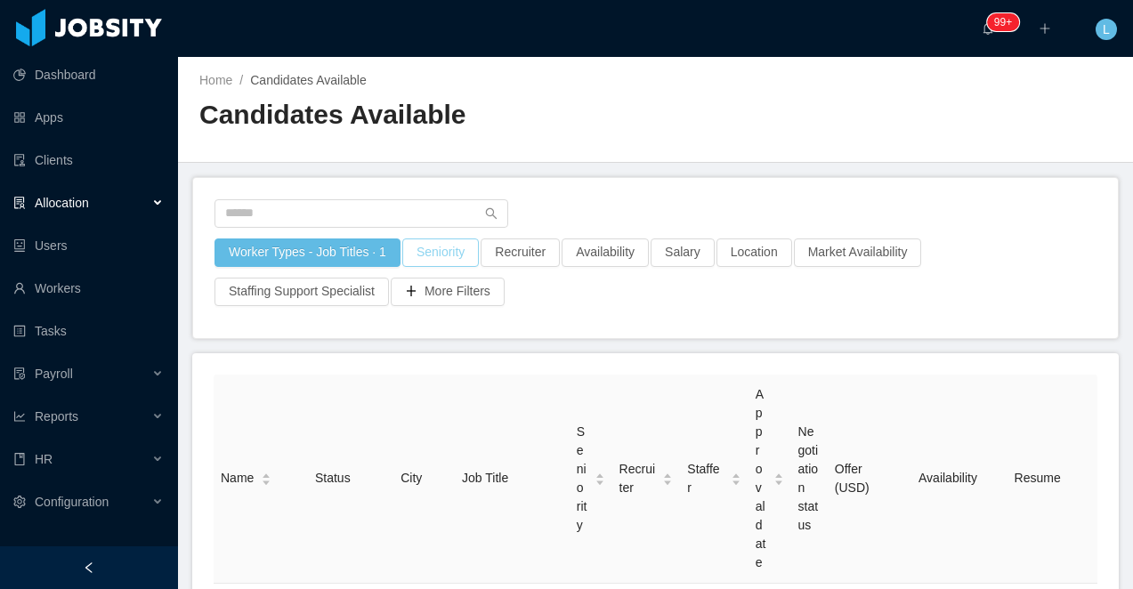
click at [426, 256] on button "Seniority" at bounding box center [440, 253] width 77 height 28
click at [386, 340] on div "Seniorities" at bounding box center [443, 332] width 238 height 18
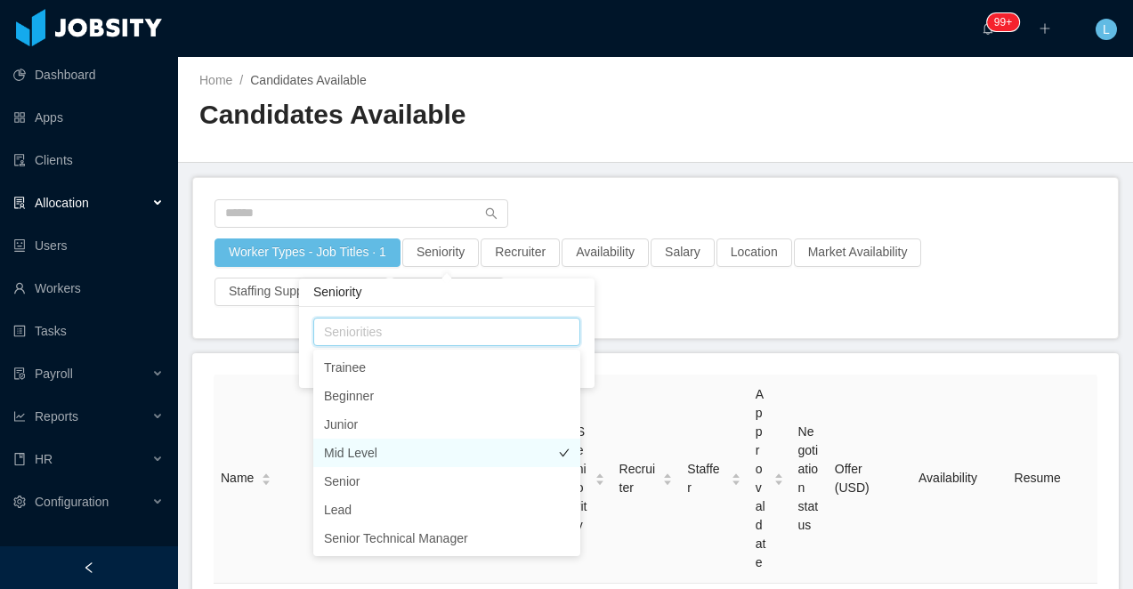
click at [388, 446] on li "Mid Level" at bounding box center [446, 453] width 267 height 28
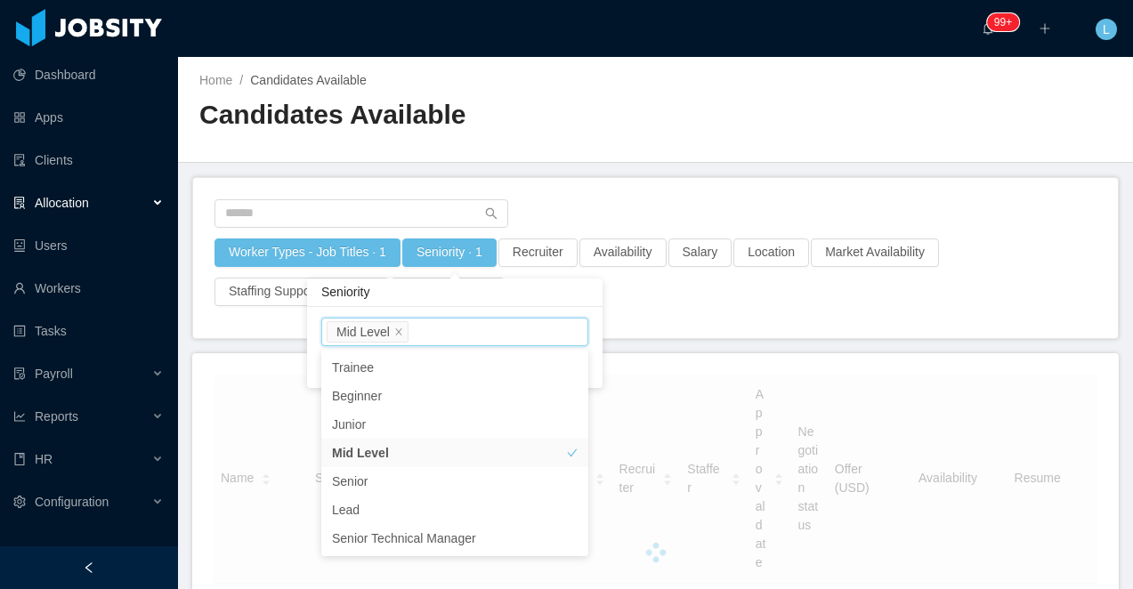
click at [601, 171] on main "Home / Candidates Available / Candidates Available Worker Types - Job Titles · …" at bounding box center [655, 323] width 955 height 532
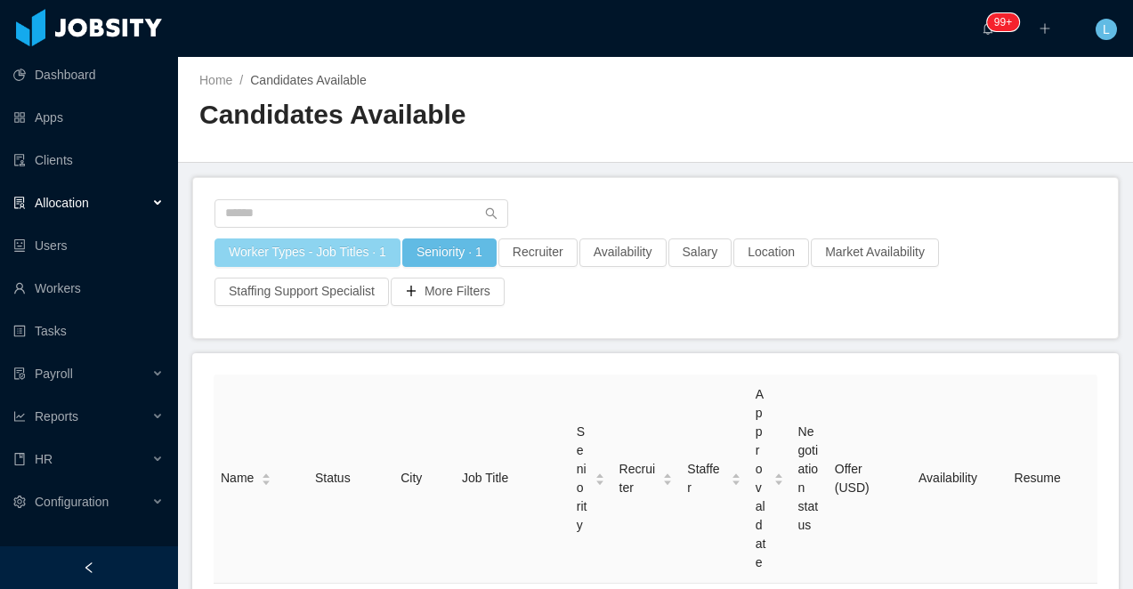
click at [272, 257] on button "Worker Types - Job Titles · 1" at bounding box center [308, 253] width 186 height 28
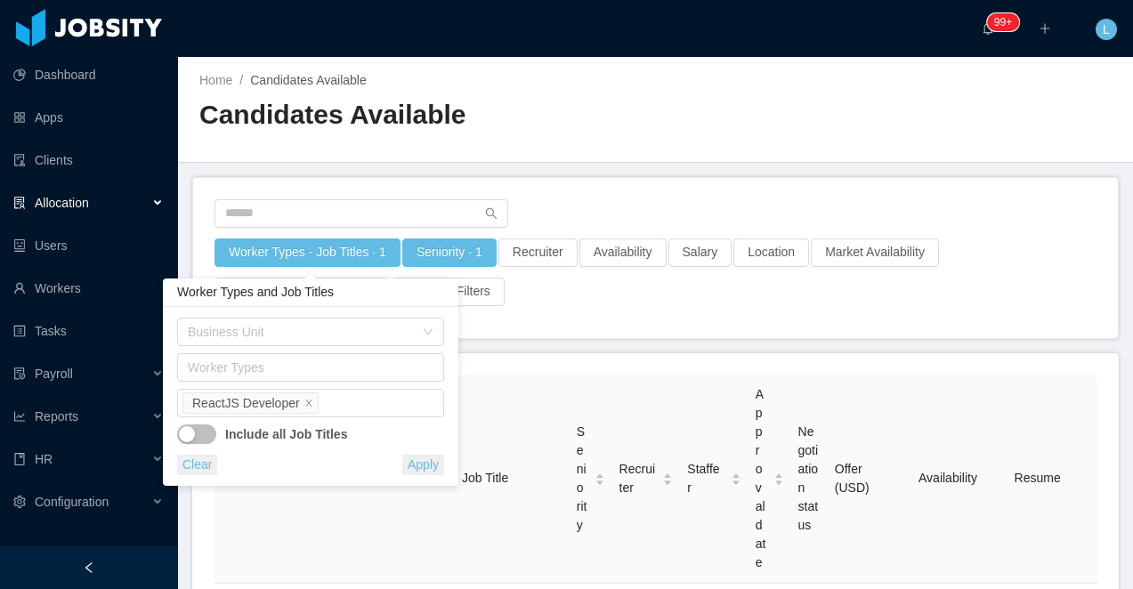
click at [347, 418] on div "Include all Job Titles" at bounding box center [310, 431] width 267 height 27
click at [351, 397] on div "Job Titles ReactJS Developer" at bounding box center [308, 403] width 251 height 27
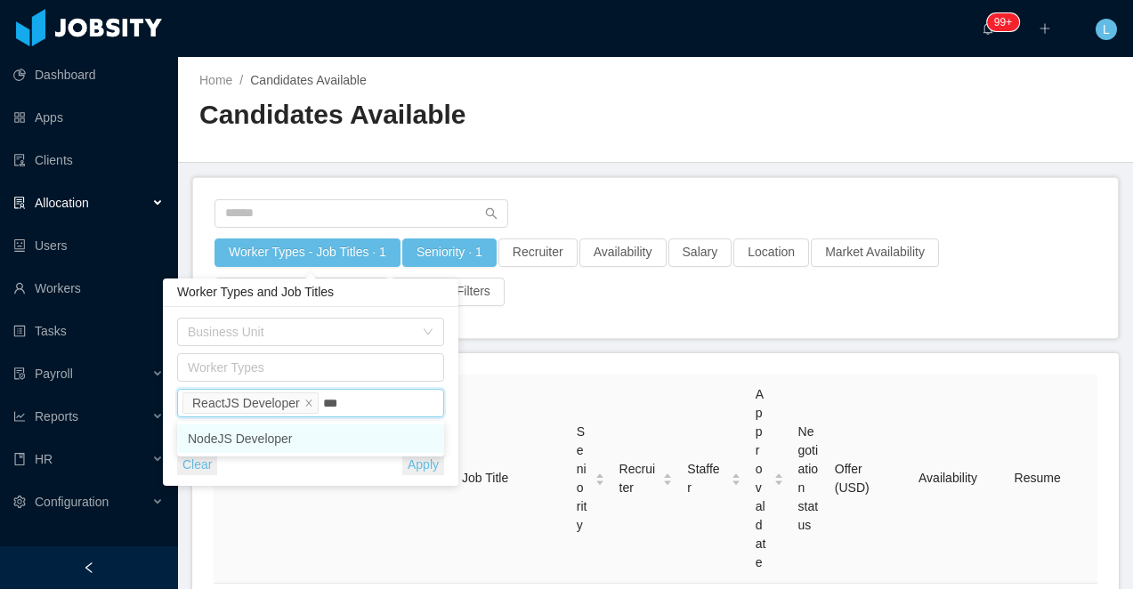
type input "****"
click at [285, 438] on li "NodeJS Developer" at bounding box center [310, 439] width 267 height 28
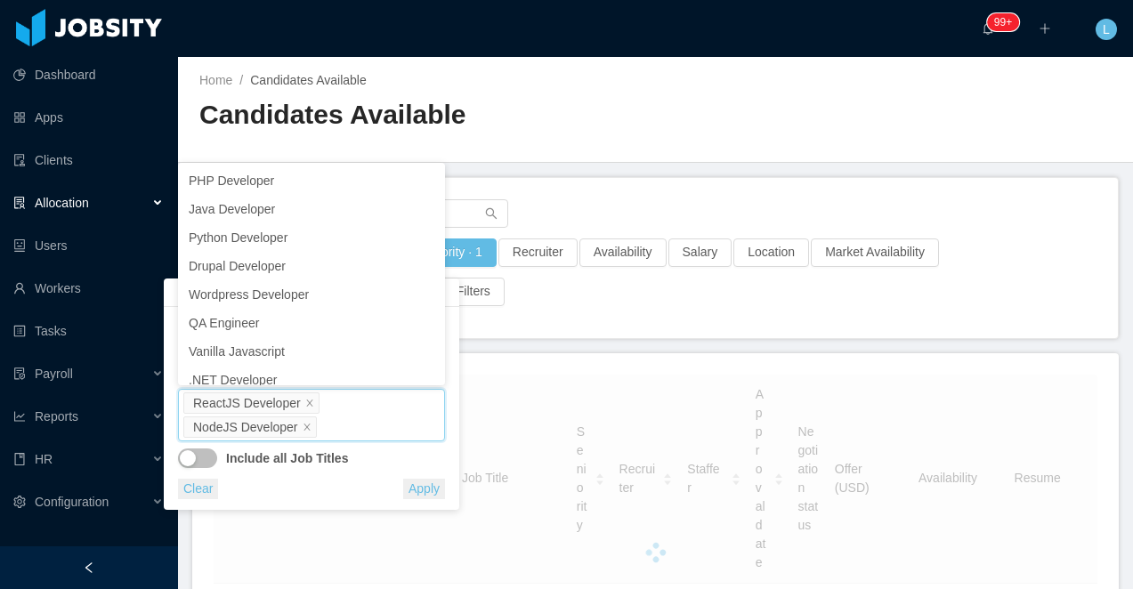
click at [552, 128] on h2 "Candidates Available" at bounding box center [427, 115] width 457 height 37
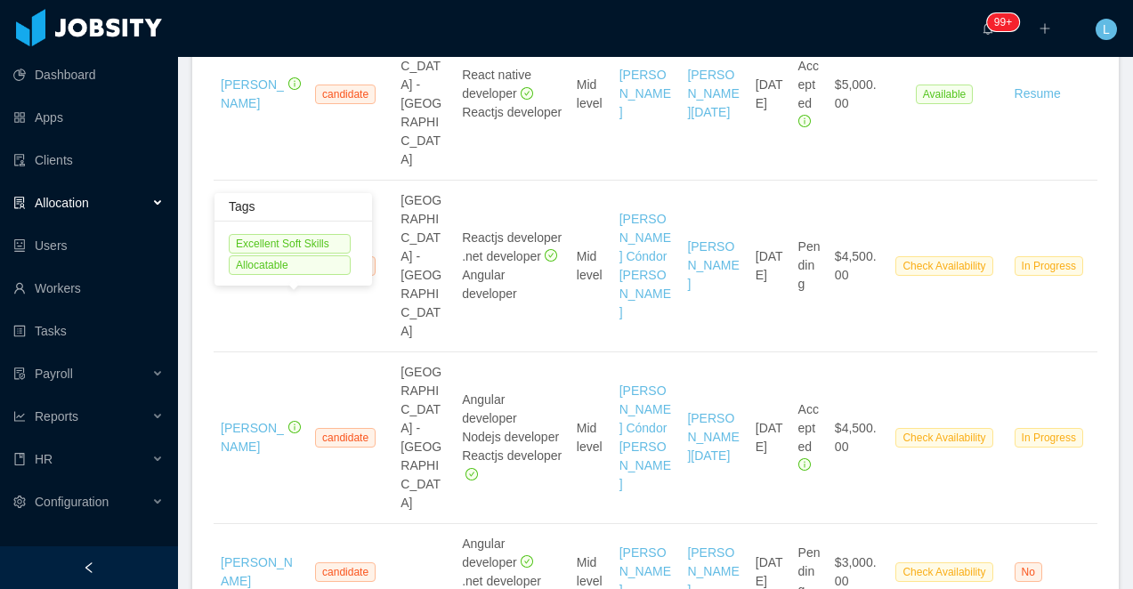
scroll to position [4492, 0]
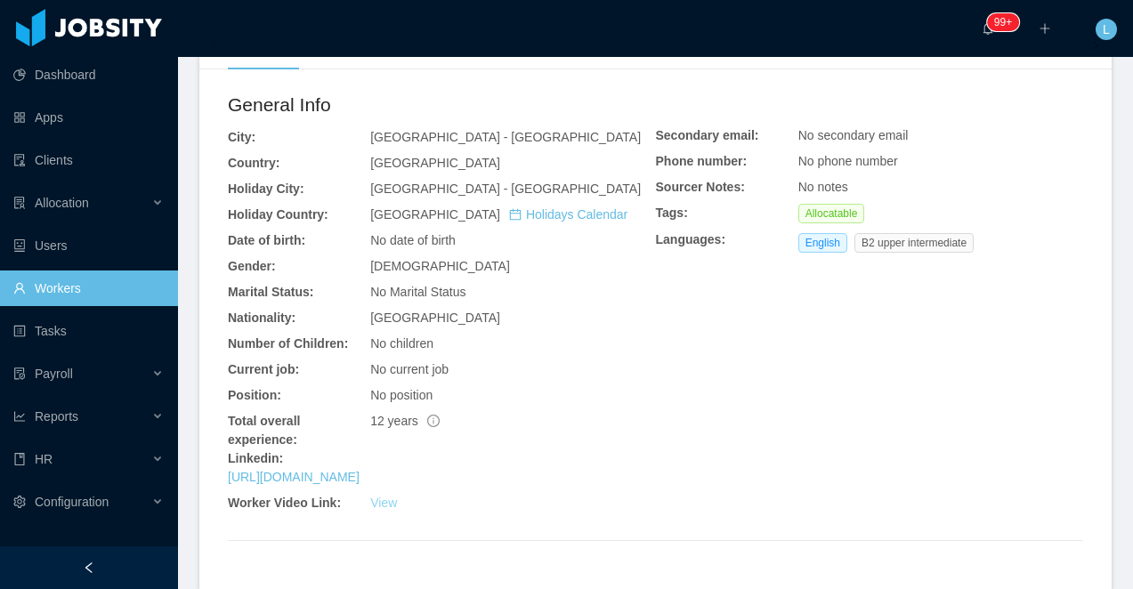
scroll to position [666, 0]
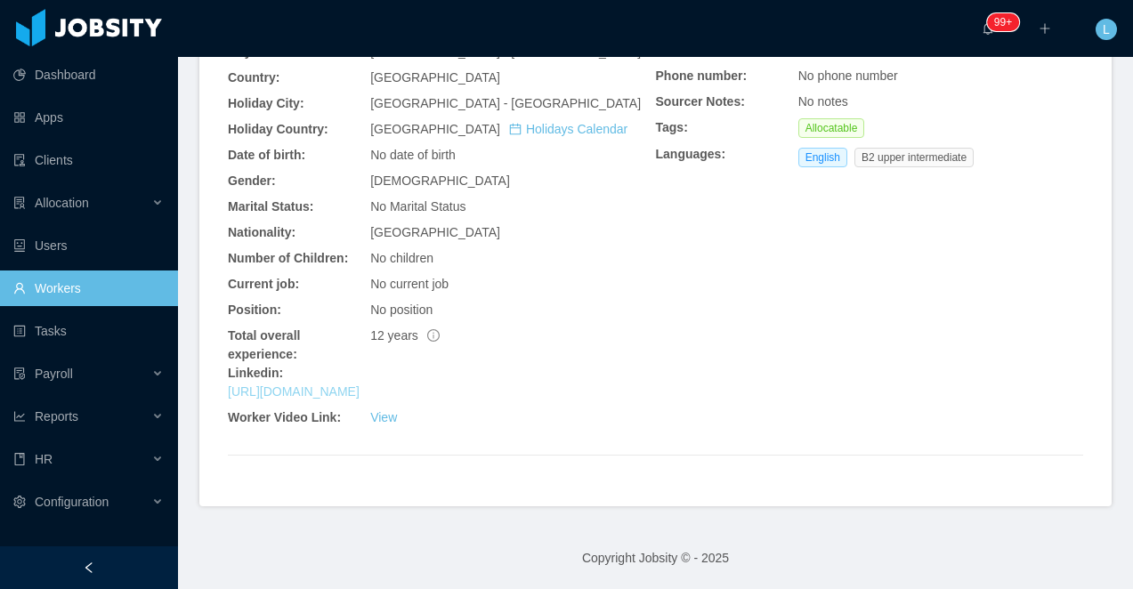
click at [352, 390] on link "[URL][DOMAIN_NAME]" at bounding box center [294, 392] width 132 height 14
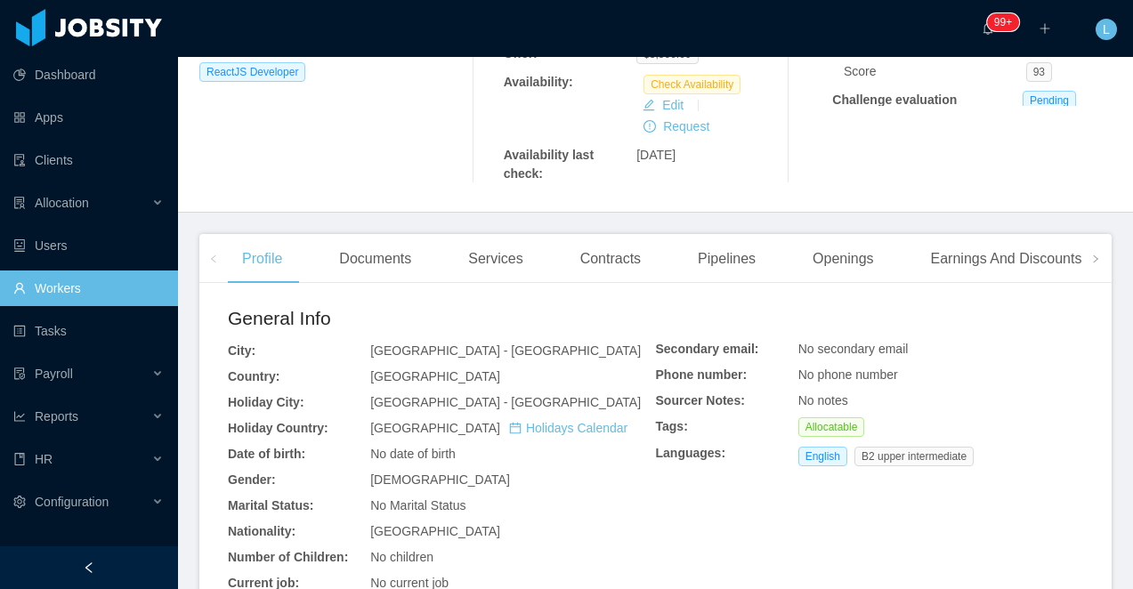
scroll to position [0, 0]
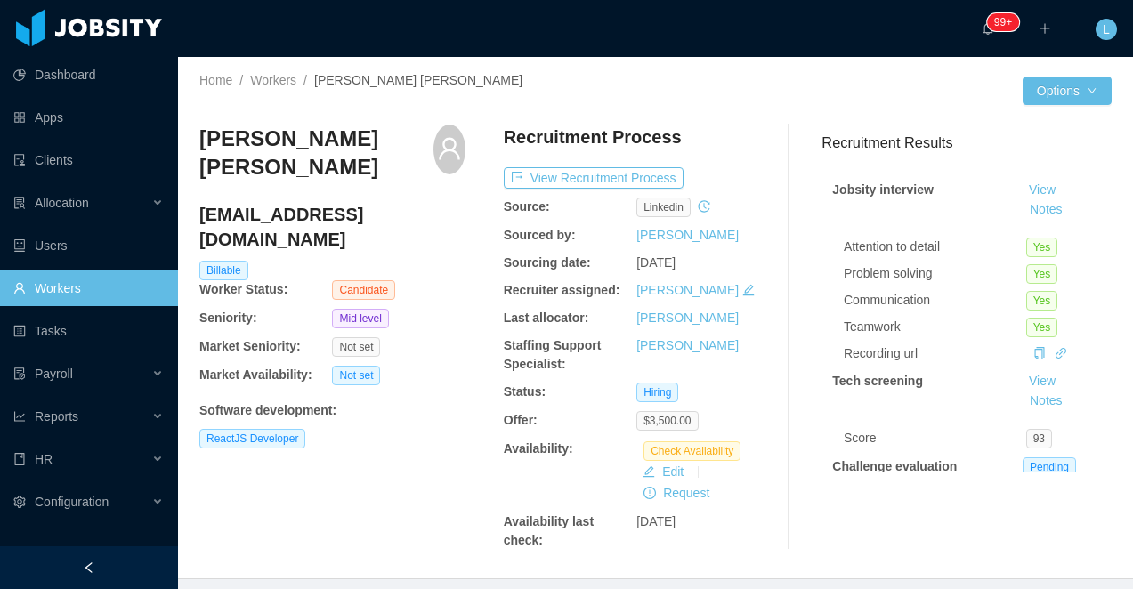
click at [280, 142] on h3 "[PERSON_NAME] [PERSON_NAME]" at bounding box center [316, 154] width 234 height 58
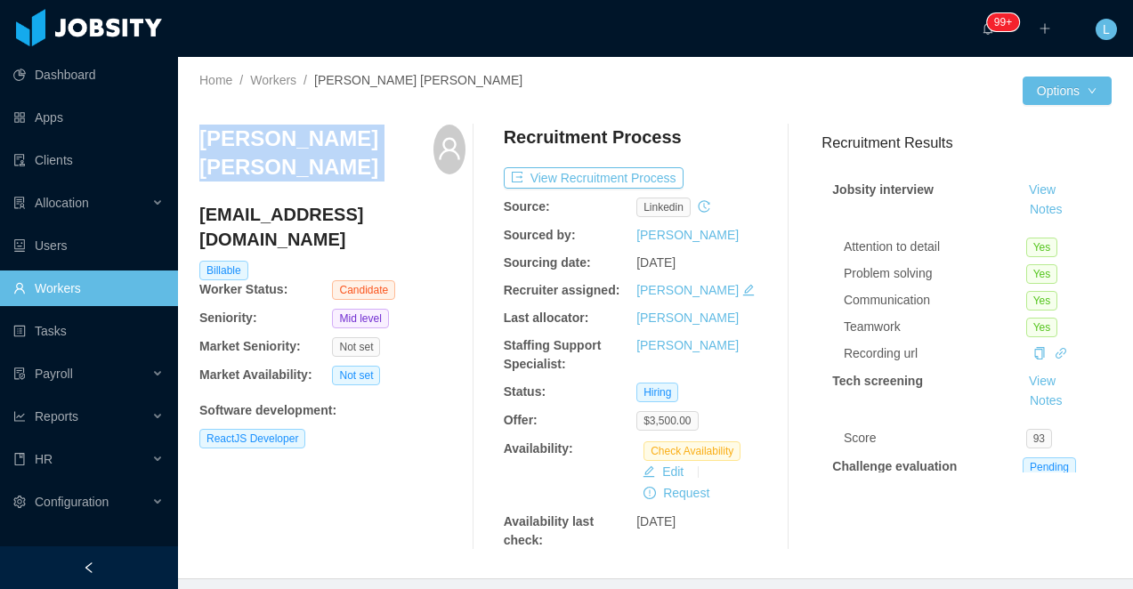
click at [280, 142] on h3 "[PERSON_NAME] [PERSON_NAME]" at bounding box center [316, 154] width 234 height 58
copy div "[PERSON_NAME] [PERSON_NAME]"
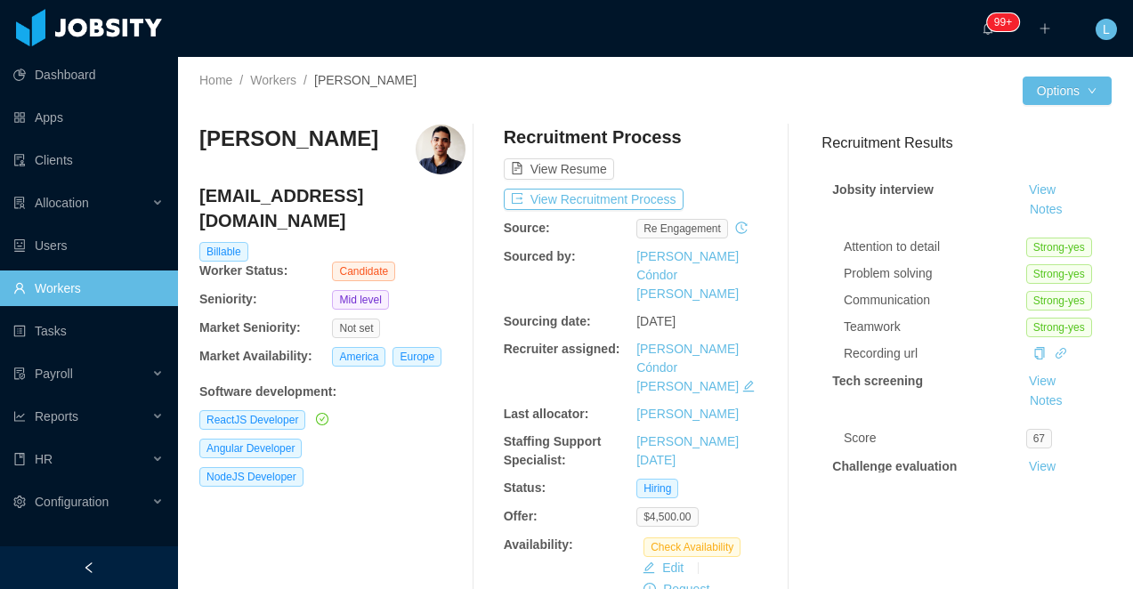
click at [294, 131] on h3 "Vitoriano Ernanes" at bounding box center [288, 139] width 179 height 28
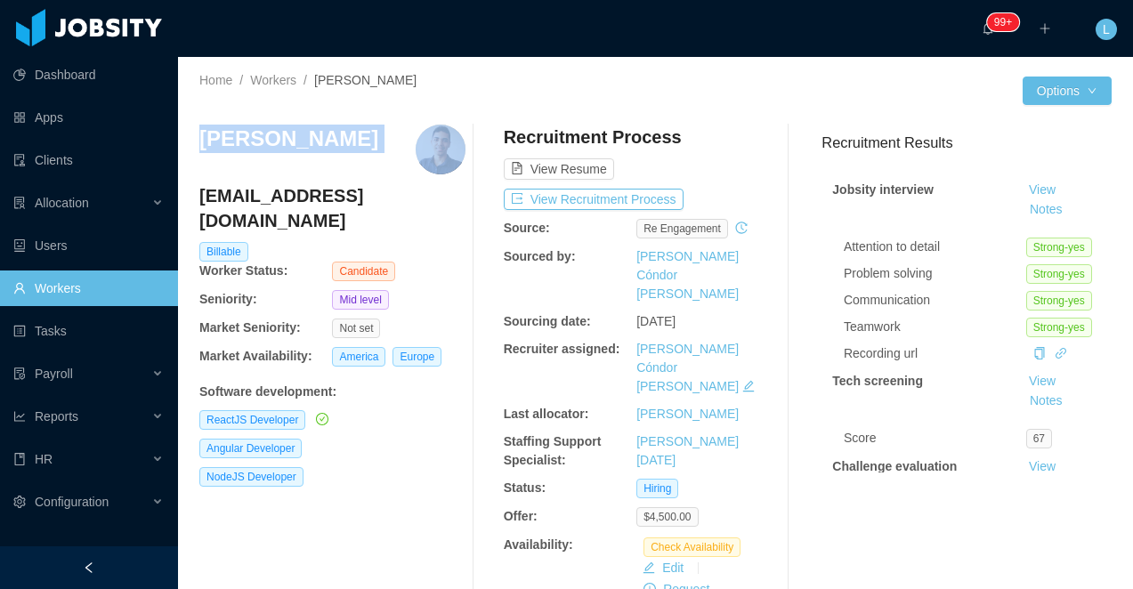
click at [294, 131] on h3 "Vitoriano Ernanes" at bounding box center [288, 139] width 179 height 28
copy h3 "Vitoriano Ernanes"
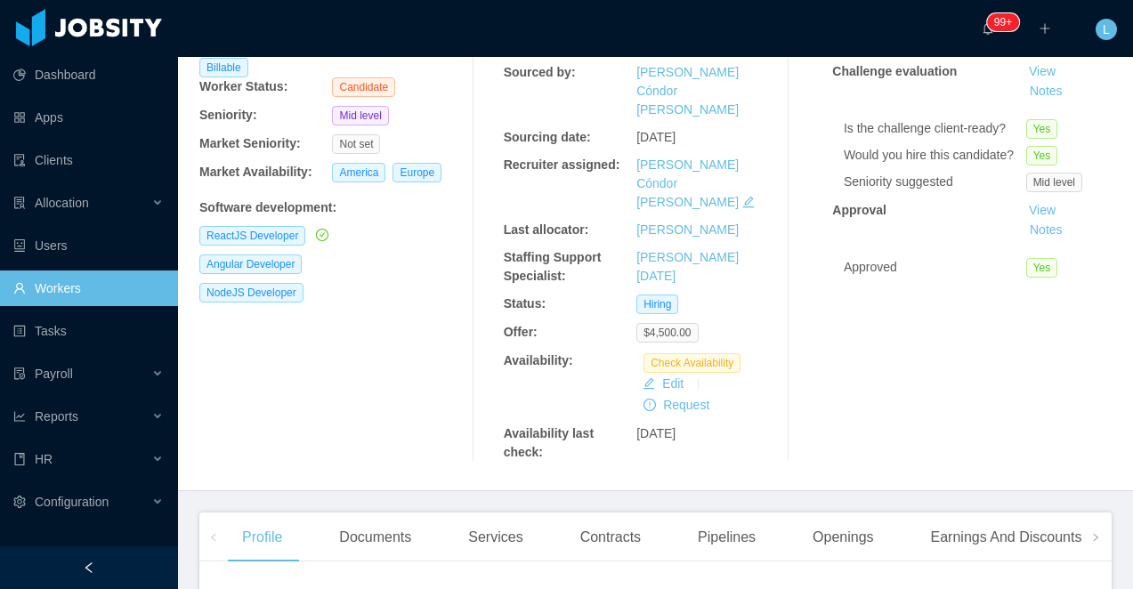
scroll to position [342, 0]
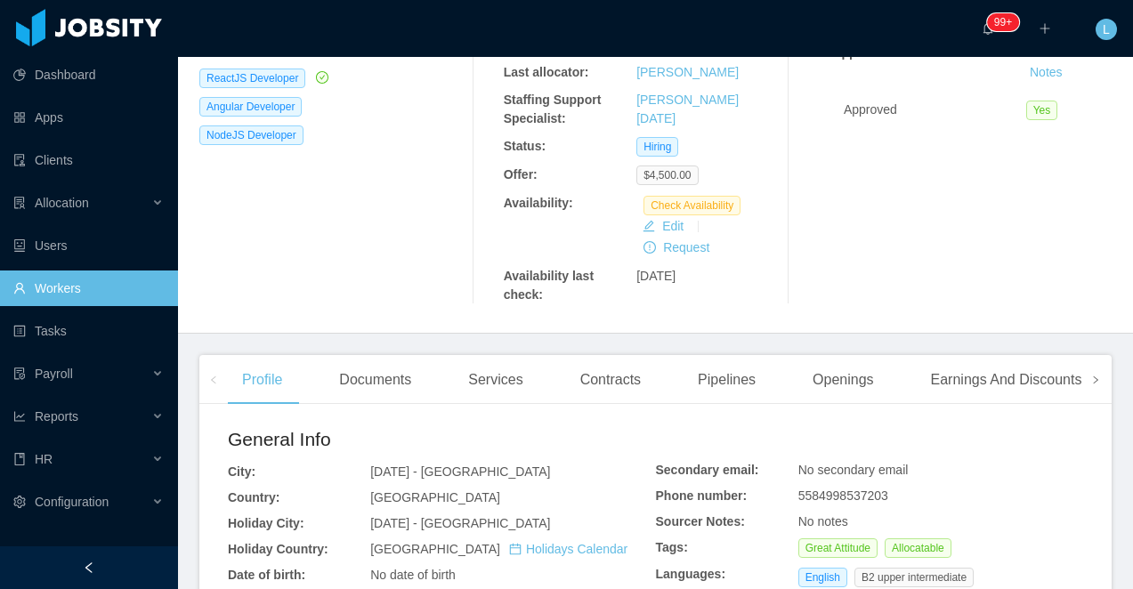
click at [1090, 355] on span at bounding box center [1096, 379] width 28 height 49
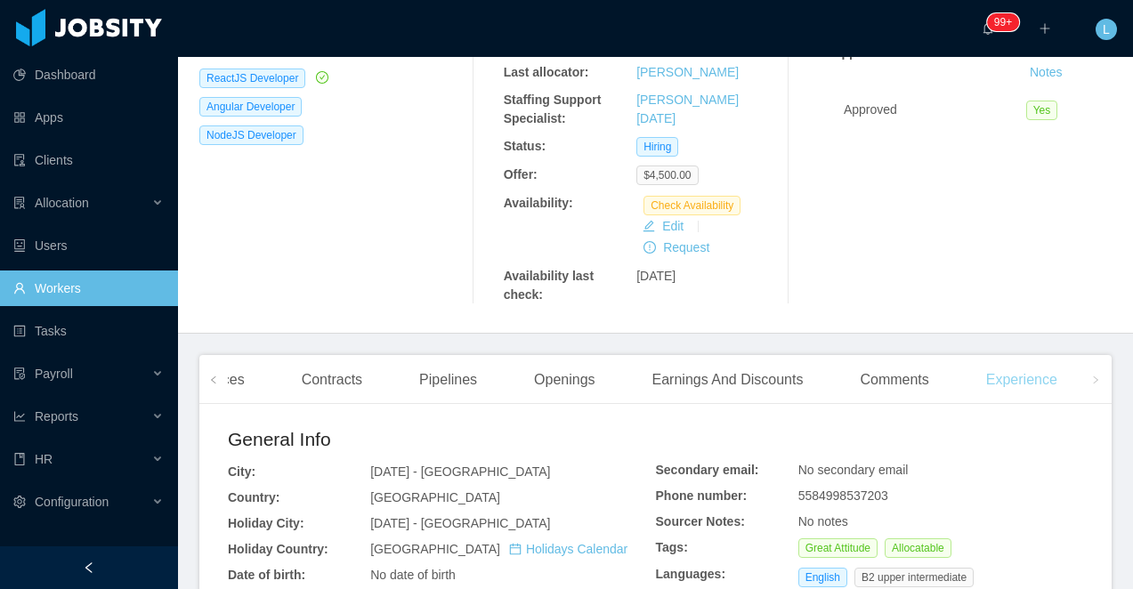
click at [1023, 355] on div "Experience" at bounding box center [1022, 380] width 100 height 50
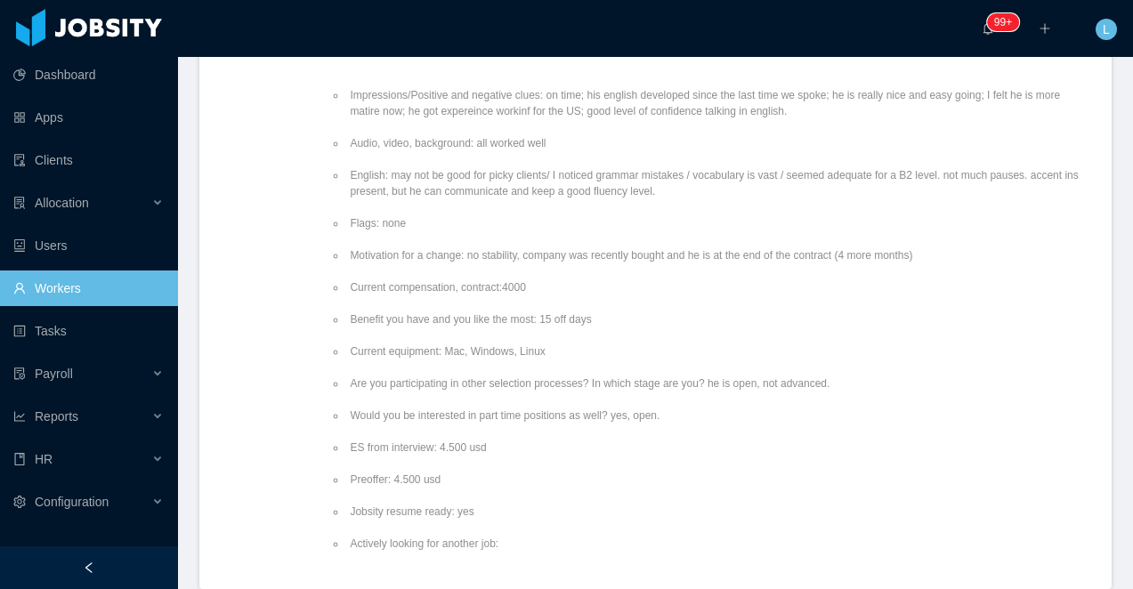
scroll to position [93, 0]
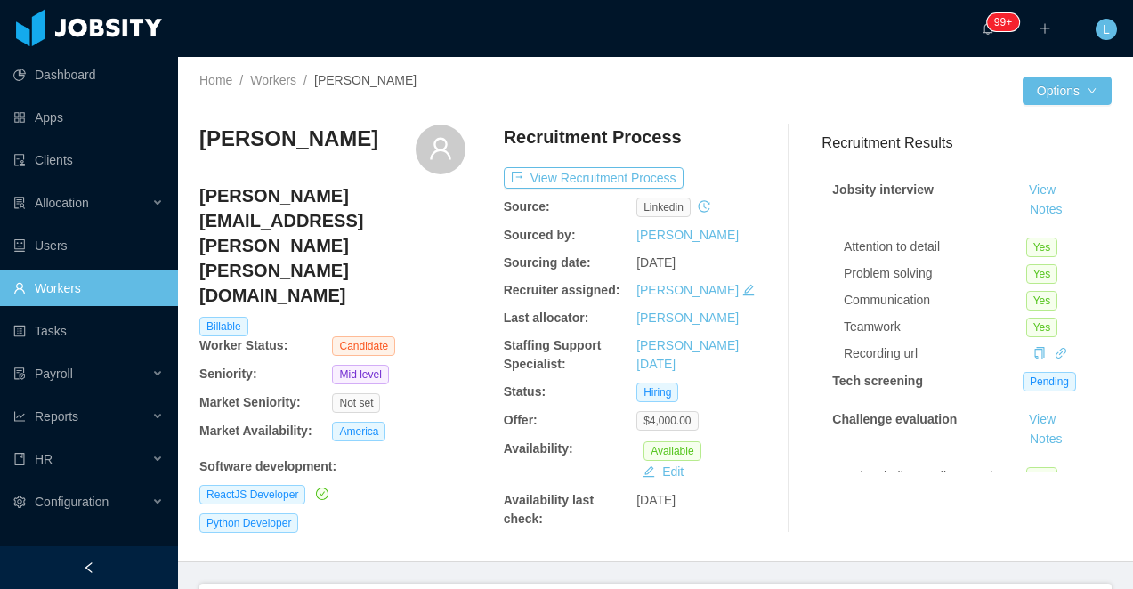
click at [278, 140] on h3 "[PERSON_NAME]" at bounding box center [288, 139] width 179 height 28
copy div "[PERSON_NAME]"
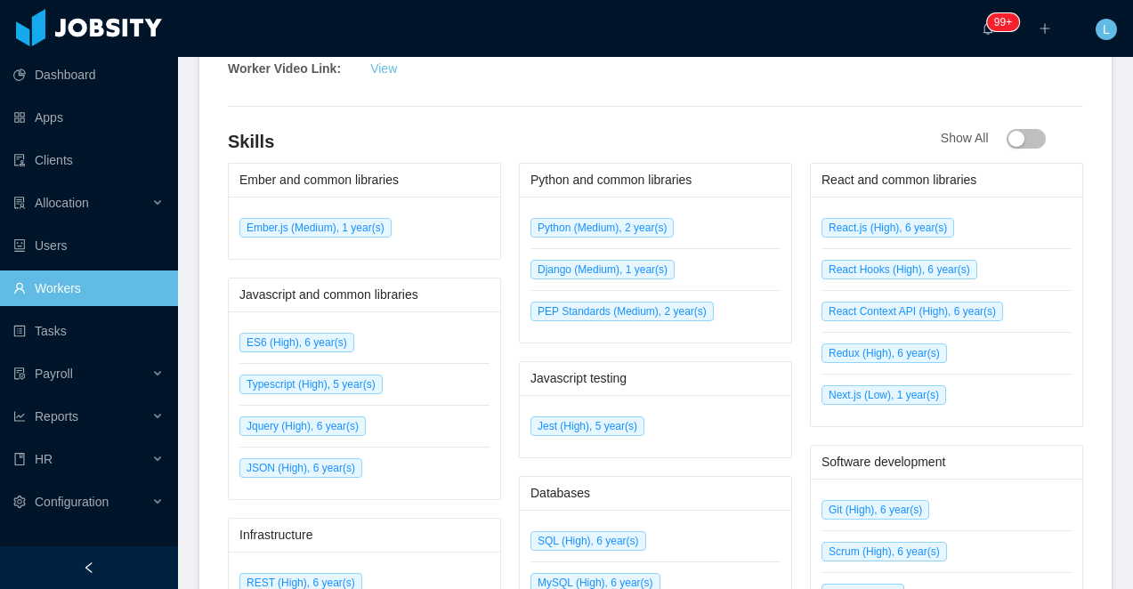
scroll to position [910, 0]
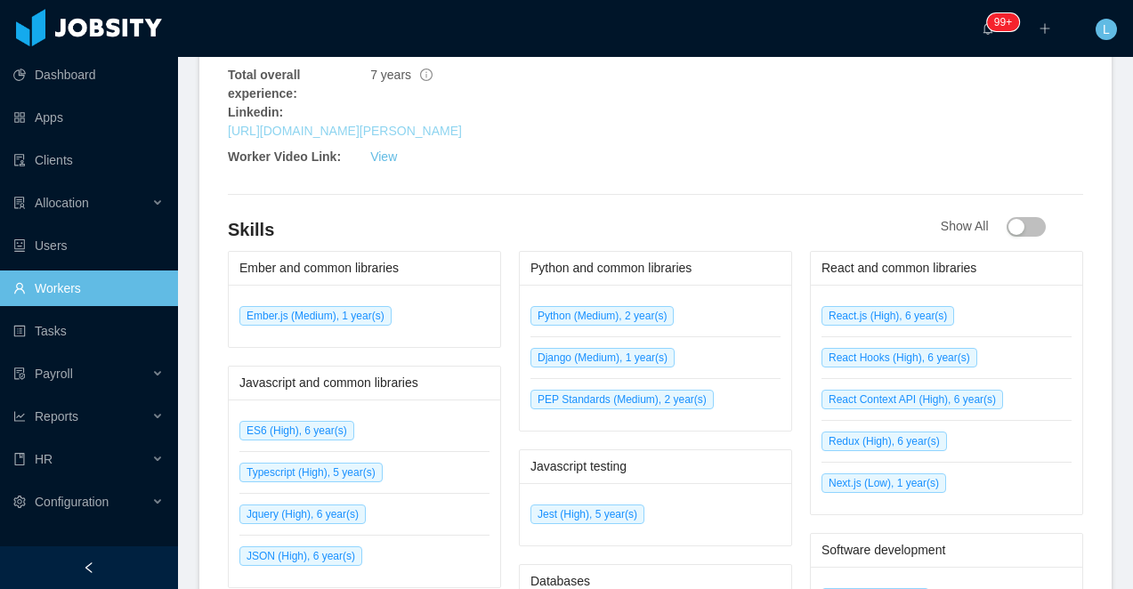
click at [355, 129] on link "[URL][DOMAIN_NAME][PERSON_NAME]" at bounding box center [345, 131] width 234 height 14
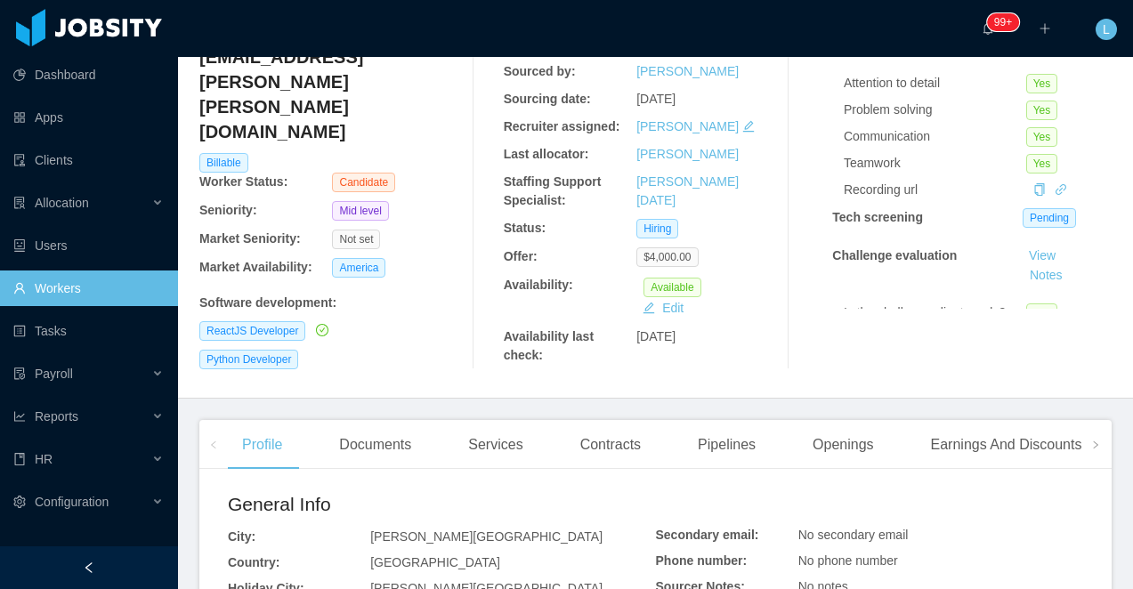
scroll to position [0, 0]
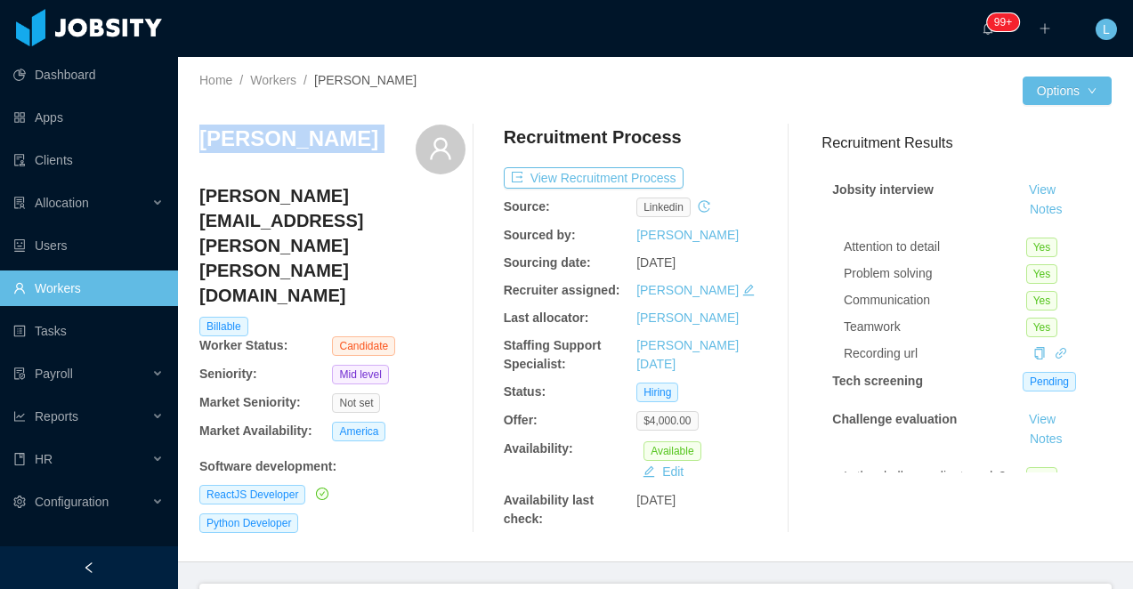
copy div "[PERSON_NAME]"
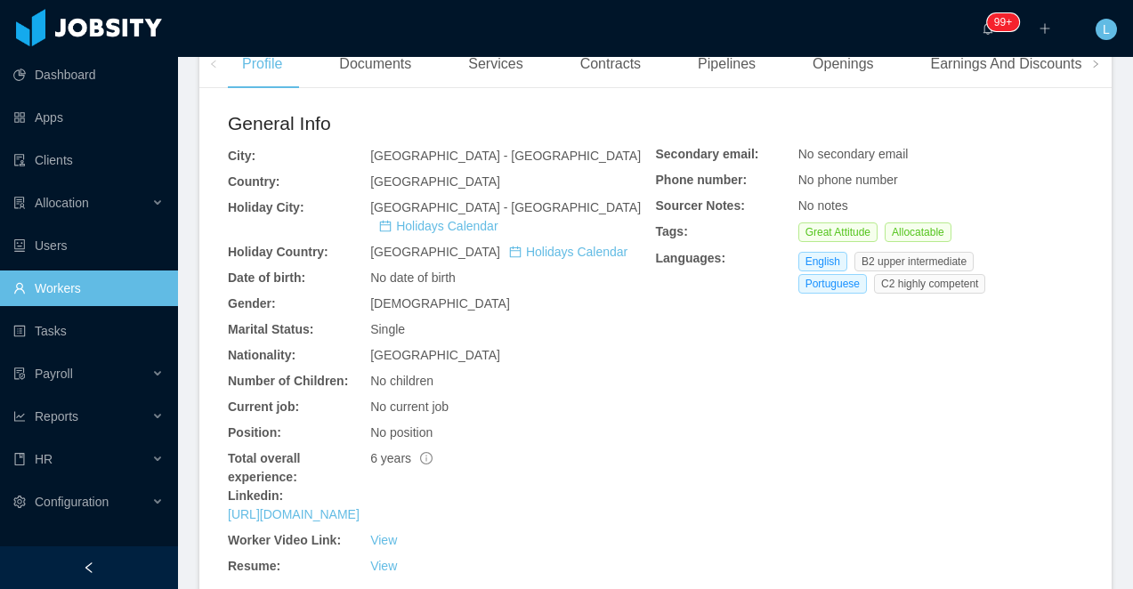
scroll to position [797, 0]
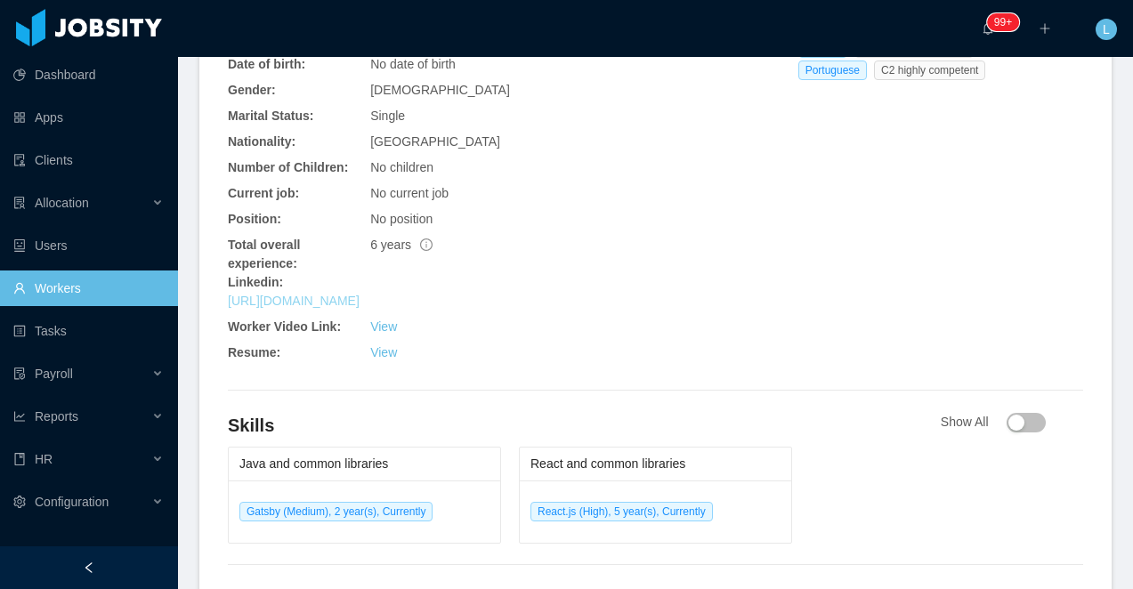
click at [360, 294] on link "https://www.linkedin.com/in/mariaporcina" at bounding box center [294, 301] width 132 height 14
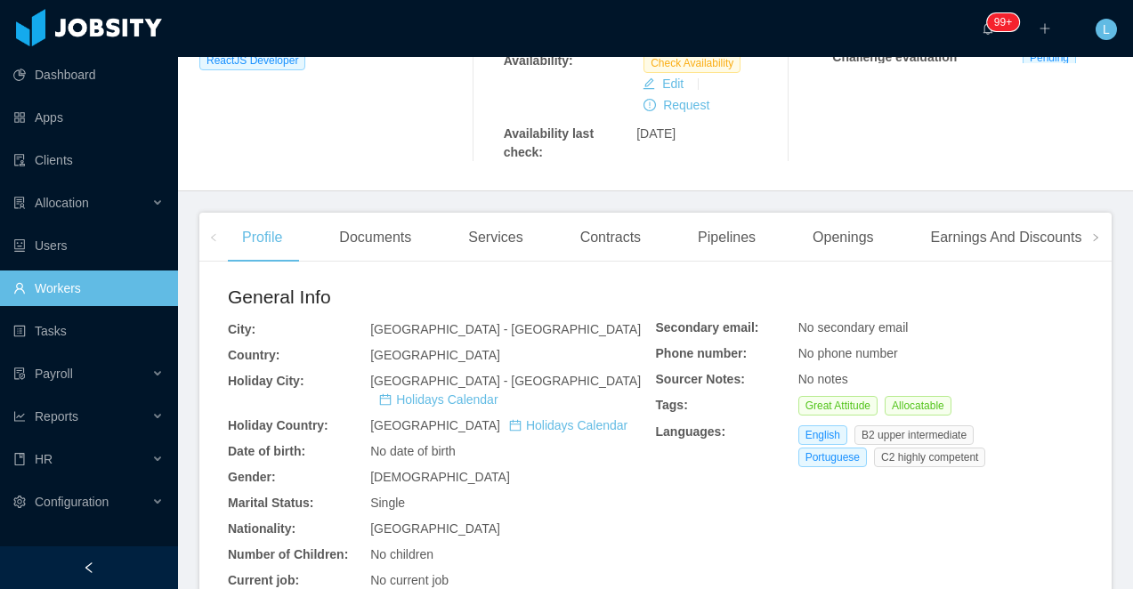
scroll to position [0, 0]
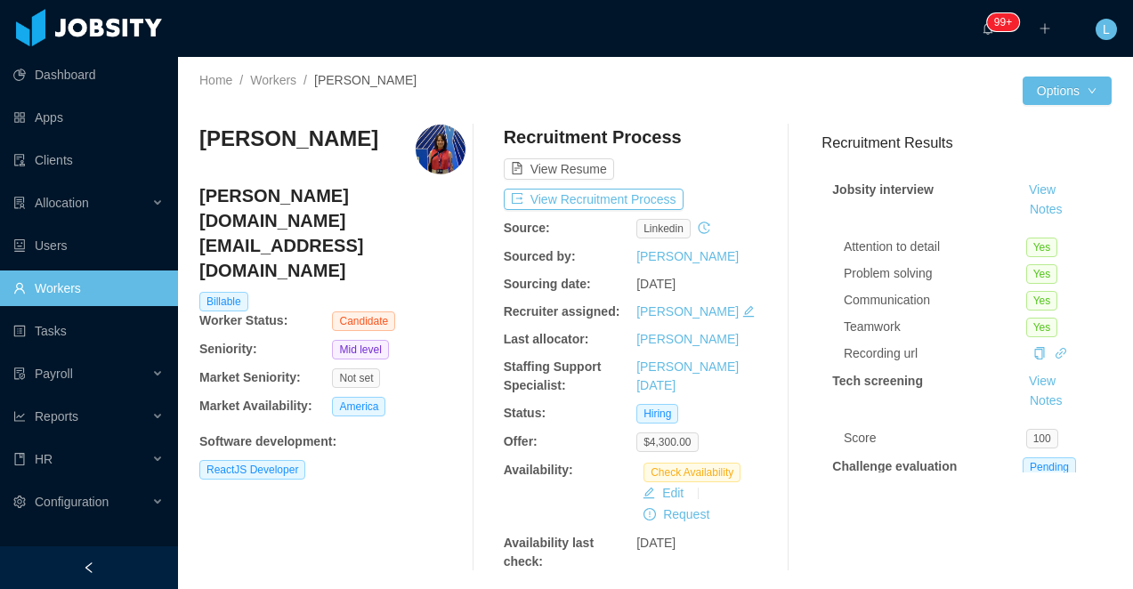
click at [242, 145] on h3 "Maria Porcina" at bounding box center [288, 139] width 179 height 28
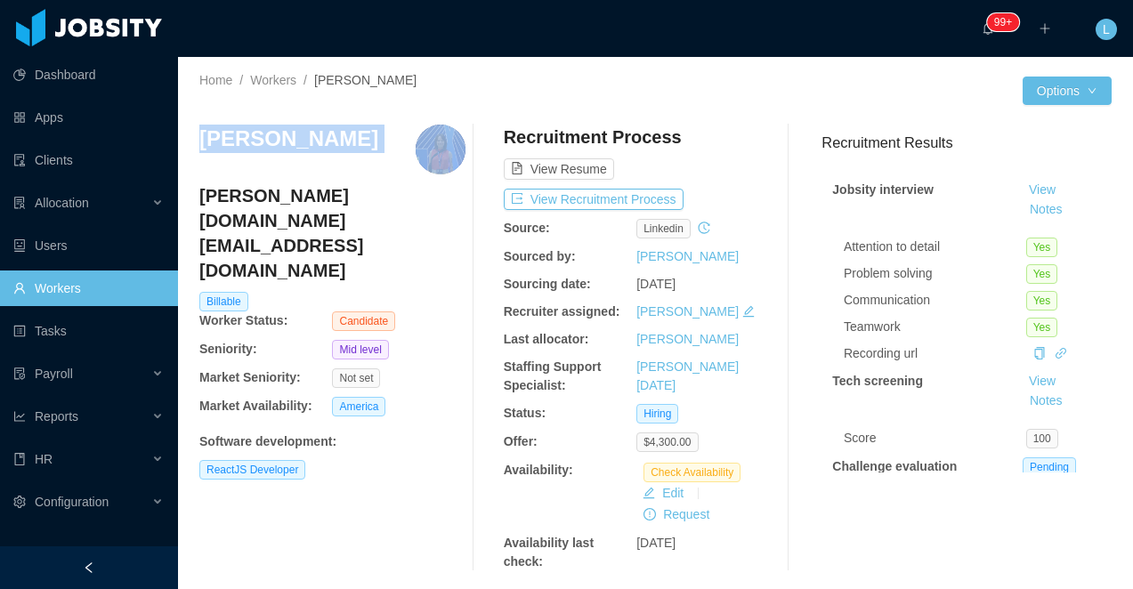
click at [242, 145] on h3 "Maria Porcina" at bounding box center [288, 139] width 179 height 28
copy h3 "Maria Porcina"
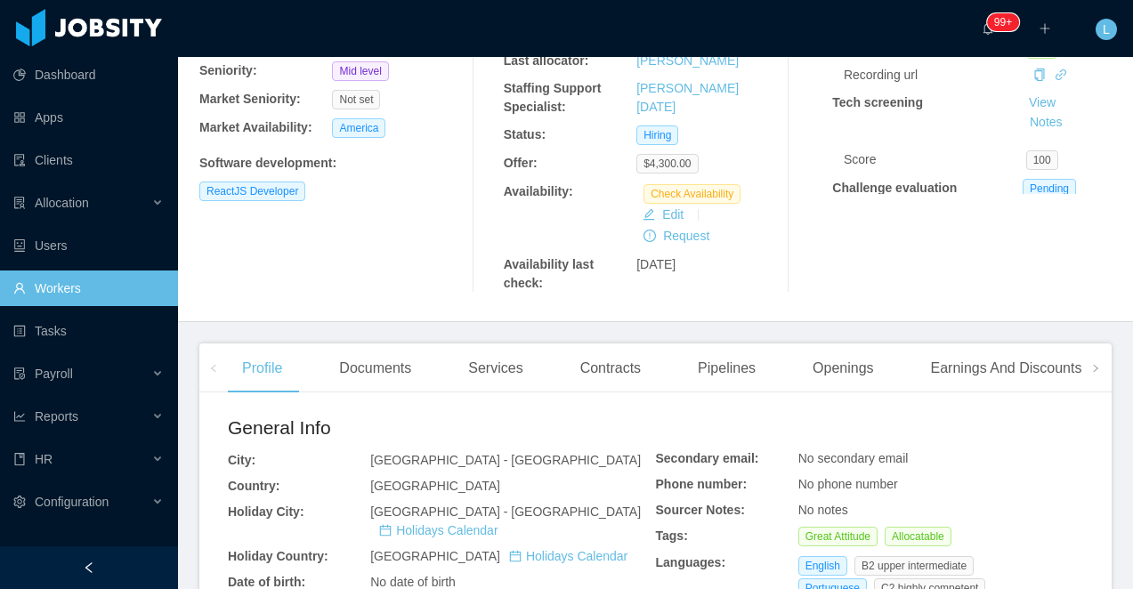
scroll to position [342, 0]
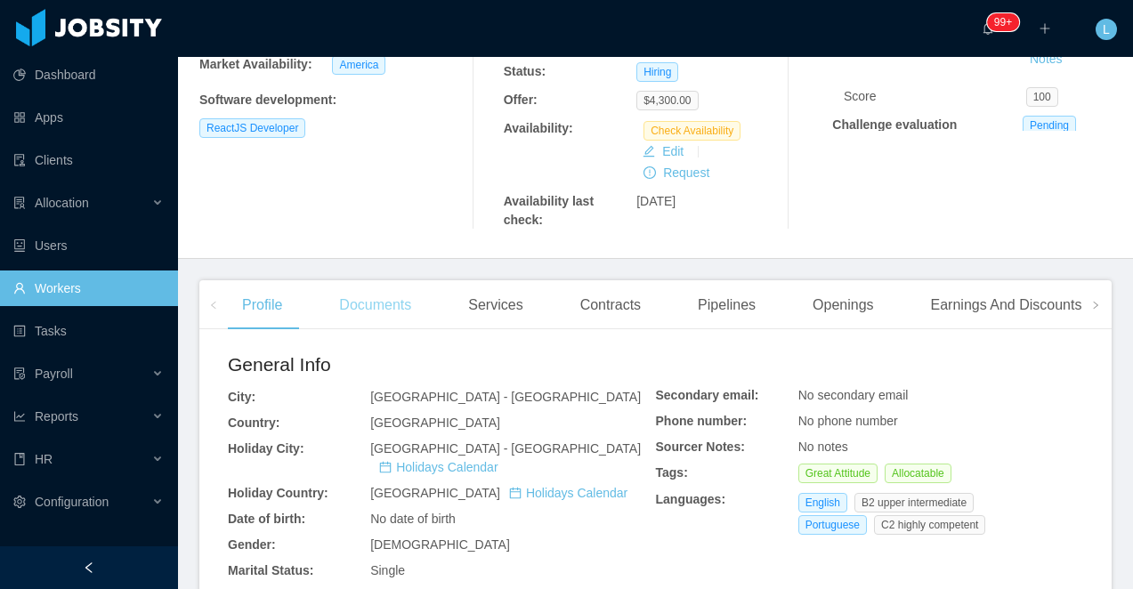
click at [371, 306] on div "Documents" at bounding box center [375, 305] width 101 height 50
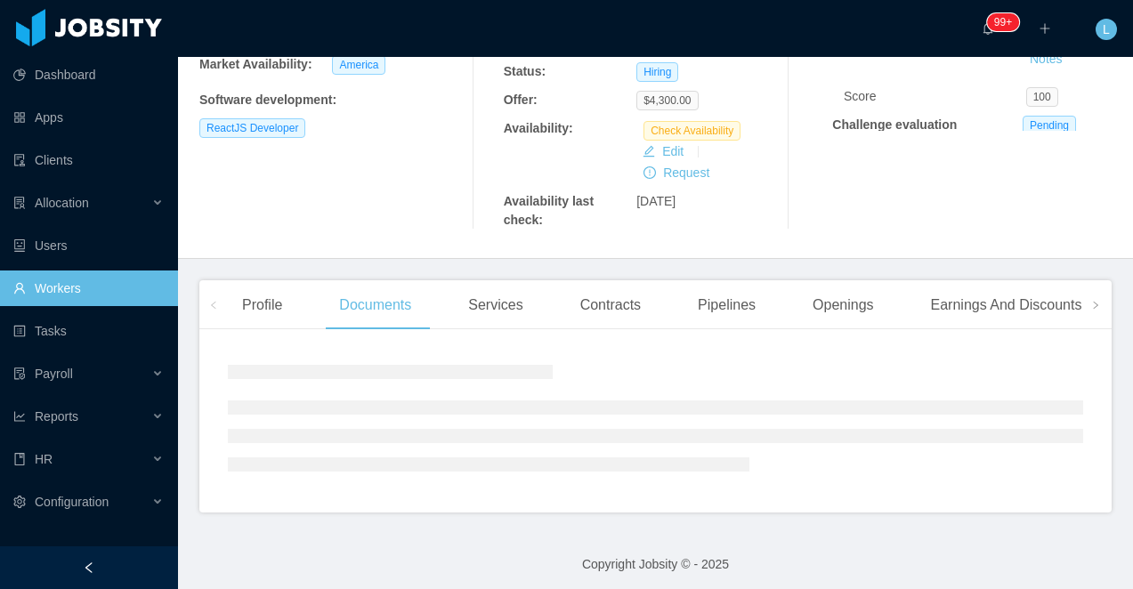
scroll to position [421, 0]
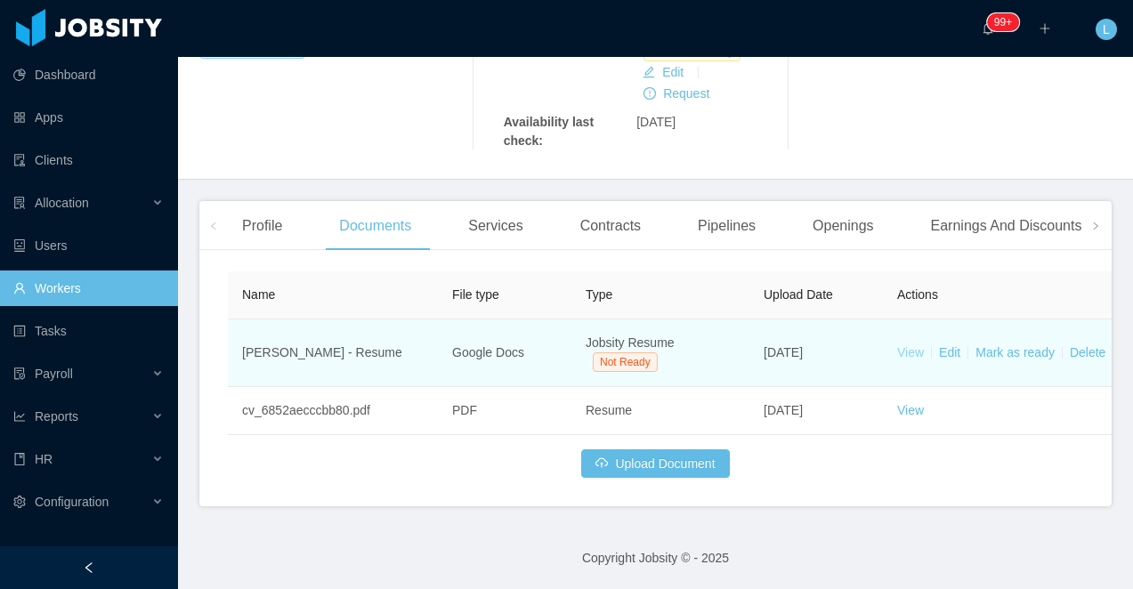
click at [915, 358] on link "View" at bounding box center [910, 352] width 27 height 14
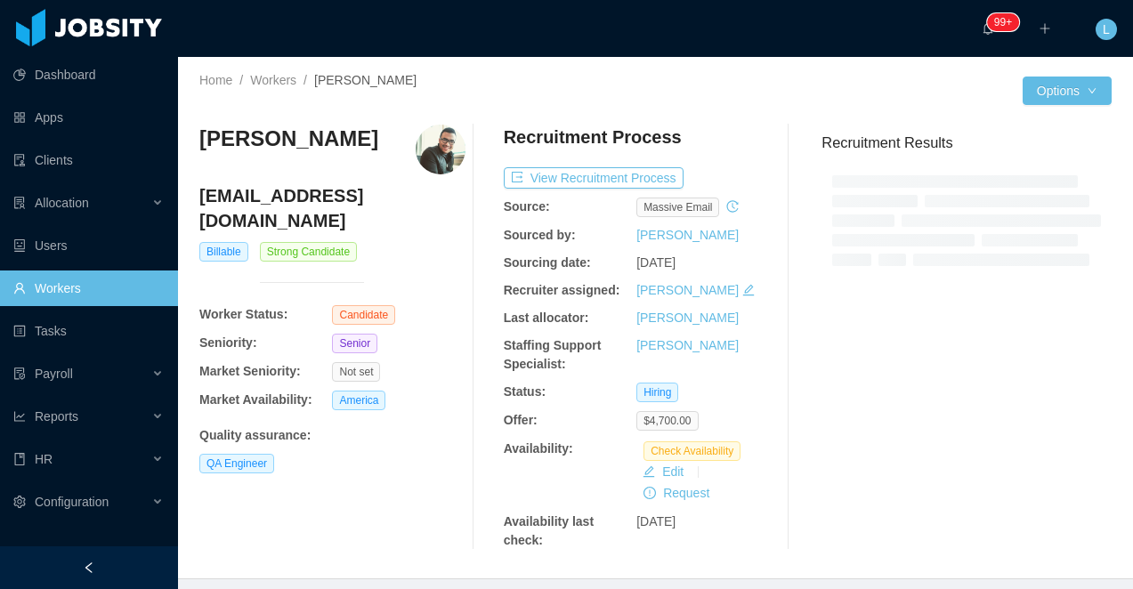
click at [284, 199] on h4 "[EMAIL_ADDRESS][DOMAIN_NAME]" at bounding box center [332, 208] width 266 height 50
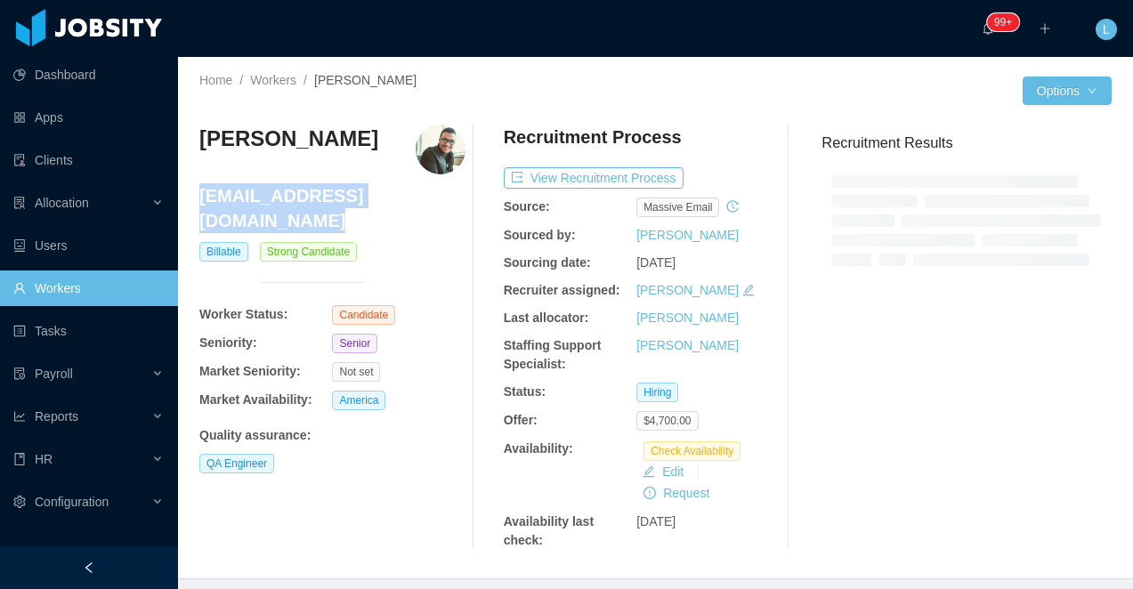
click at [284, 199] on h4 "[EMAIL_ADDRESS][DOMAIN_NAME]" at bounding box center [332, 208] width 266 height 50
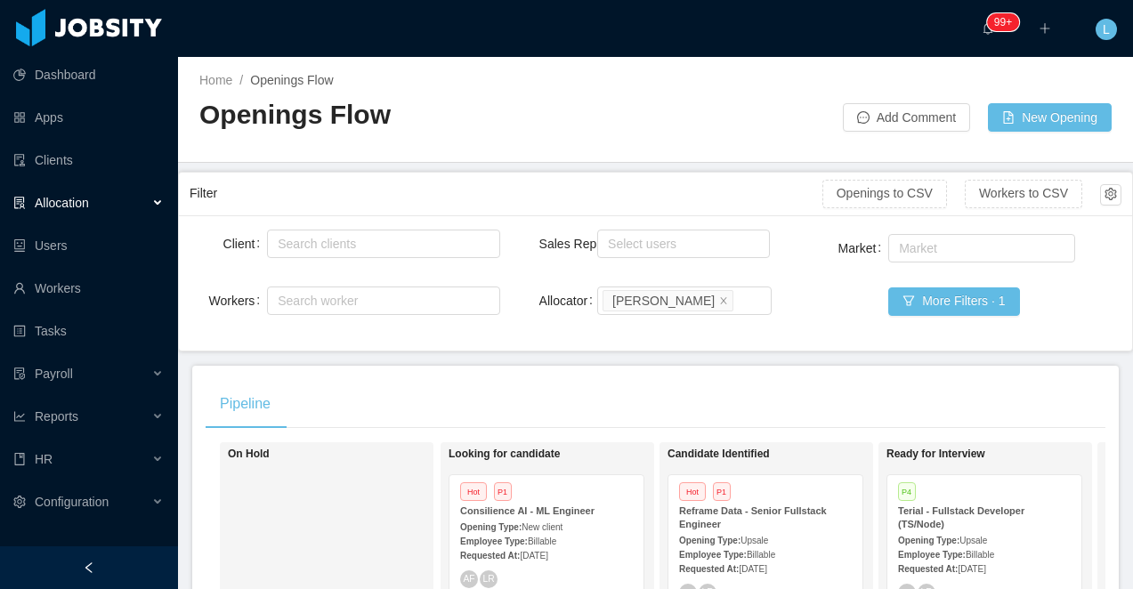
scroll to position [4, 0]
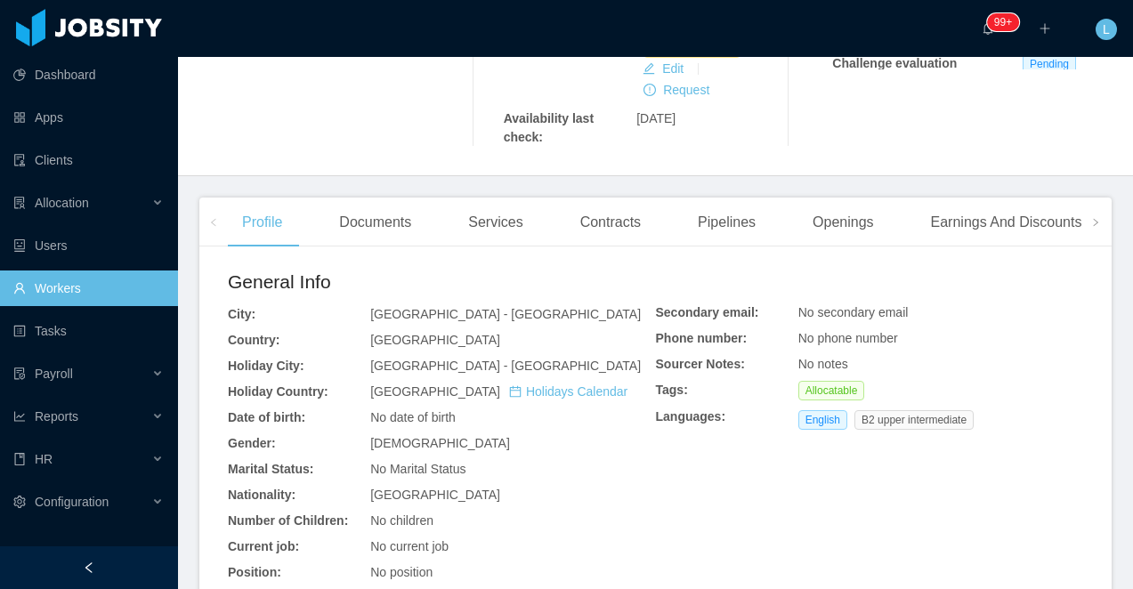
scroll to position [440, 0]
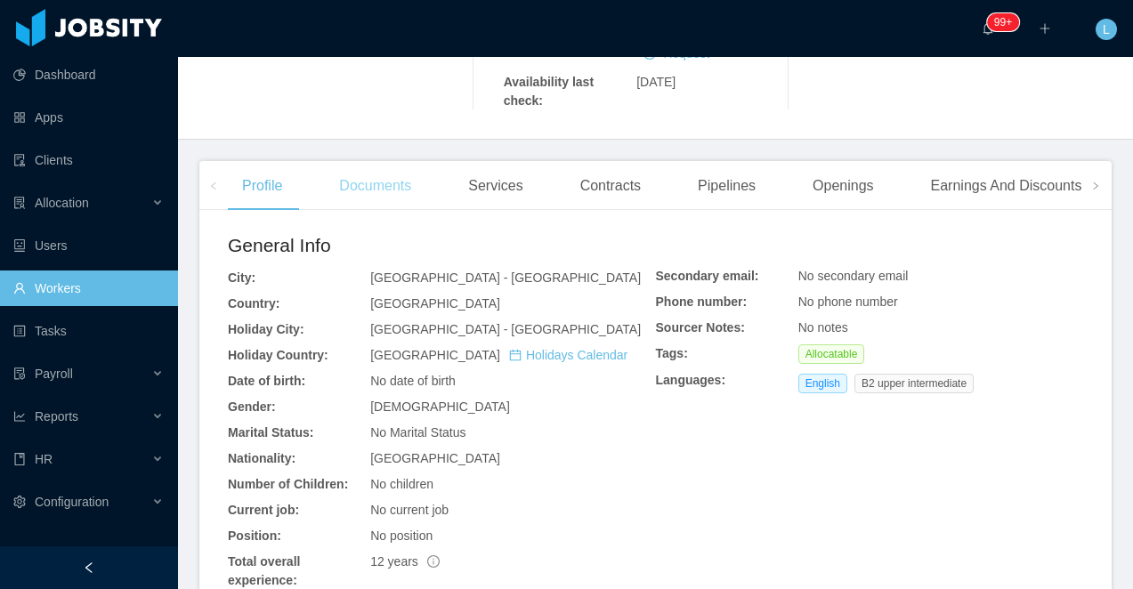
click at [367, 201] on div "Documents" at bounding box center [375, 186] width 101 height 50
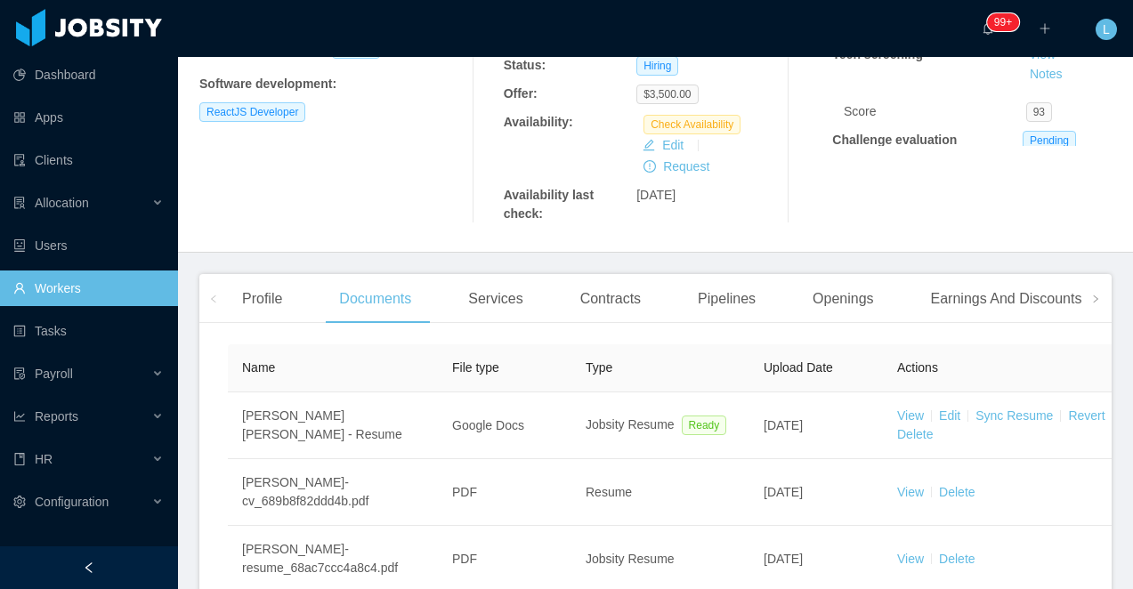
scroll to position [440, 0]
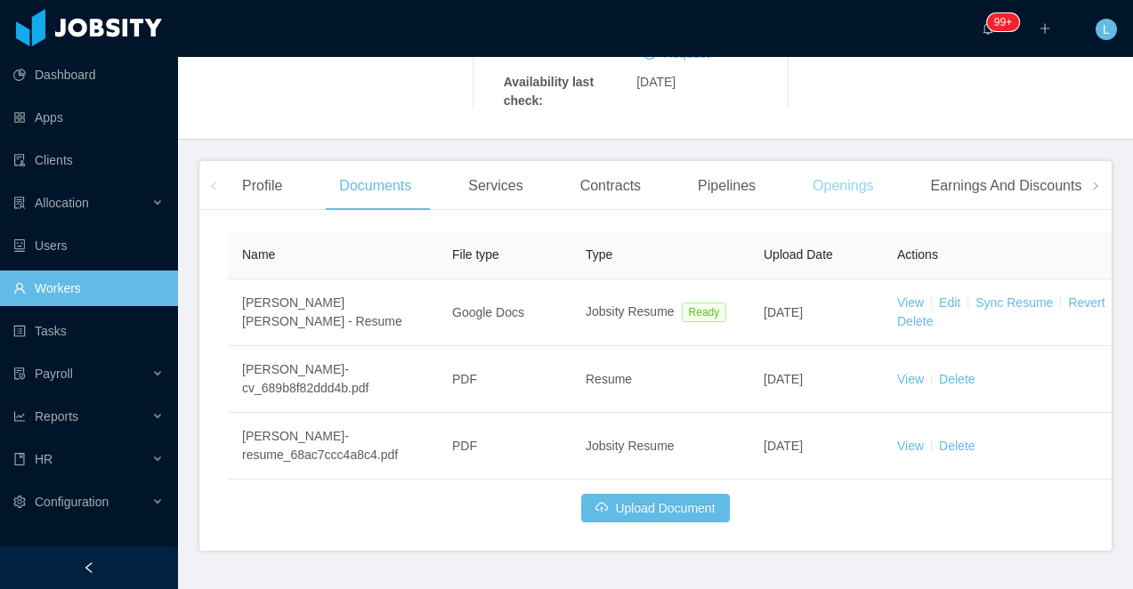
click at [841, 195] on div "Openings" at bounding box center [844, 186] width 90 height 50
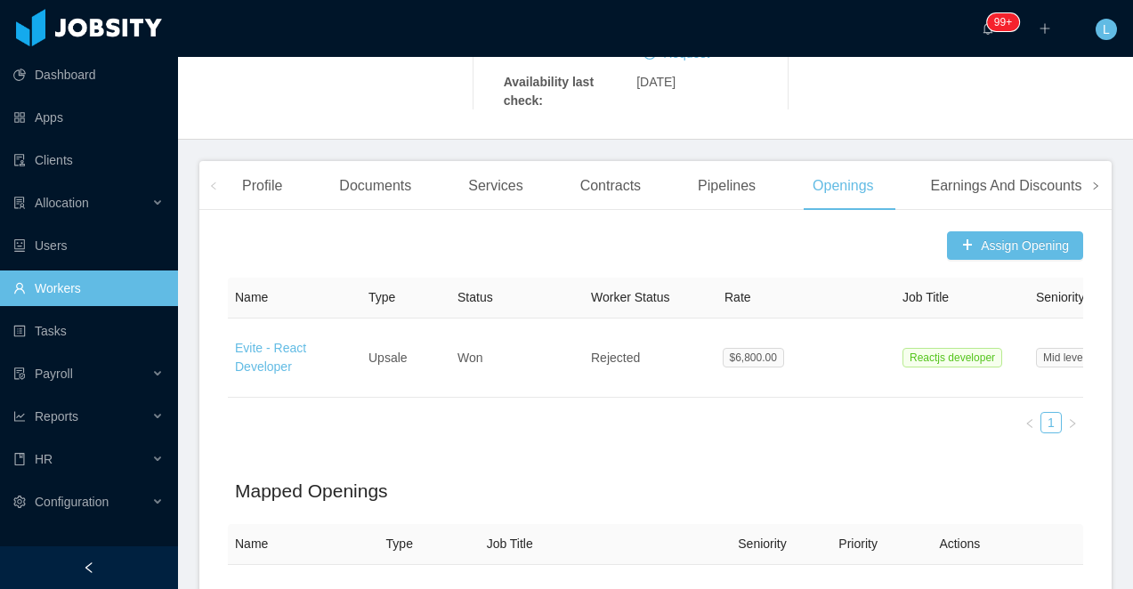
click at [1095, 188] on icon "icon: right" at bounding box center [1096, 186] width 4 height 7
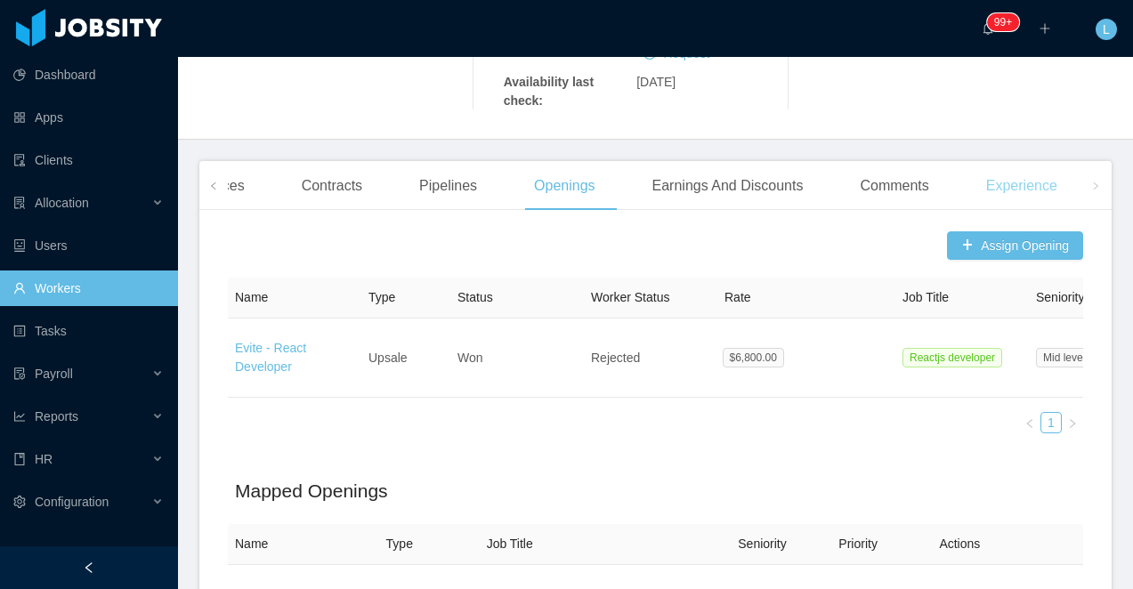
click at [994, 191] on div "Experience" at bounding box center [1022, 186] width 100 height 50
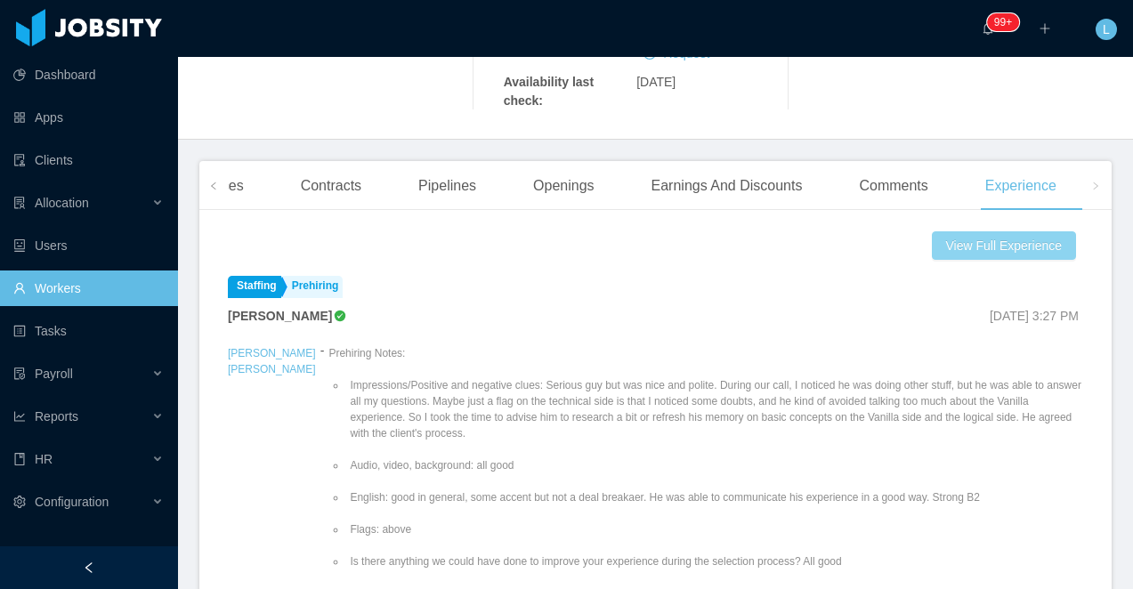
click at [959, 247] on button "View Full Experience" at bounding box center [1004, 245] width 144 height 28
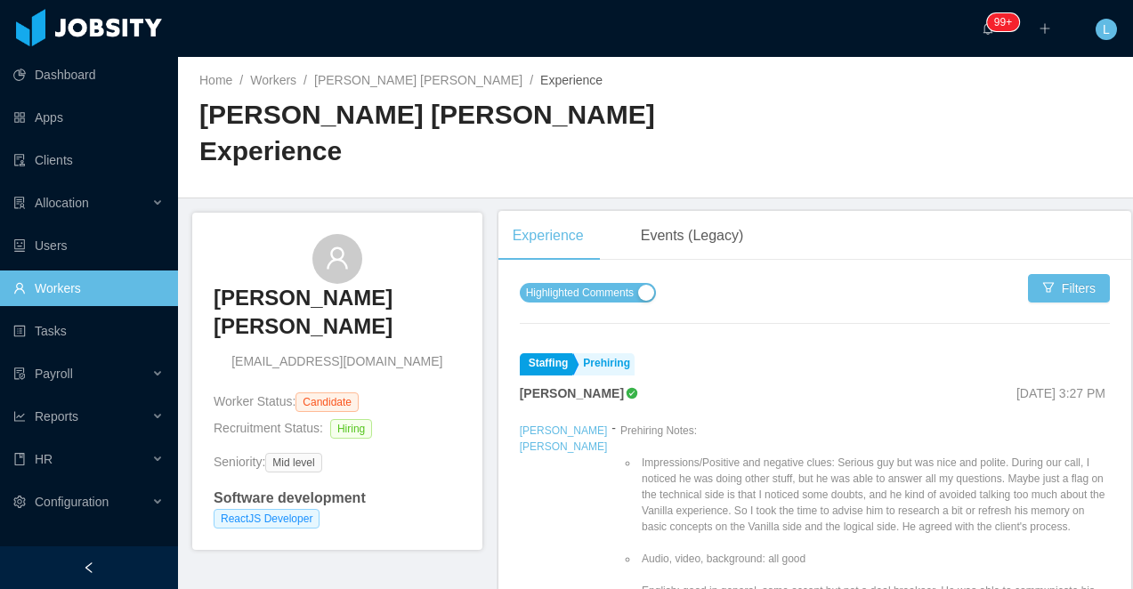
click at [582, 288] on span "Highlighted Comments" at bounding box center [580, 293] width 108 height 18
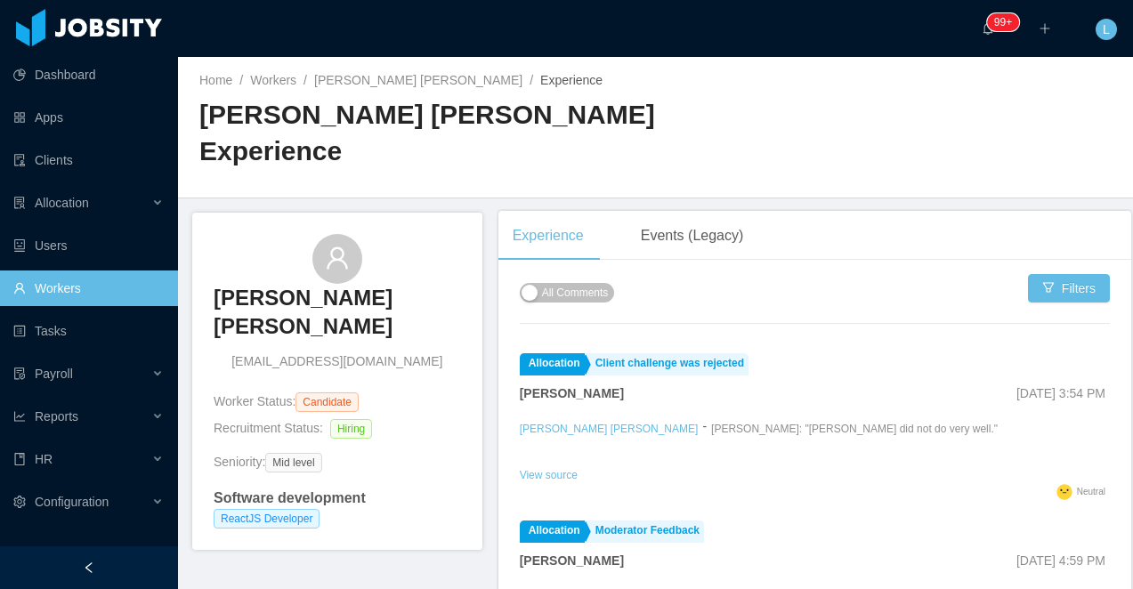
click at [286, 296] on h3 "[PERSON_NAME] [PERSON_NAME]" at bounding box center [337, 313] width 247 height 58
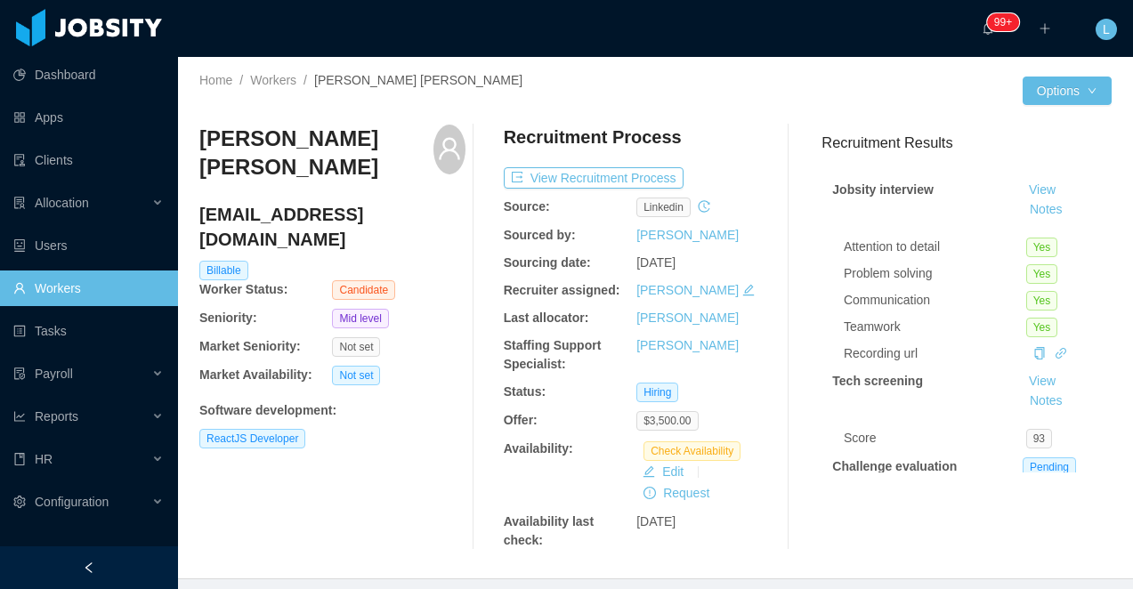
click at [259, 179] on h3 "[PERSON_NAME] [PERSON_NAME]" at bounding box center [316, 154] width 234 height 58
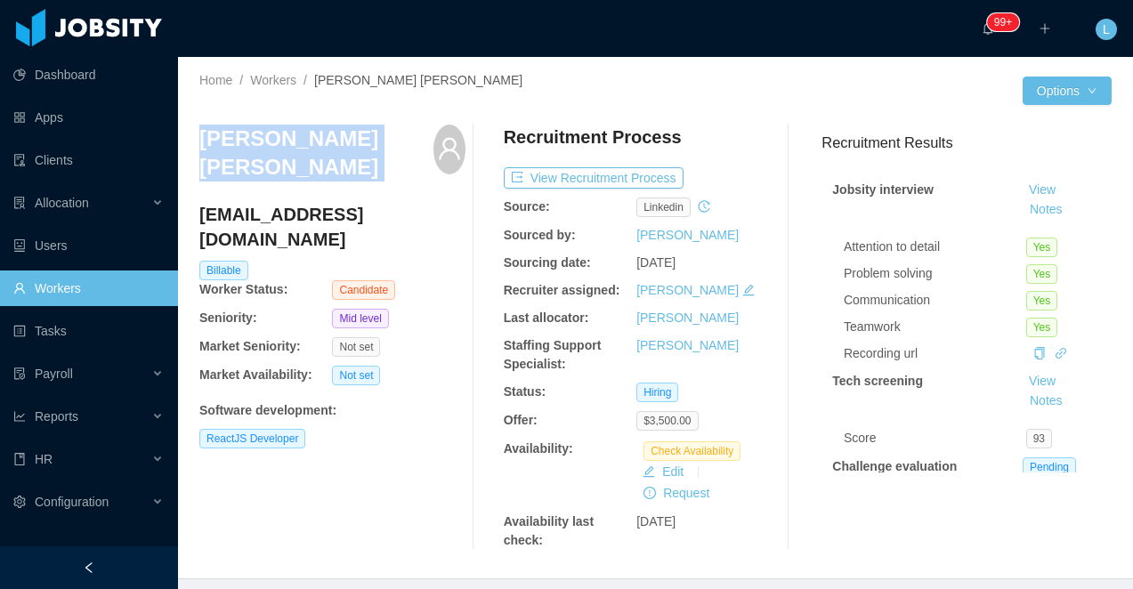
click at [259, 179] on h3 "[PERSON_NAME] [PERSON_NAME]" at bounding box center [316, 154] width 234 height 58
copy div "[PERSON_NAME] [PERSON_NAME]"
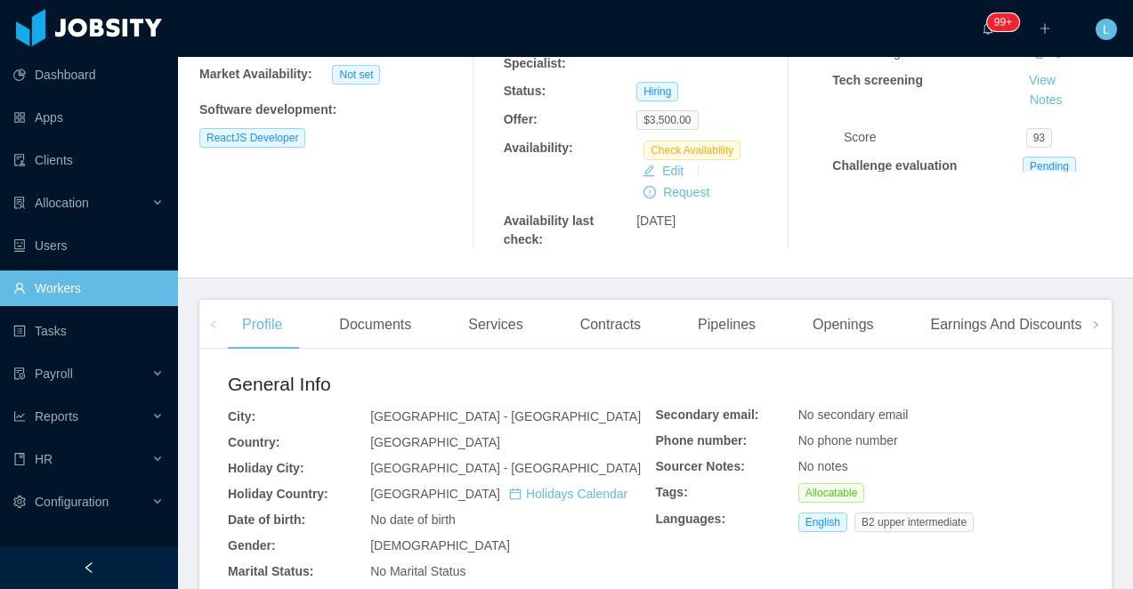
scroll to position [346, 0]
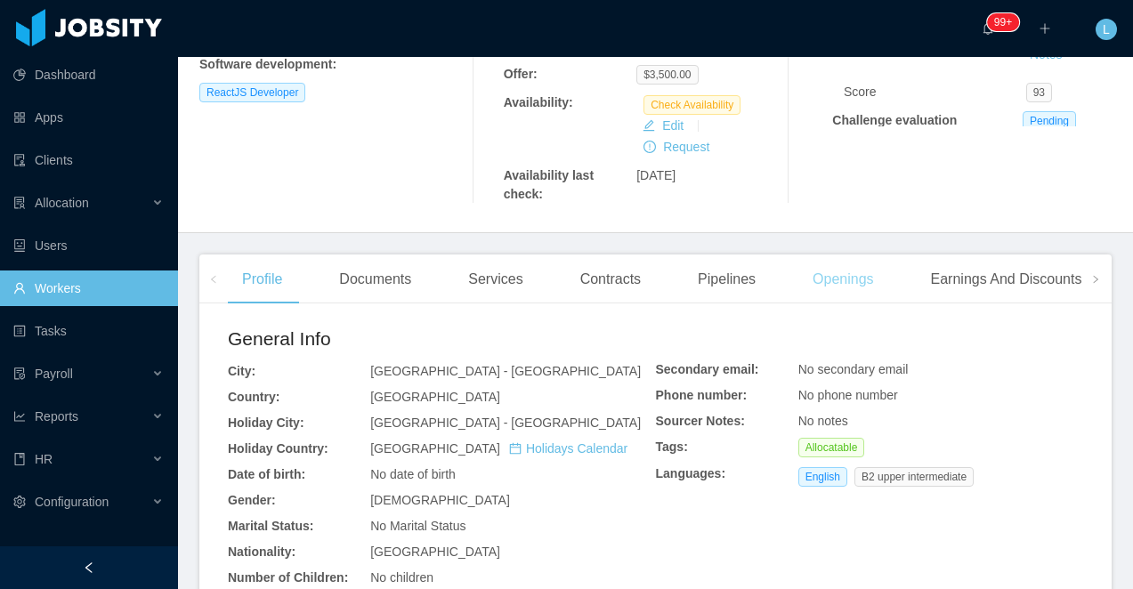
click at [848, 275] on div "Openings" at bounding box center [844, 280] width 90 height 50
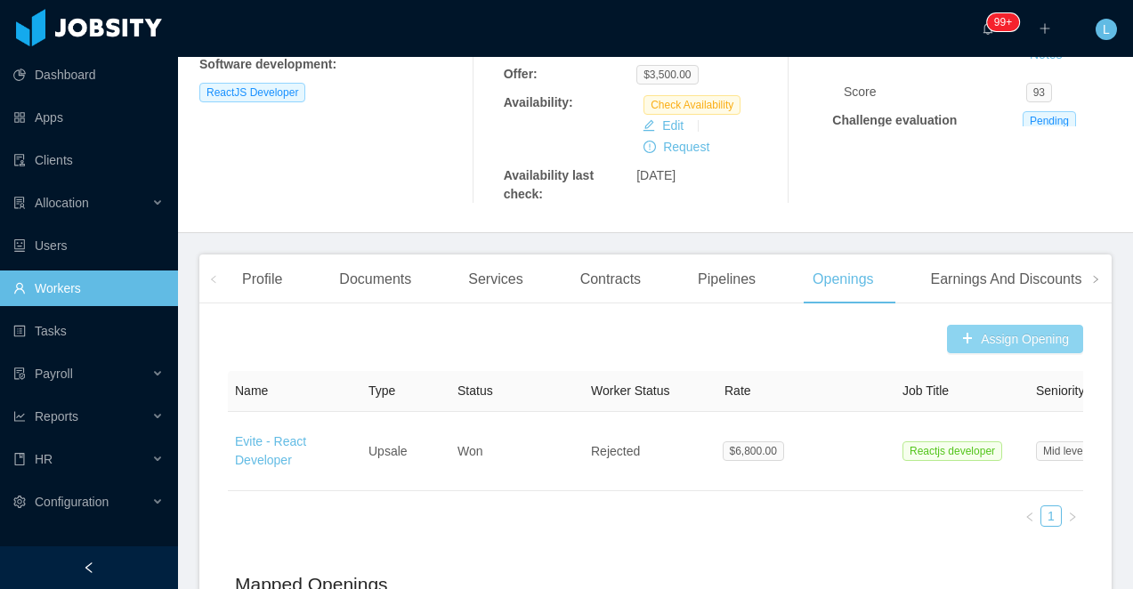
click at [961, 342] on button "Assign Opening" at bounding box center [1015, 339] width 136 height 28
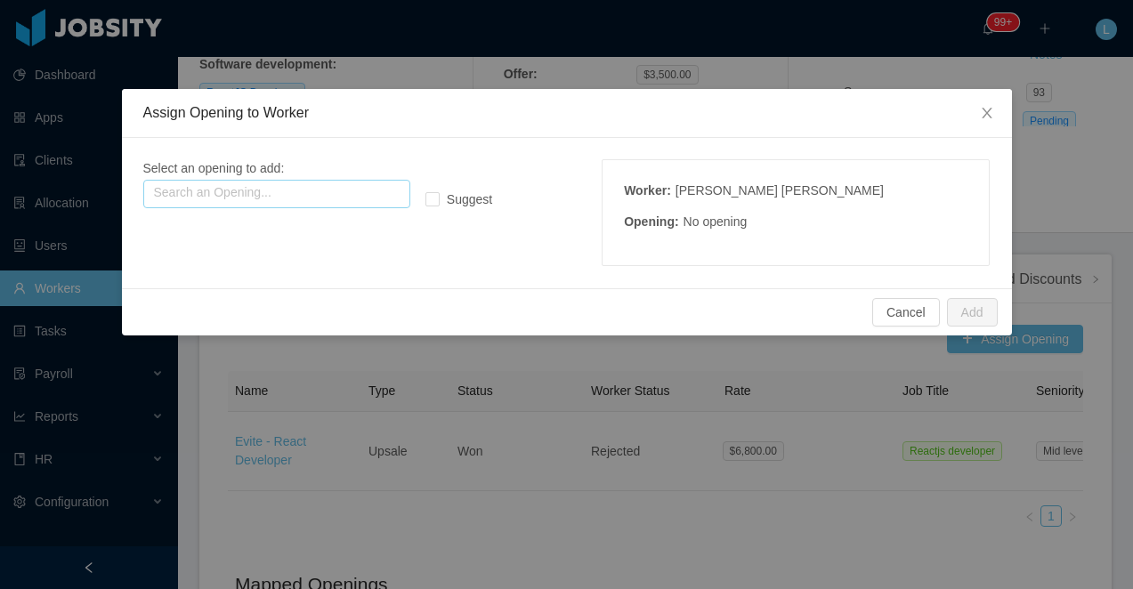
click at [343, 199] on input "text" at bounding box center [276, 194] width 267 height 28
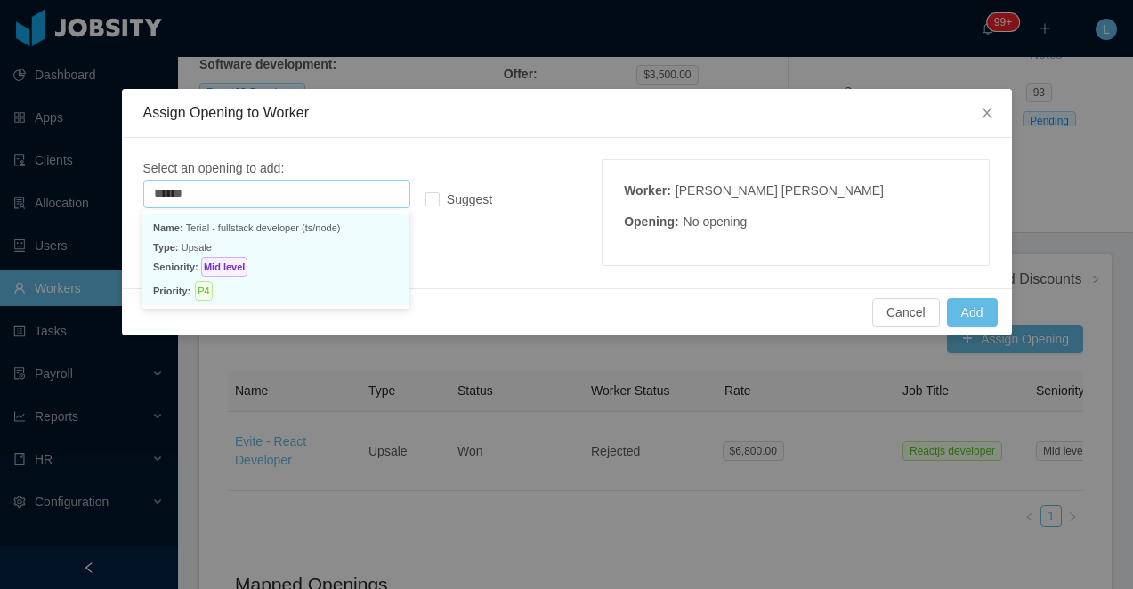
click at [286, 261] on p "Seniority: Mid level" at bounding box center [276, 267] width 246 height 20
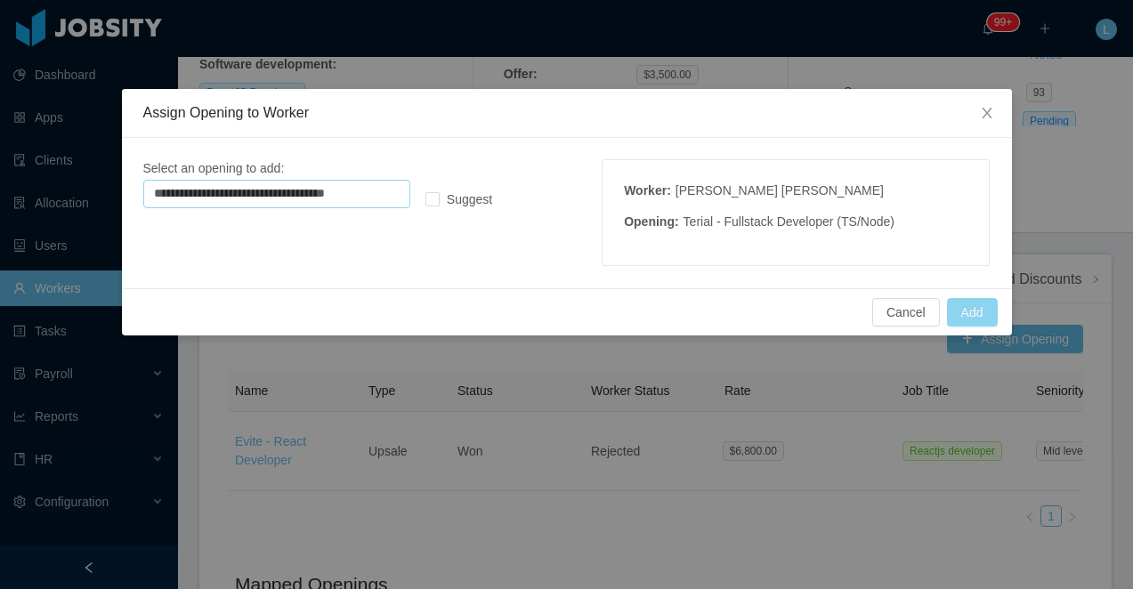
type input "**********"
click at [972, 307] on button "Add" at bounding box center [972, 312] width 51 height 28
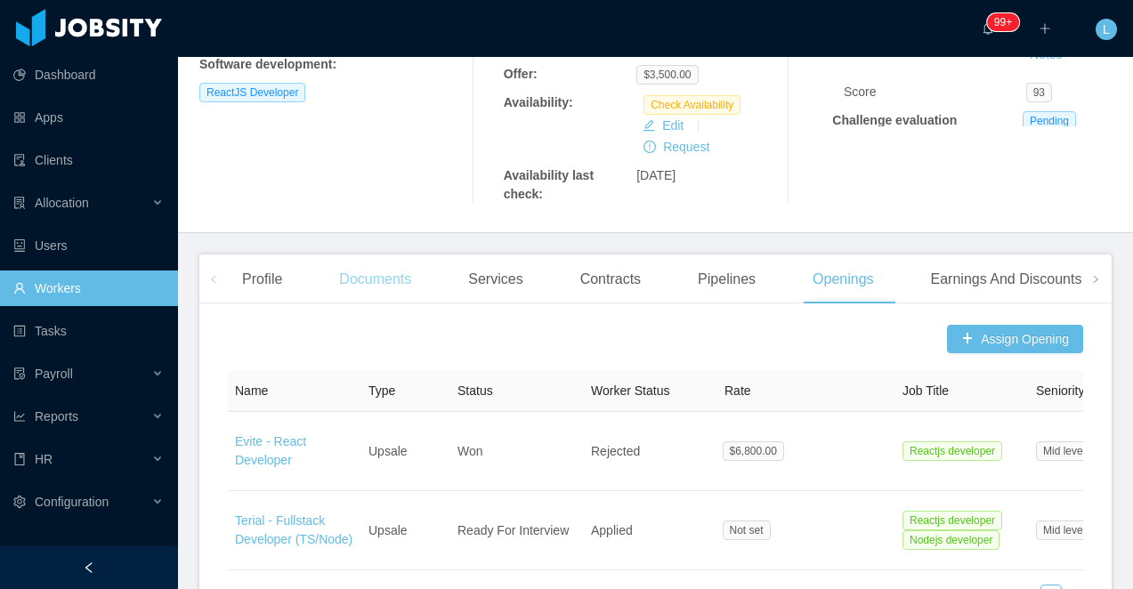
click at [415, 296] on div "Documents" at bounding box center [375, 280] width 101 height 50
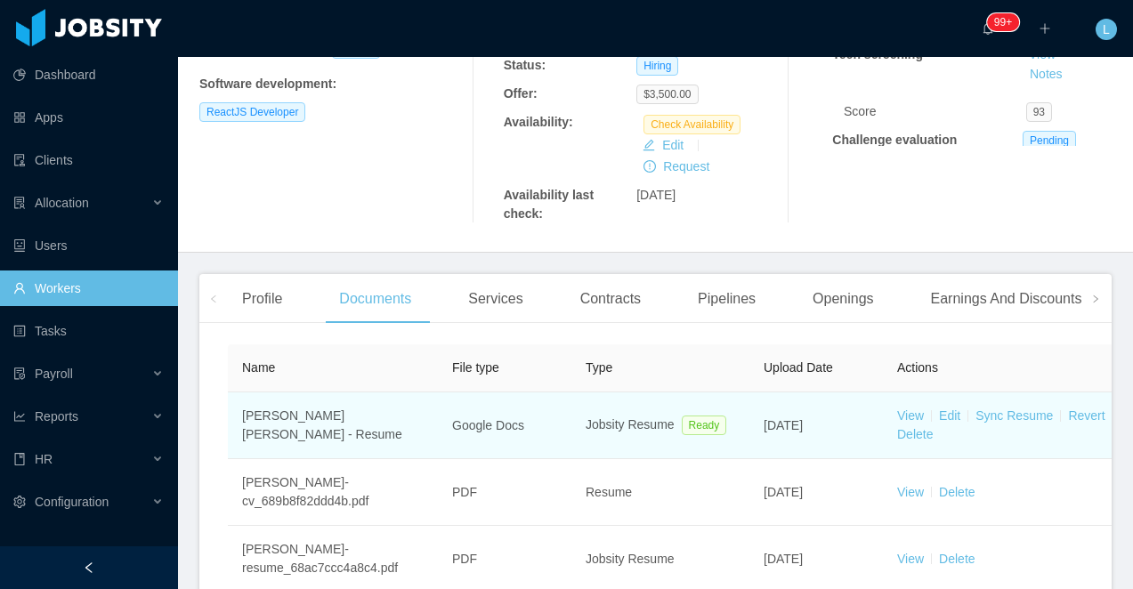
scroll to position [346, 0]
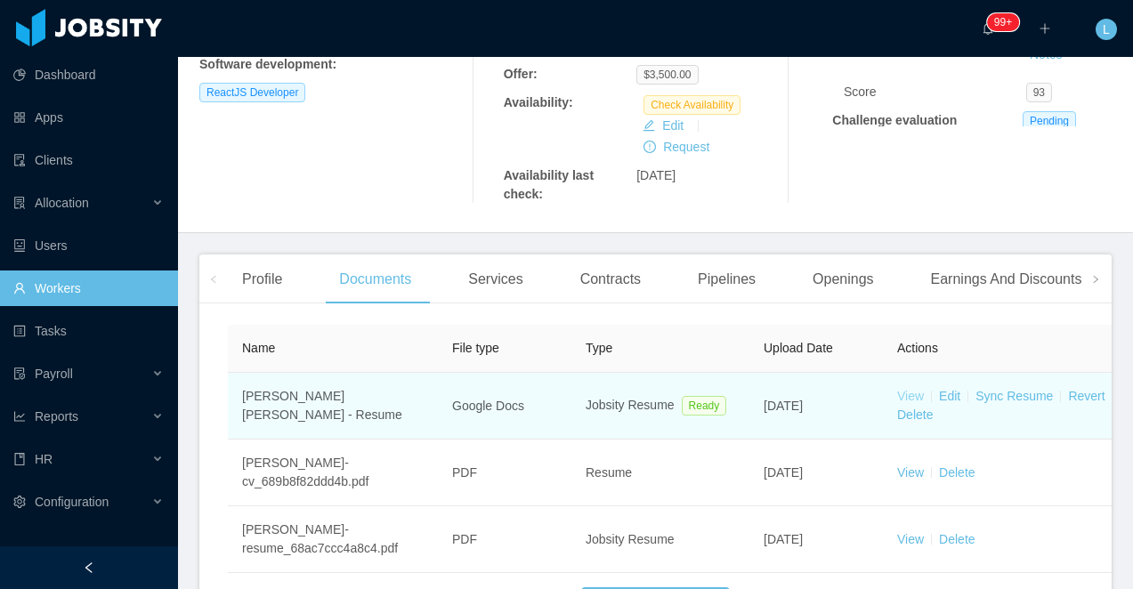
click at [917, 396] on link "View" at bounding box center [910, 396] width 27 height 14
click at [1017, 394] on link "Sync Resume" at bounding box center [1014, 396] width 77 height 14
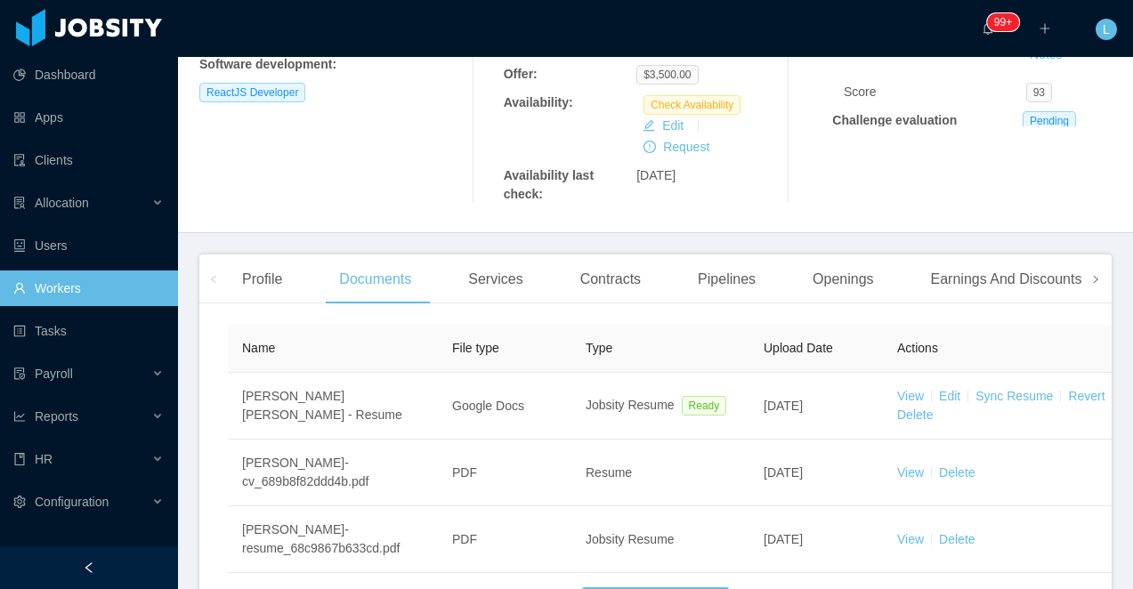
click at [1085, 278] on span at bounding box center [1096, 279] width 28 height 49
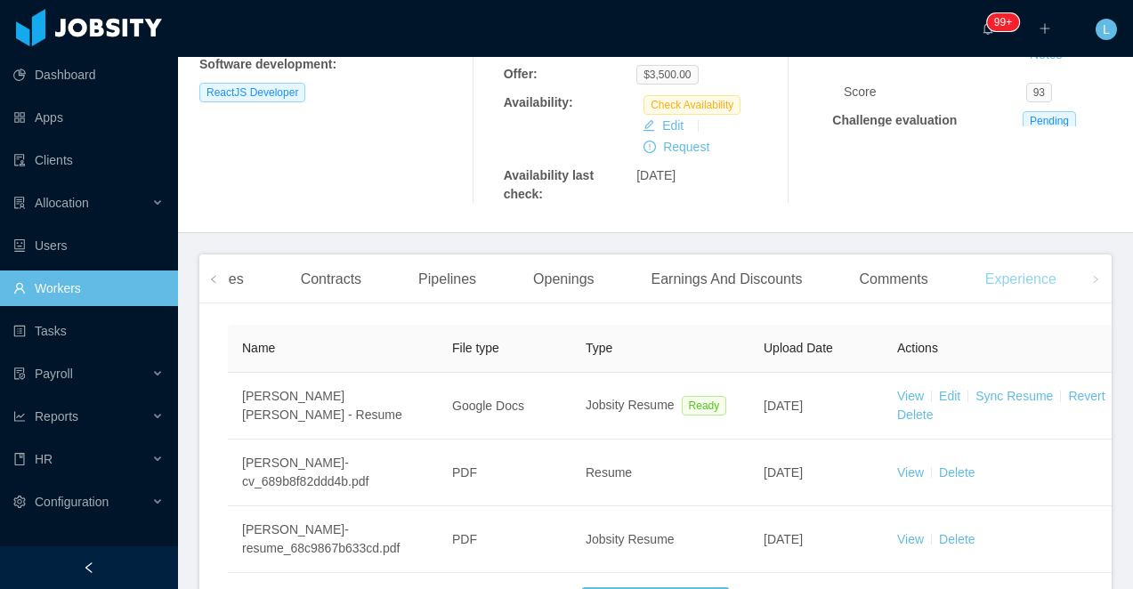
click at [1059, 278] on div "Experience" at bounding box center [1021, 280] width 100 height 50
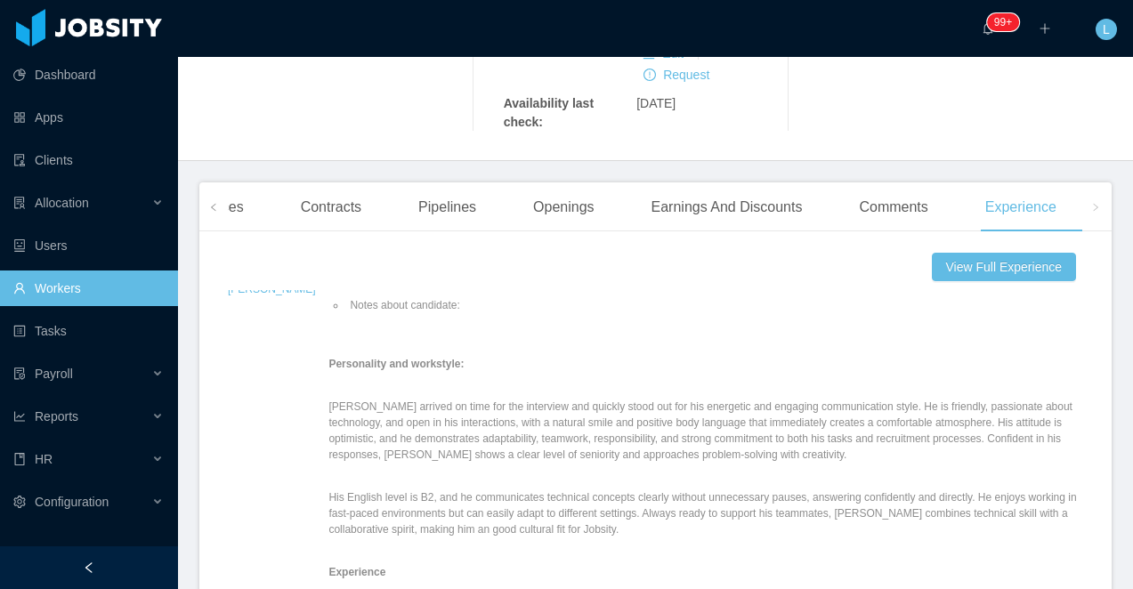
scroll to position [969, 0]
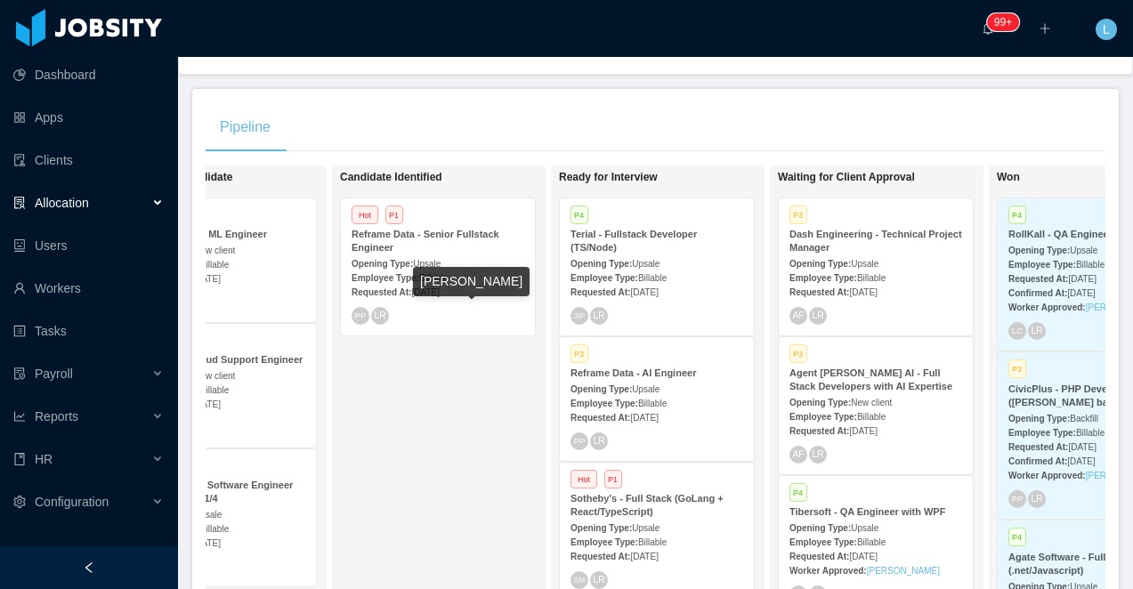
scroll to position [0, 382]
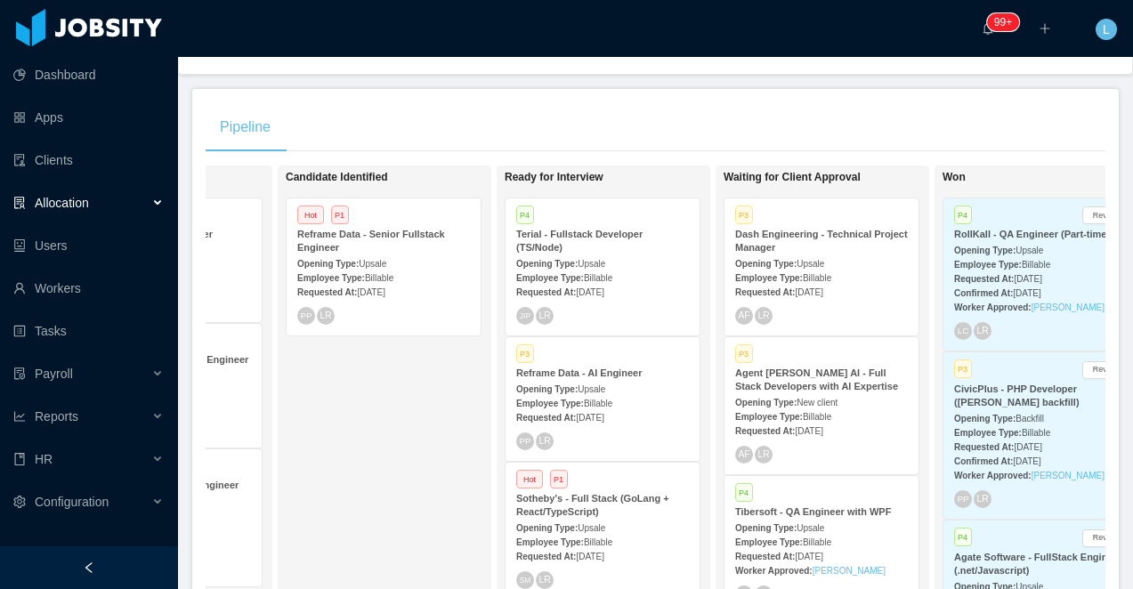
click at [614, 252] on div "Terial - Fullstack Developer (TS/Node)" at bounding box center [602, 241] width 173 height 27
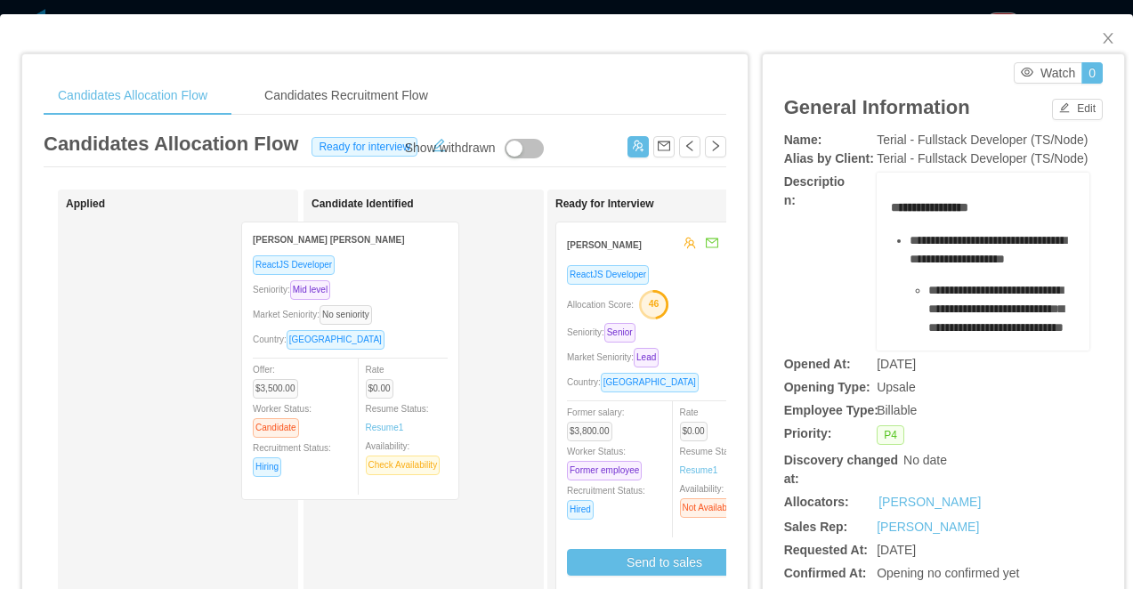
drag, startPoint x: 238, startPoint y: 277, endPoint x: 478, endPoint y: 276, distance: 240.4
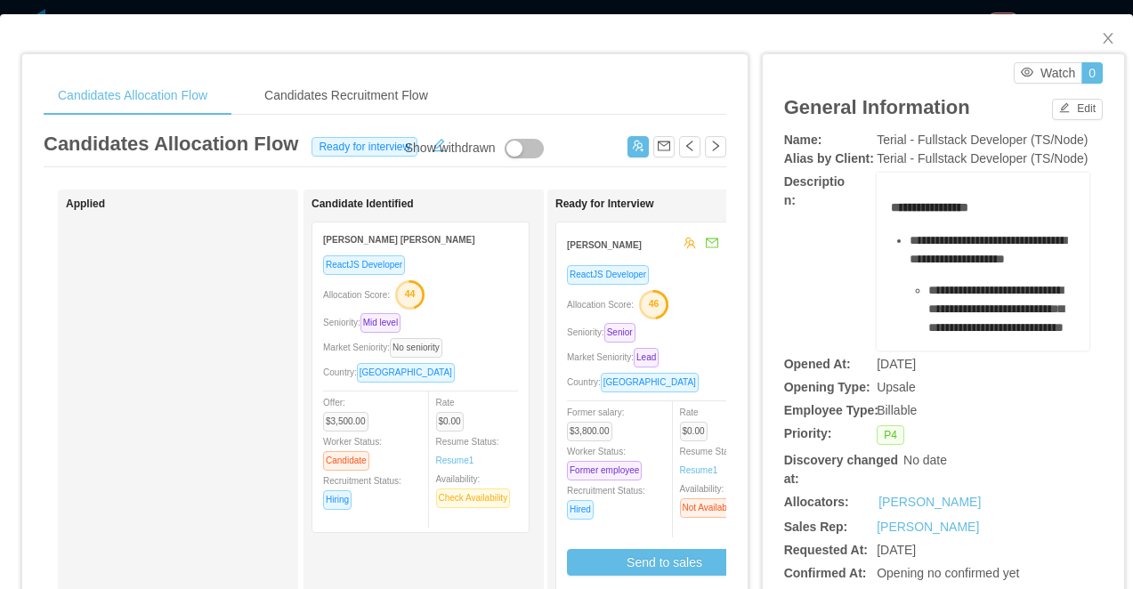
click at [423, 298] on icon "button" at bounding box center [409, 294] width 27 height 27
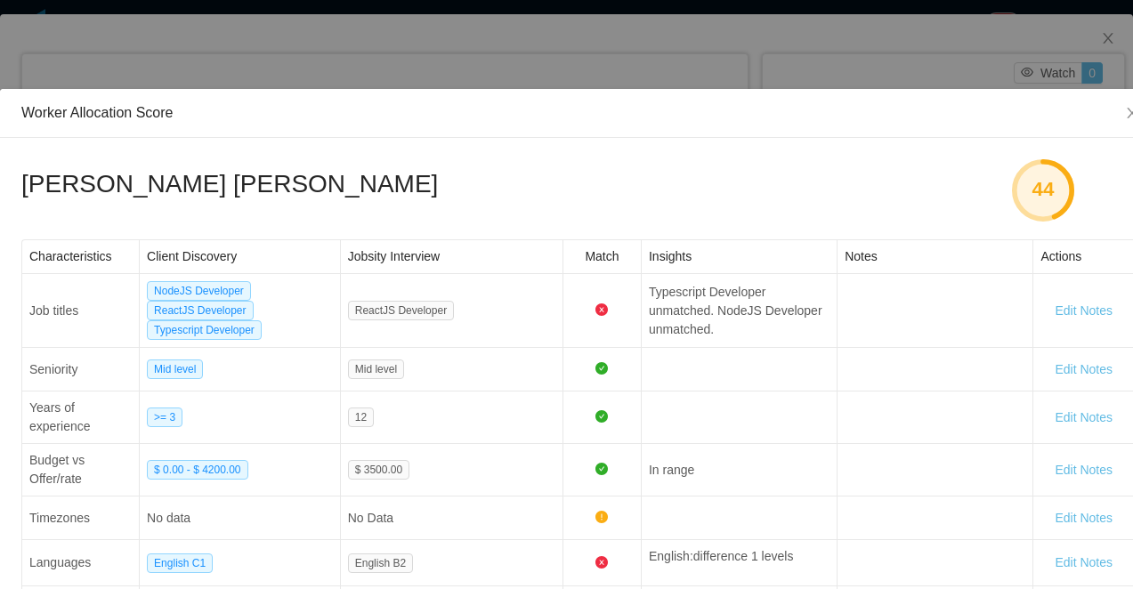
click at [544, 45] on div "Worker Allocation Score Francisco Duran Gonzalez 44 Characteristics Client Disc…" at bounding box center [566, 294] width 1133 height 589
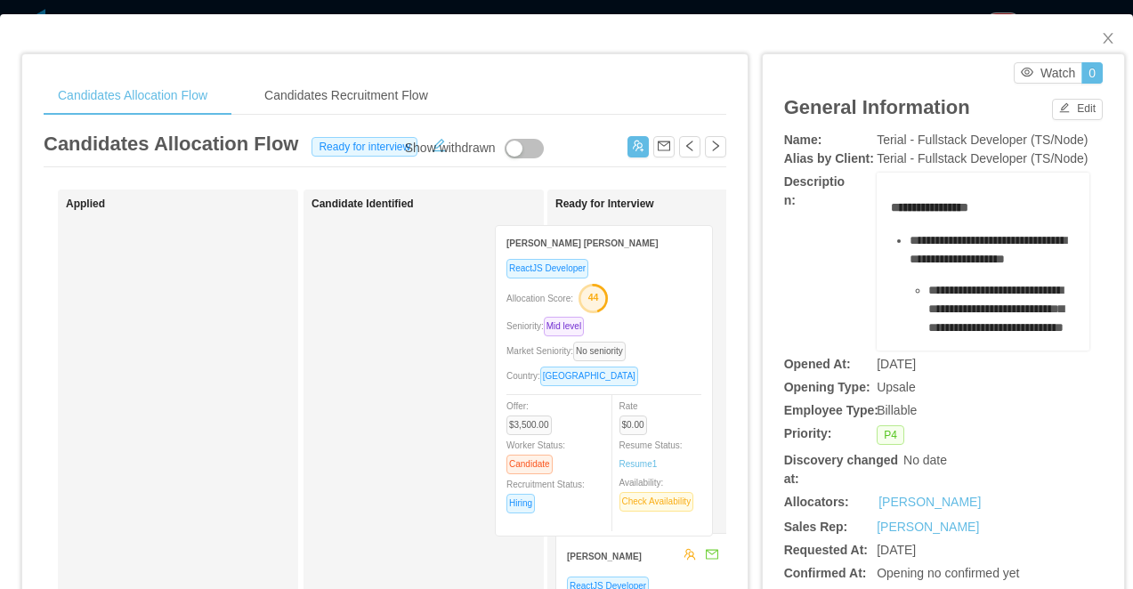
drag, startPoint x: 483, startPoint y: 292, endPoint x: 667, endPoint y: 296, distance: 184.3
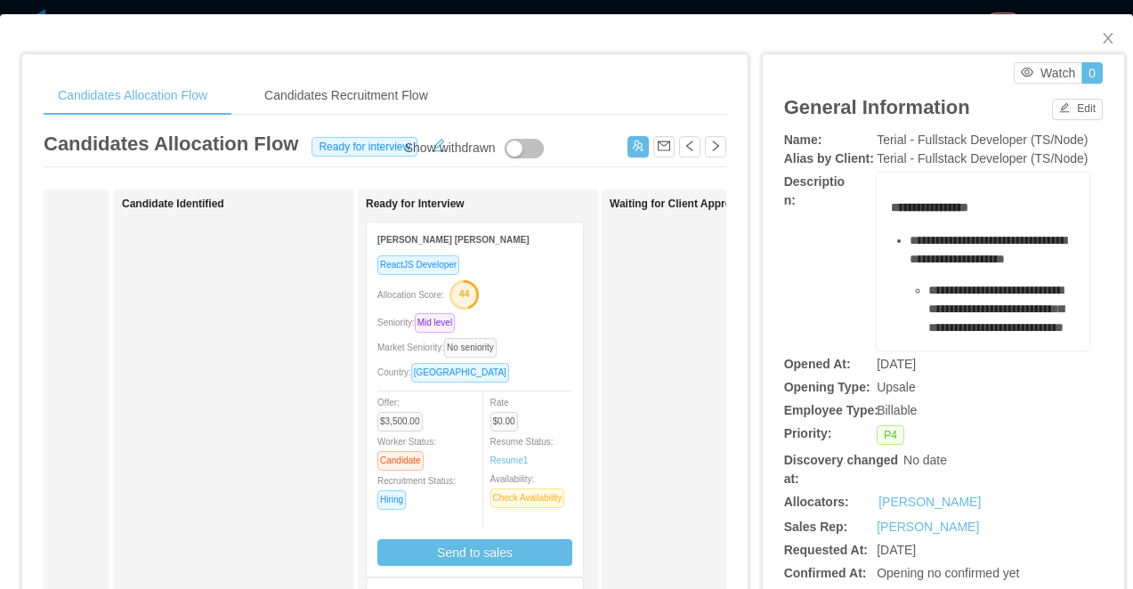
scroll to position [0, 254]
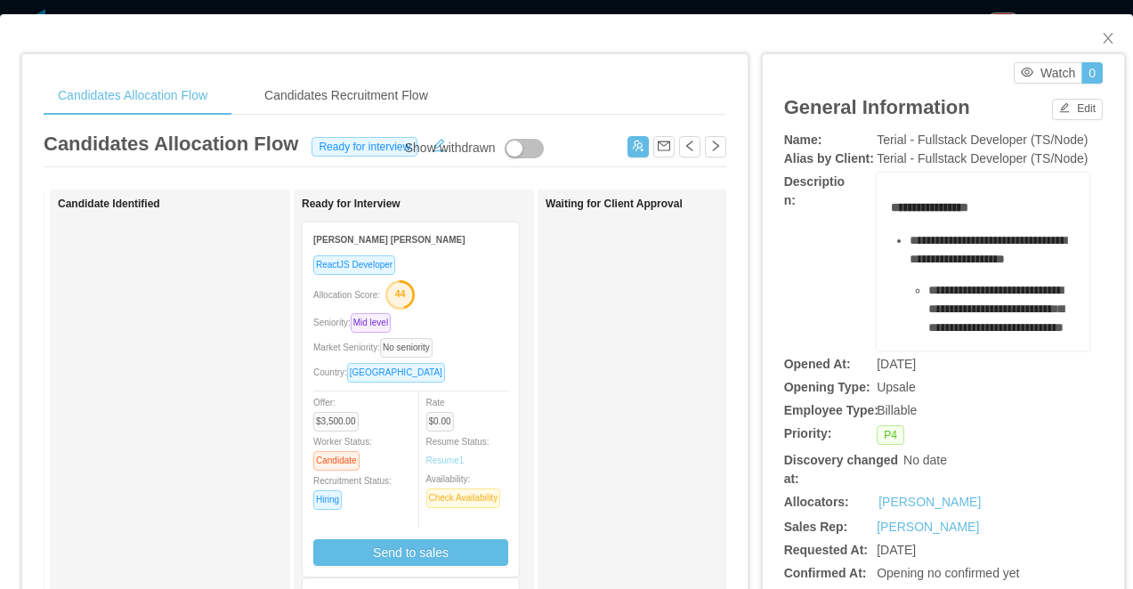
click at [452, 459] on link "Resume 1" at bounding box center [445, 460] width 38 height 13
click at [483, 542] on button "Send to sales" at bounding box center [410, 552] width 195 height 27
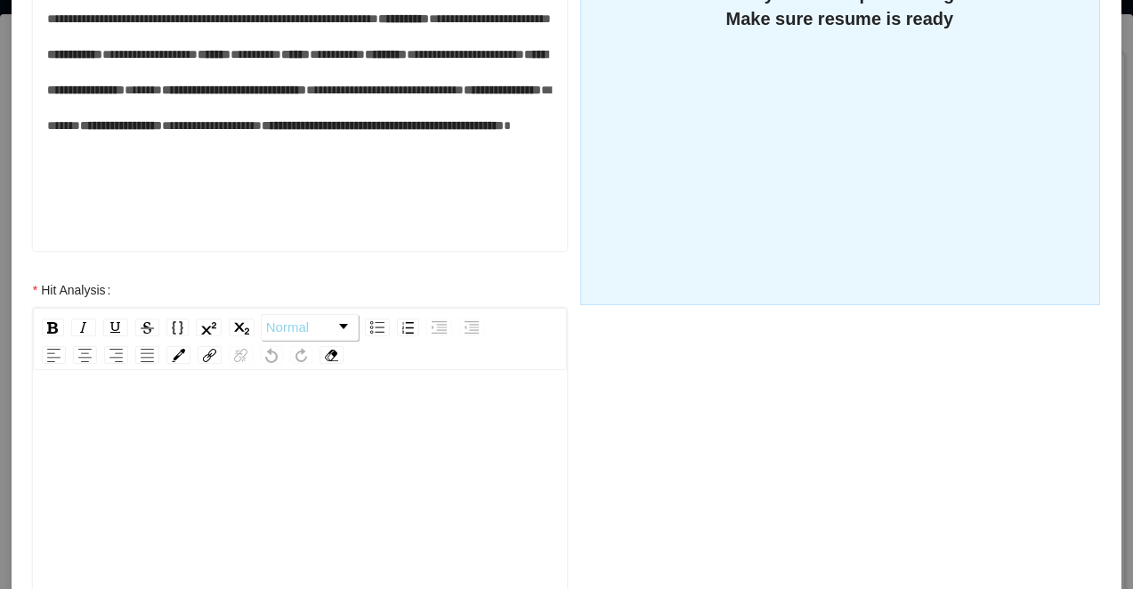
scroll to position [515, 0]
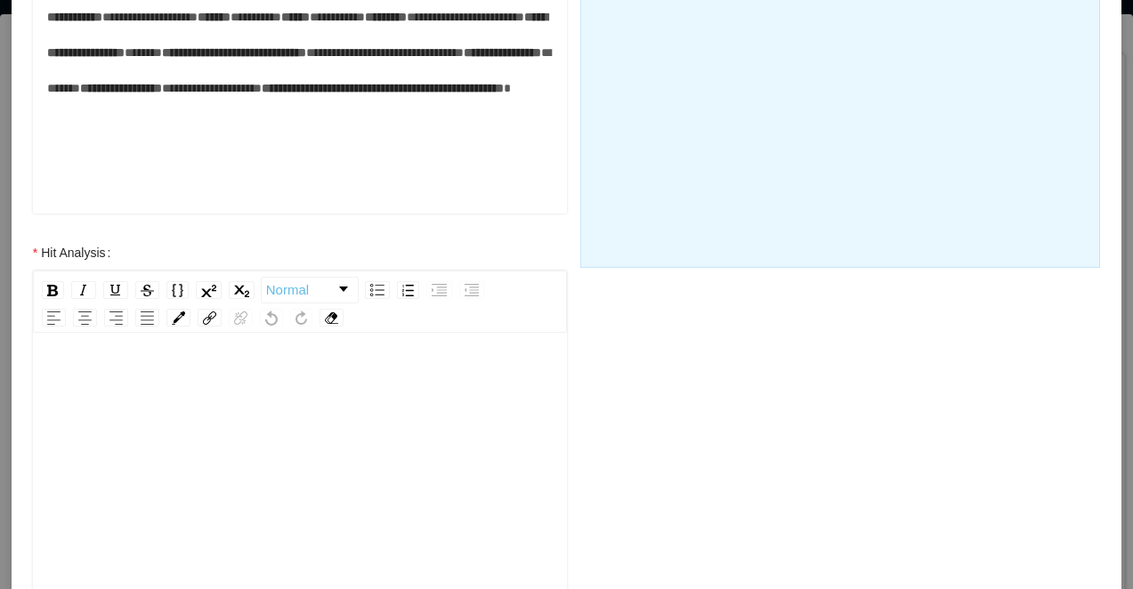
click at [225, 385] on div "rdw-editor" at bounding box center [300, 381] width 507 height 36
click at [441, 385] on div "**********" at bounding box center [300, 381] width 507 height 36
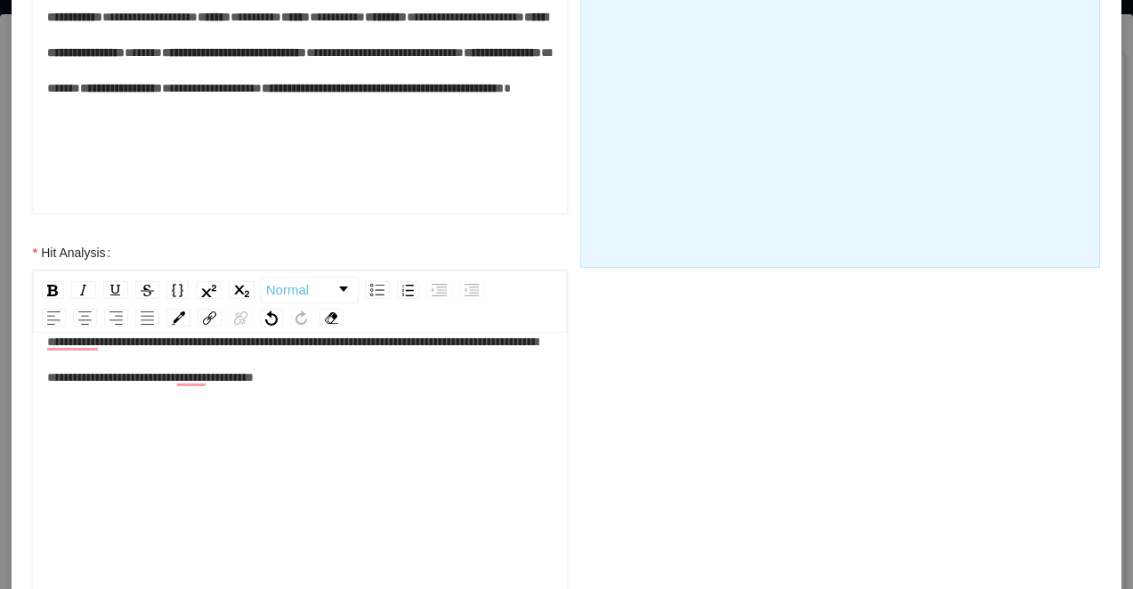
scroll to position [757, 0]
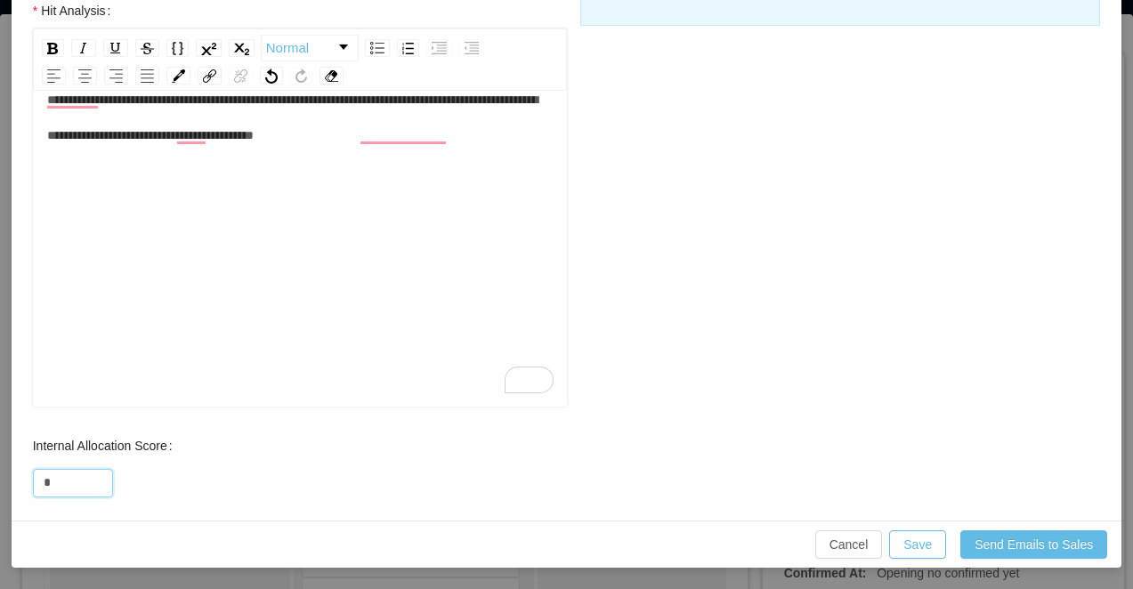
drag, startPoint x: 65, startPoint y: 480, endPoint x: 26, endPoint y: 480, distance: 39.2
click at [26, 480] on div "Internal Allocation Score *" at bounding box center [300, 463] width 570 height 71
type input "*"
type input "**"
click at [922, 550] on button "Save" at bounding box center [917, 545] width 57 height 28
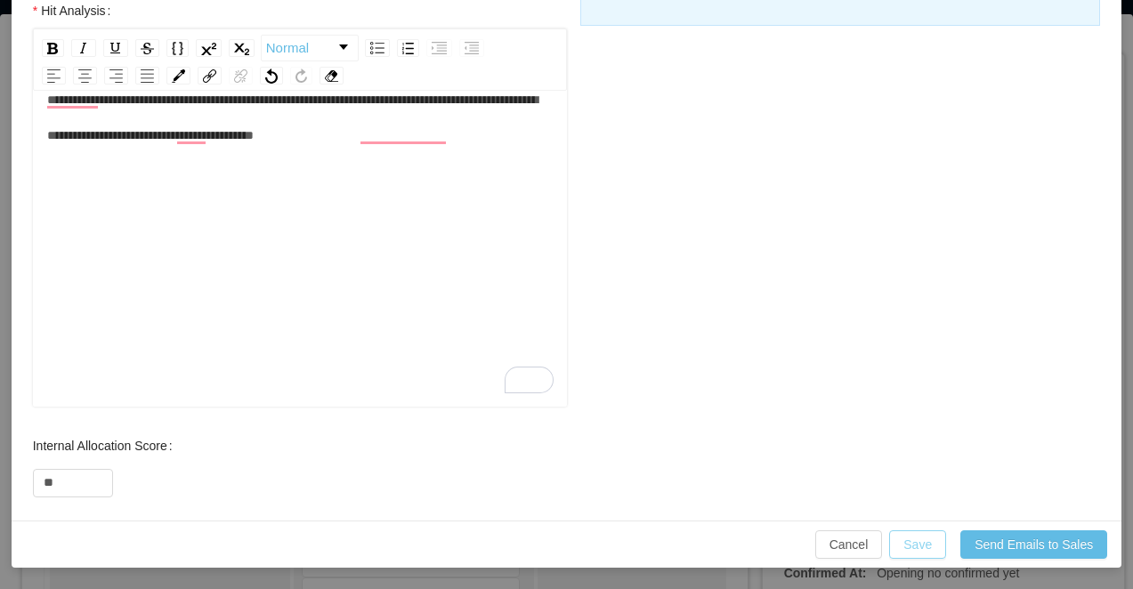
scroll to position [668, 0]
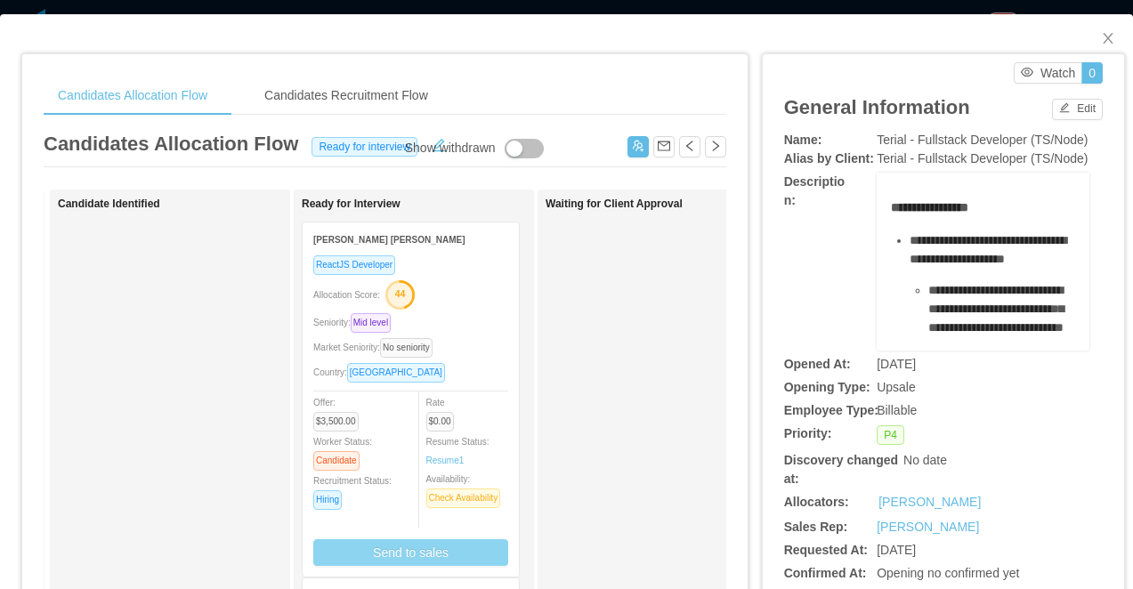
click at [443, 296] on div "Allocation Score: 44" at bounding box center [410, 294] width 195 height 28
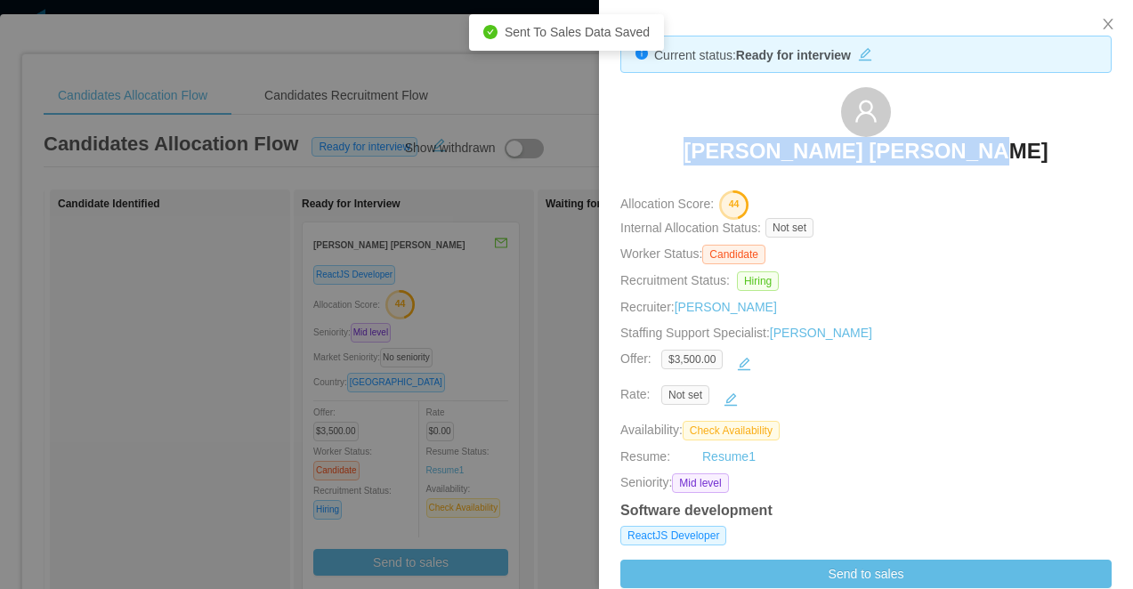
drag, startPoint x: 1048, startPoint y: 156, endPoint x: 700, endPoint y: 144, distance: 348.3
click at [700, 144] on div "Francisco Duran Gonzalez" at bounding box center [866, 131] width 491 height 89
copy h3 "Francisco Duran Gonzalez"
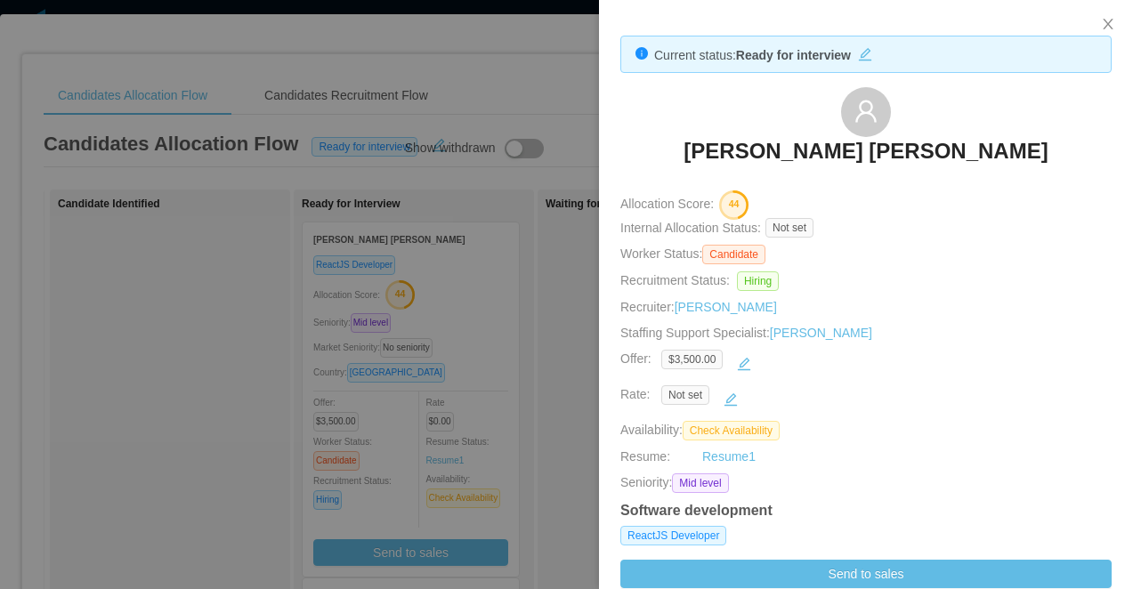
click at [521, 115] on div at bounding box center [566, 294] width 1133 height 589
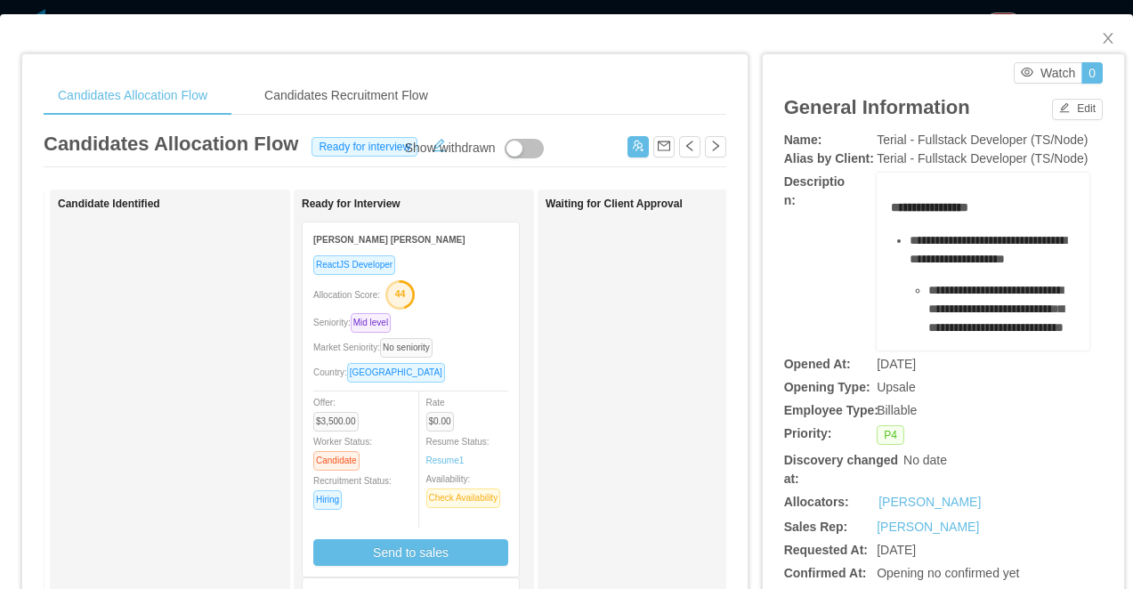
click at [588, 8] on div "**********" at bounding box center [566, 294] width 1133 height 589
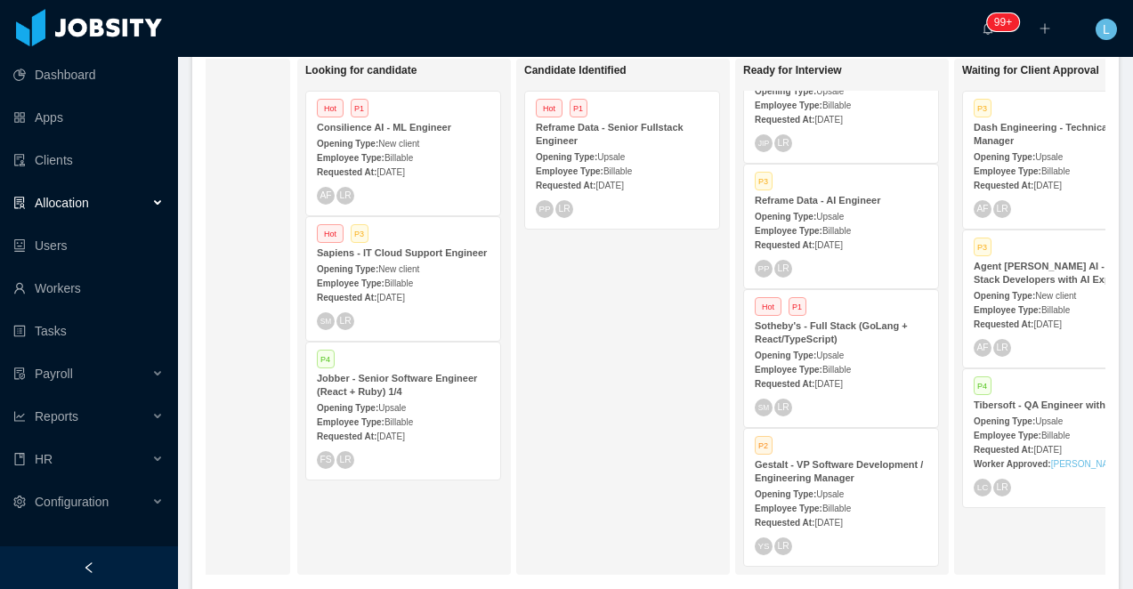
scroll to position [0, 135]
